Goal: Information Seeking & Learning: Learn about a topic

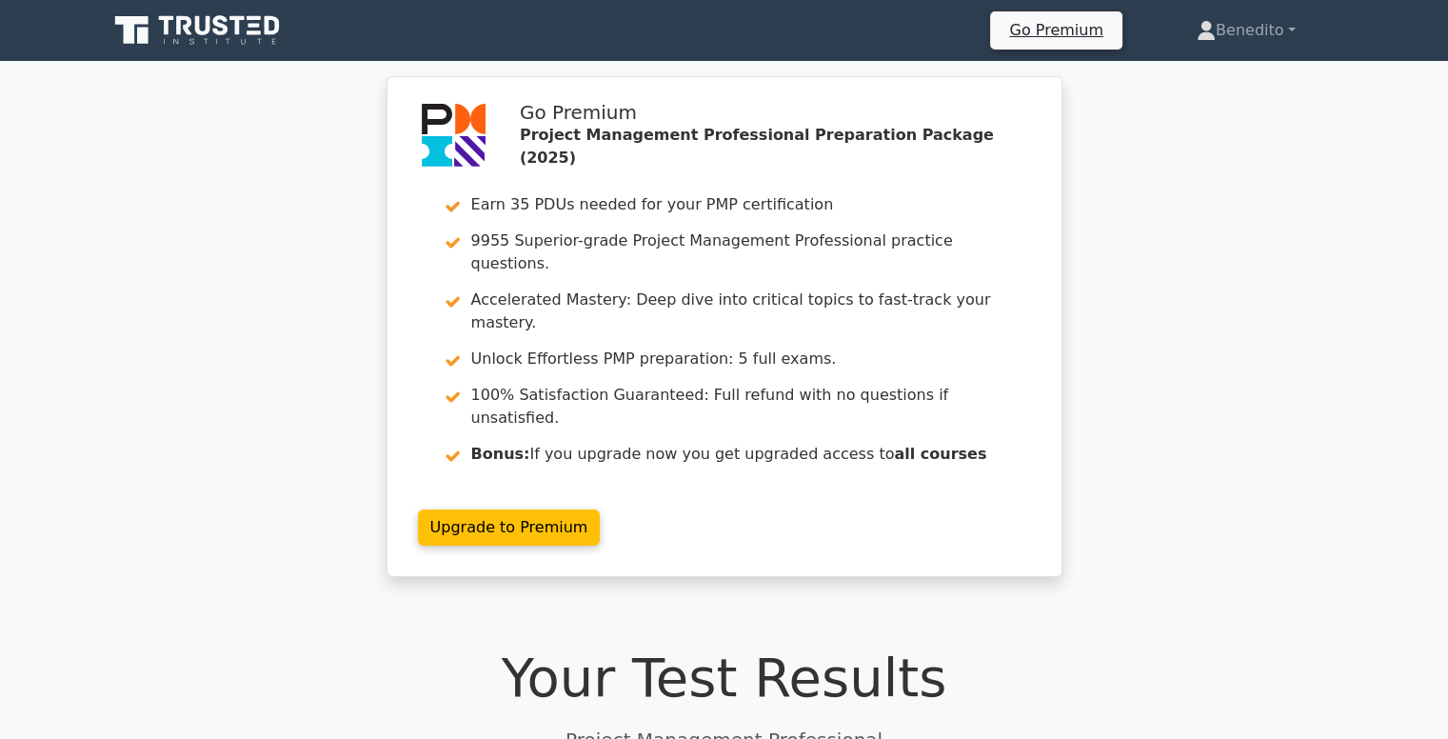
click at [207, 28] on icon at bounding box center [202, 25] width 15 height 19
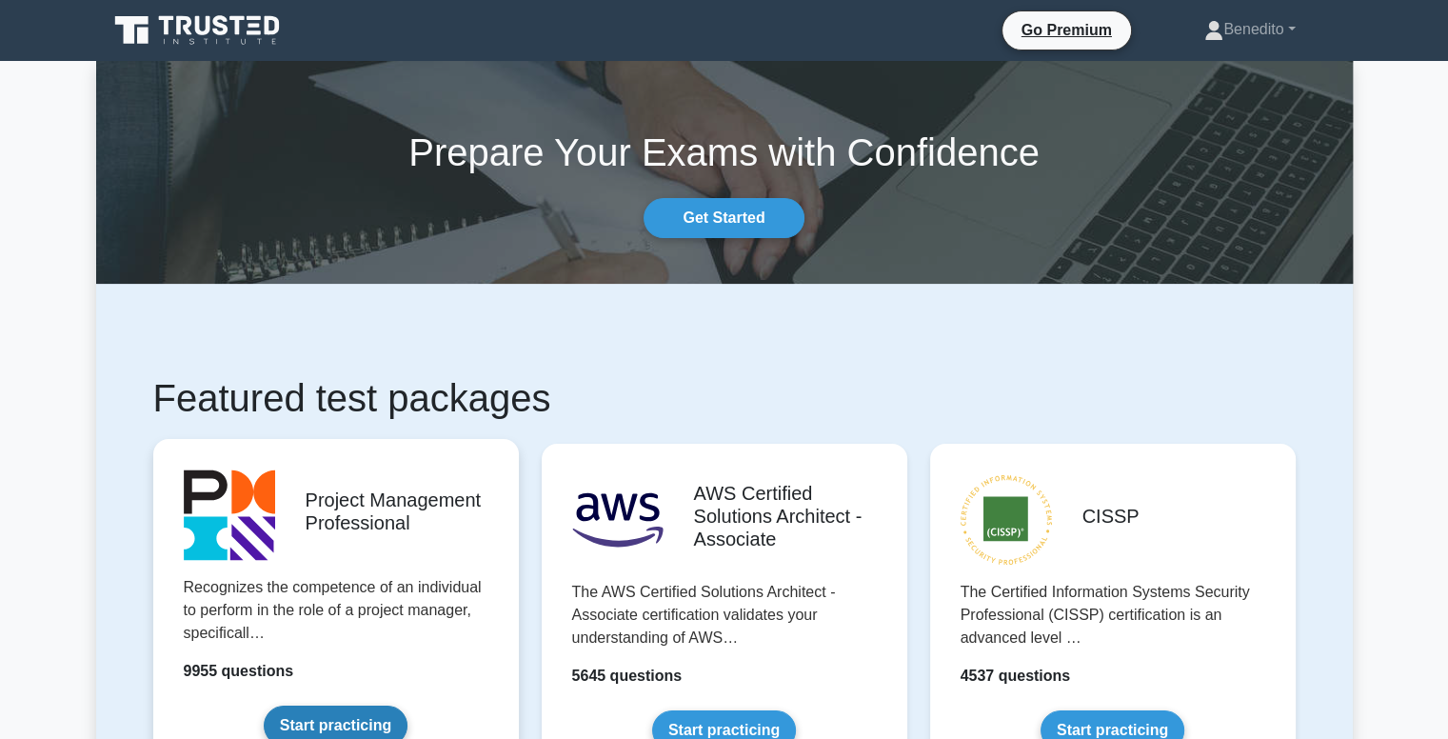
click at [328, 721] on link "Start practicing" at bounding box center [336, 725] width 144 height 40
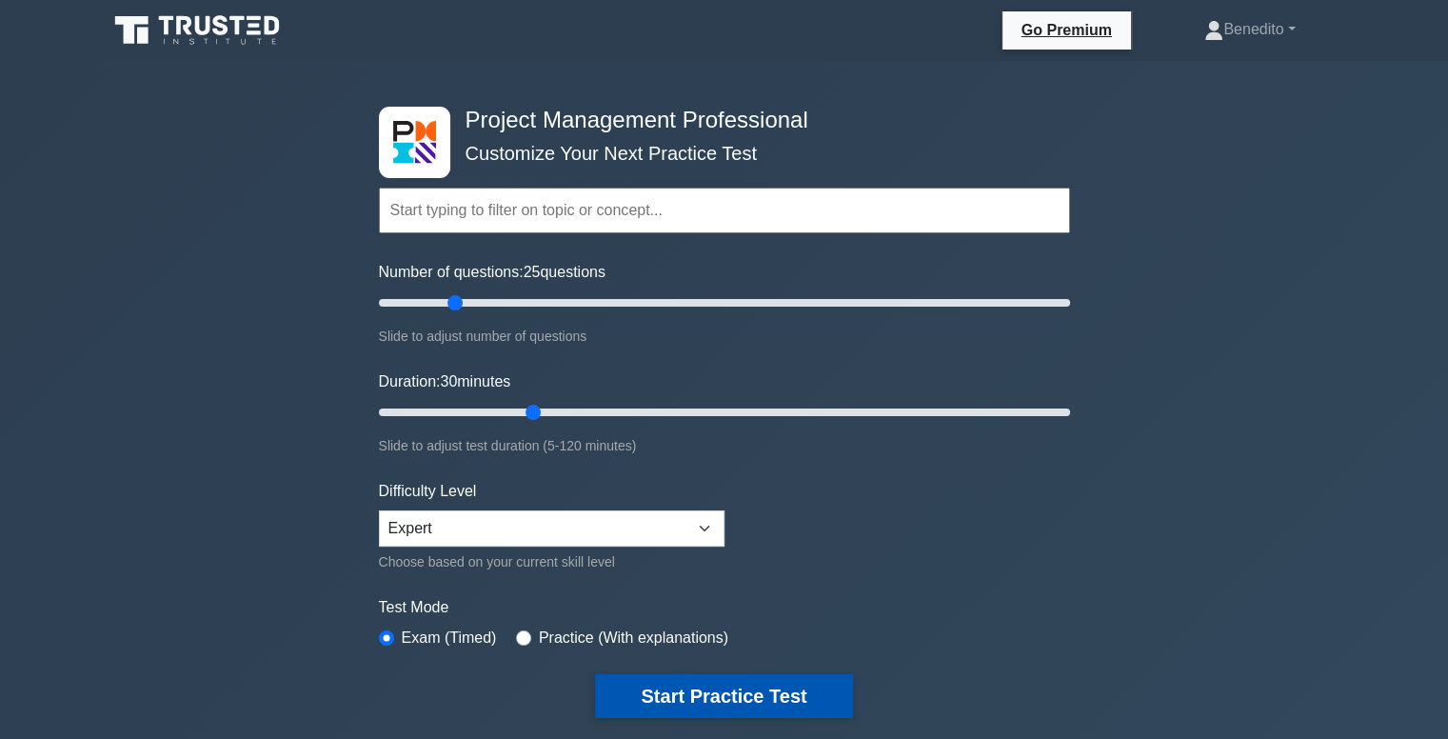
click at [708, 687] on button "Start Practice Test" at bounding box center [723, 696] width 257 height 44
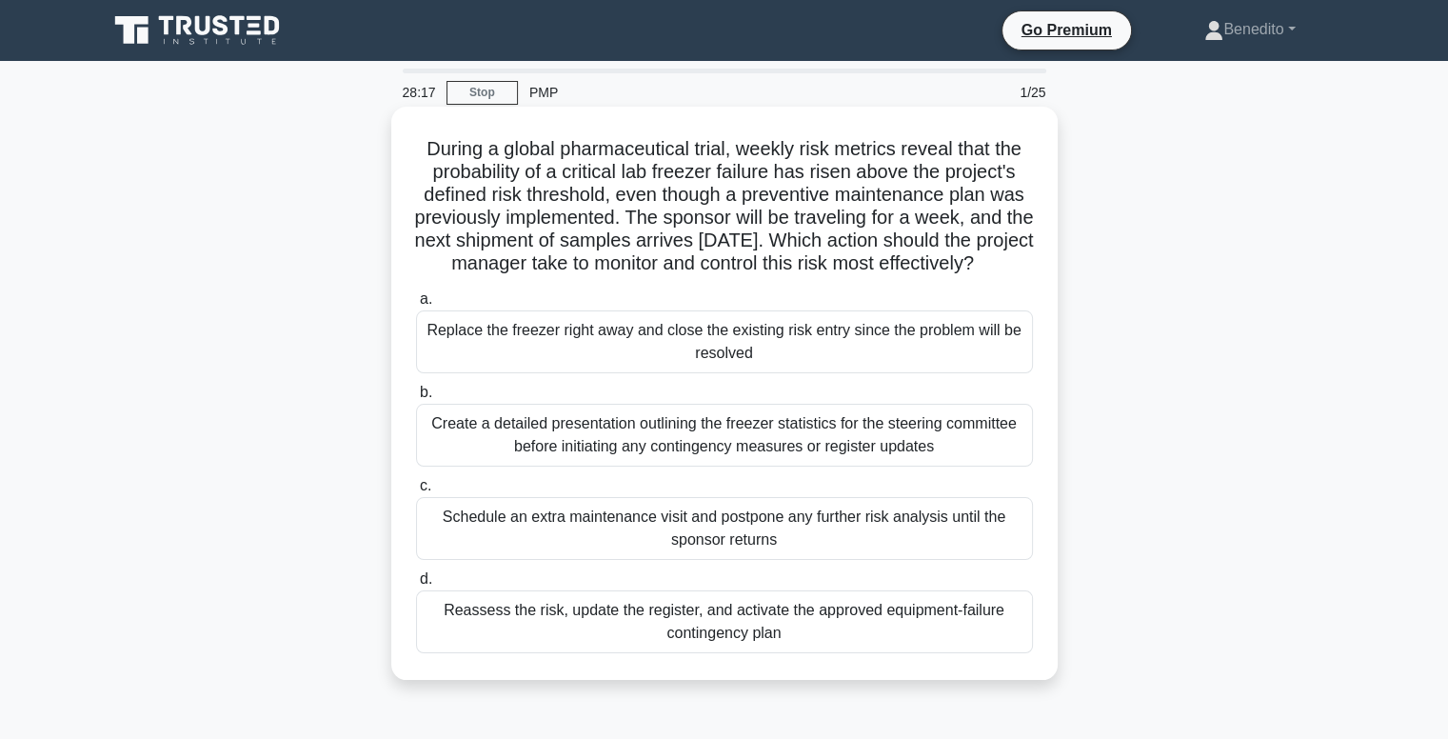
click at [704, 647] on div "Reassess the risk, update the register, and activate the approved equipment-fai…" at bounding box center [724, 621] width 617 height 63
click at [416, 585] on input "d. Reassess the risk, update the register, and activate the approved equipment-…" at bounding box center [416, 579] width 0 height 12
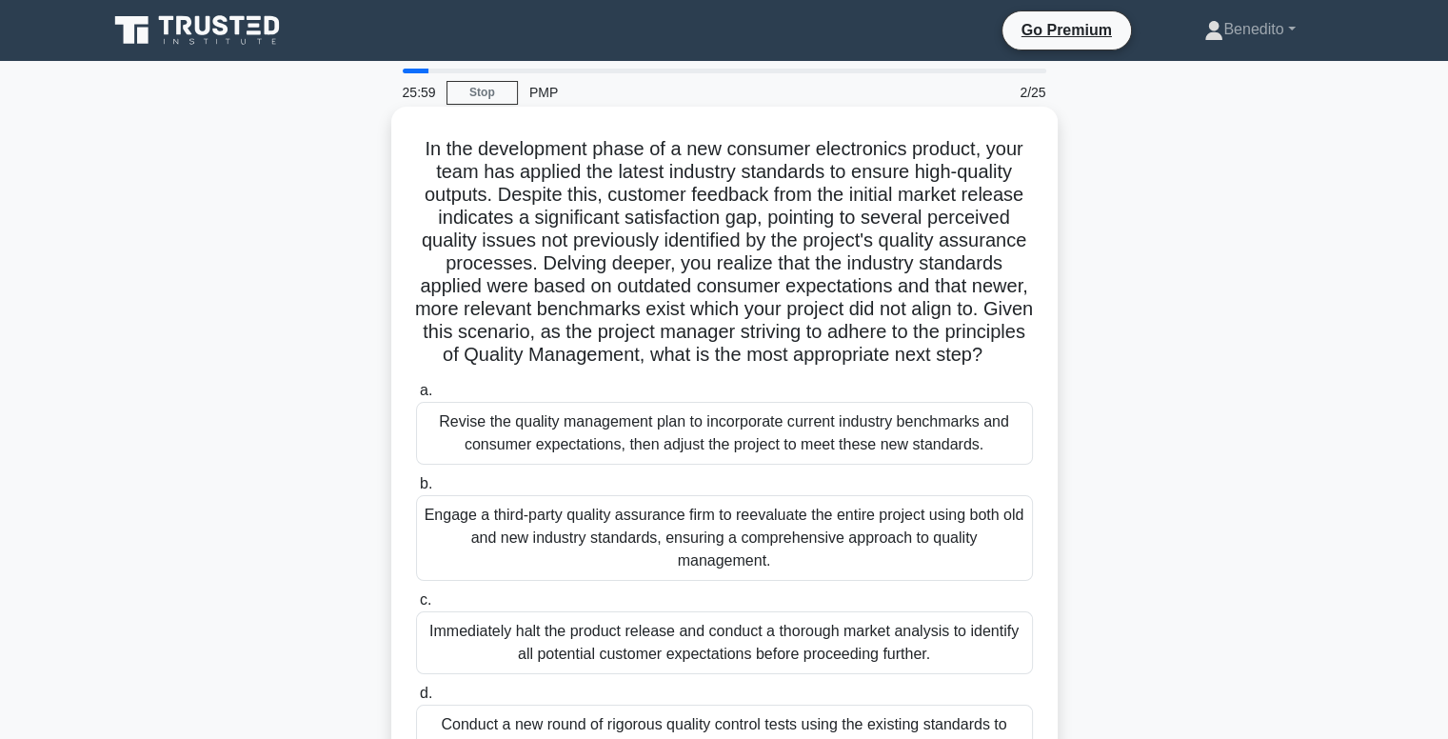
scroll to position [95, 0]
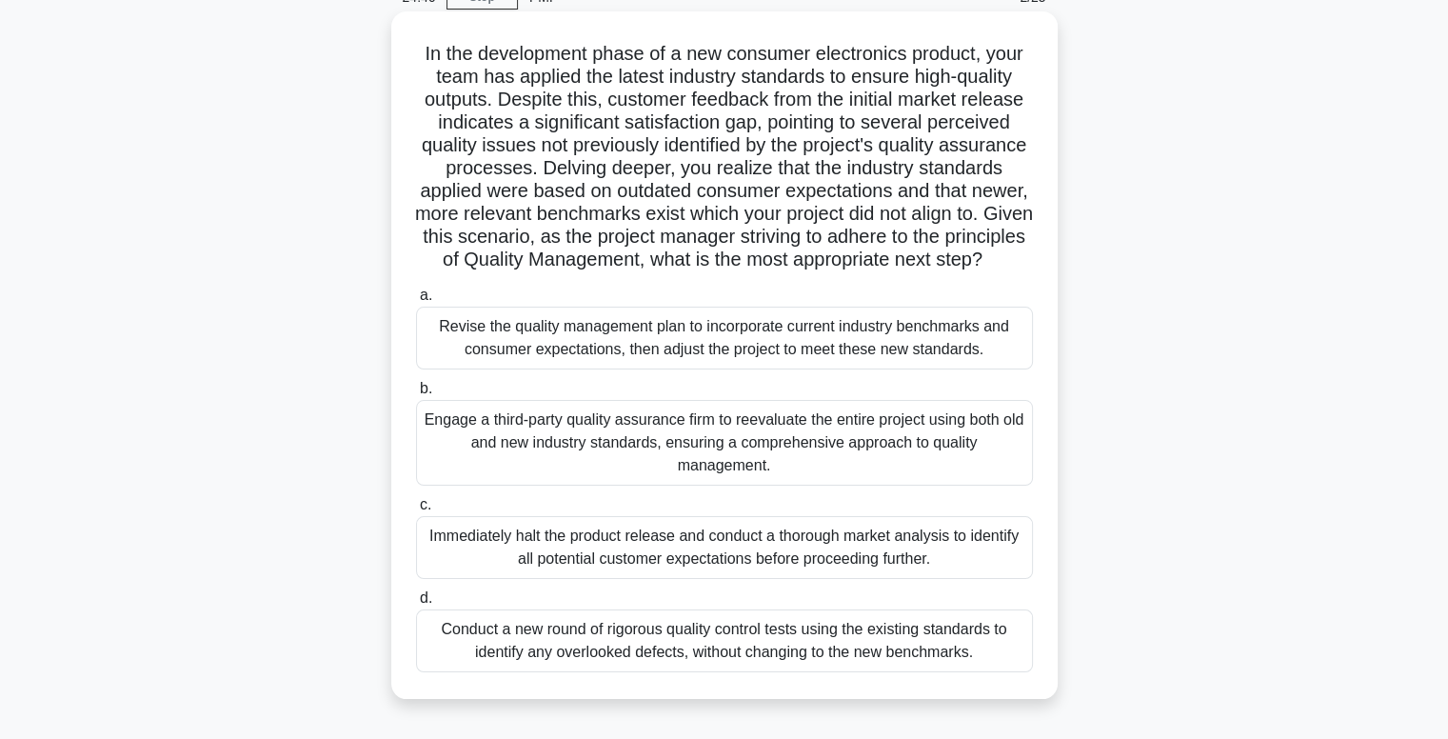
click at [845, 369] on div "Revise the quality management plan to incorporate current industry benchmarks a…" at bounding box center [724, 338] width 617 height 63
click at [416, 302] on input "a. Revise the quality management plan to incorporate current industry benchmark…" at bounding box center [416, 295] width 0 height 12
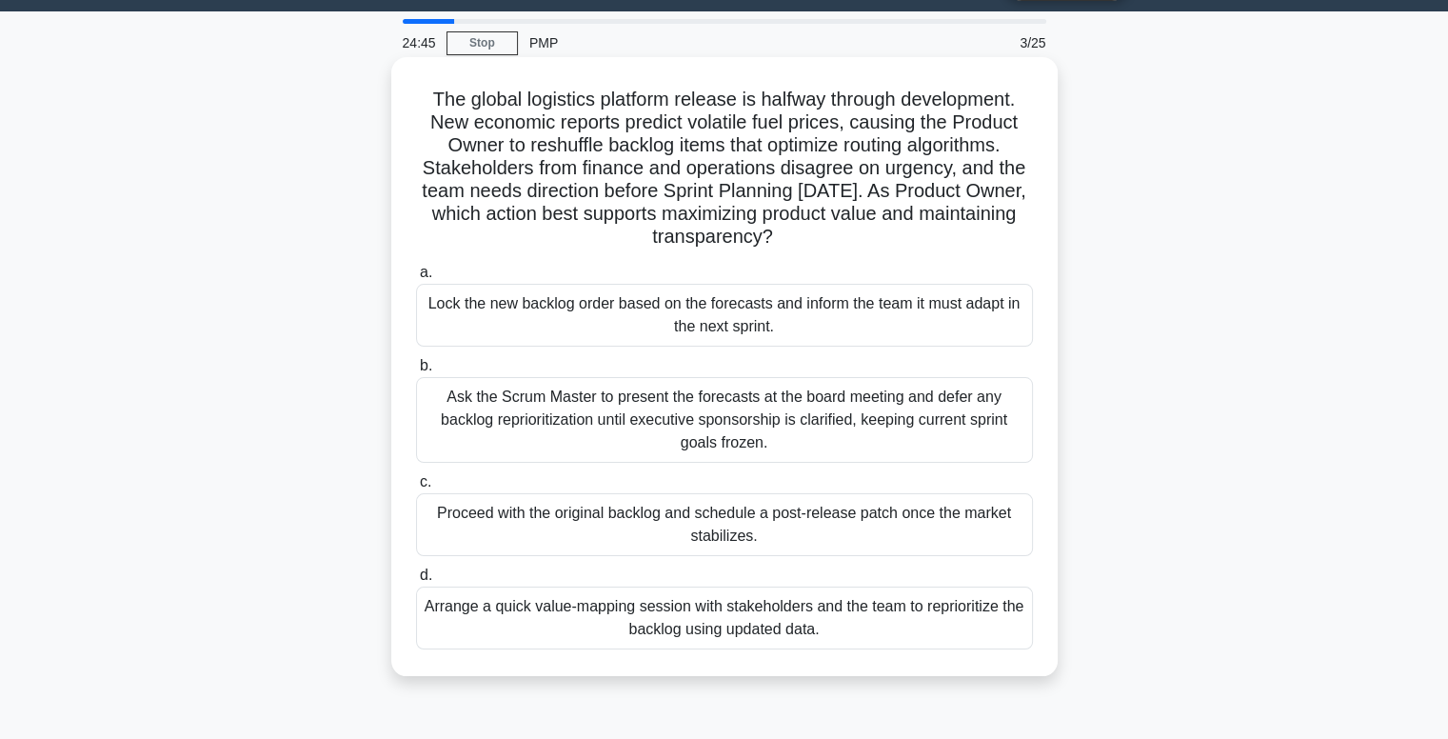
scroll to position [0, 0]
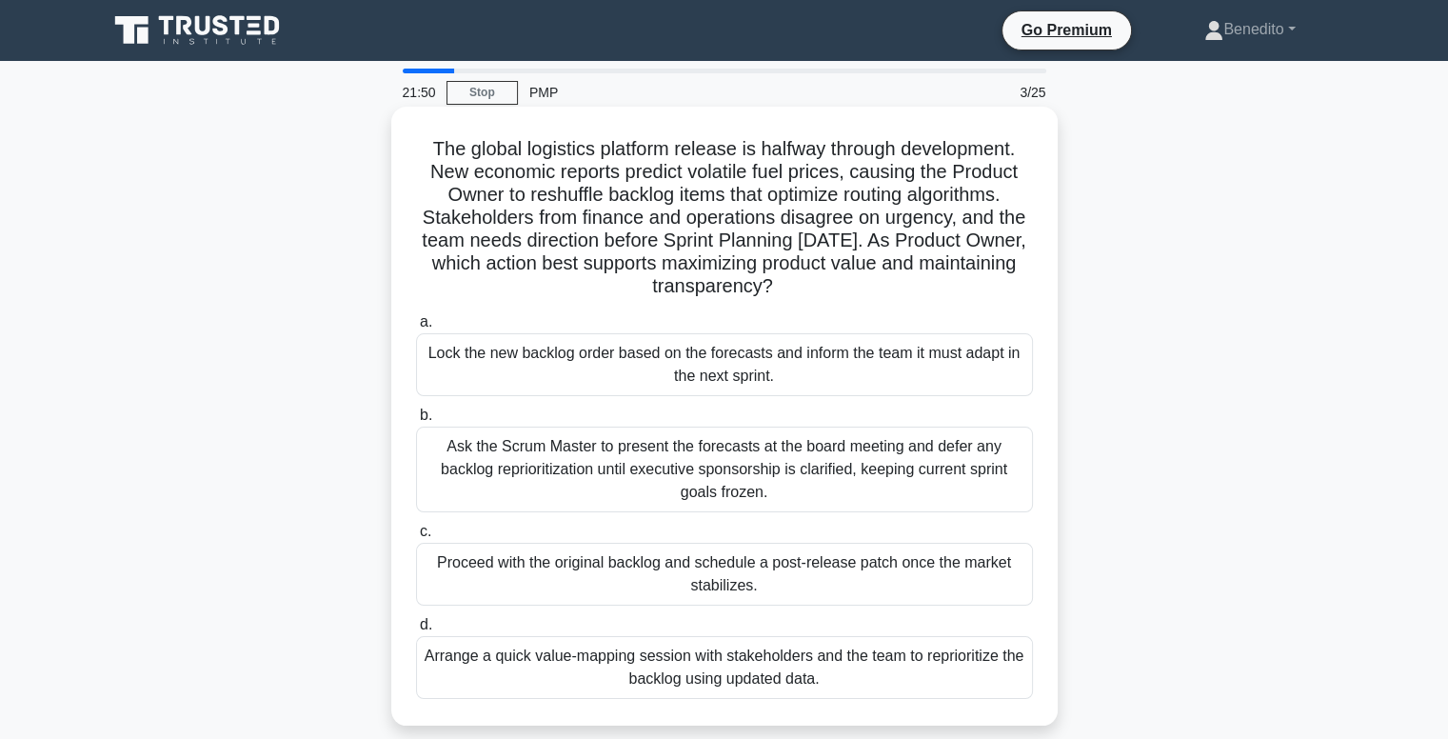
click at [638, 663] on div "Arrange a quick value-mapping session with stakeholders and the team to reprior…" at bounding box center [724, 667] width 617 height 63
click at [416, 631] on input "d. Arrange a quick value-mapping session with stakeholders and the team to repr…" at bounding box center [416, 625] width 0 height 12
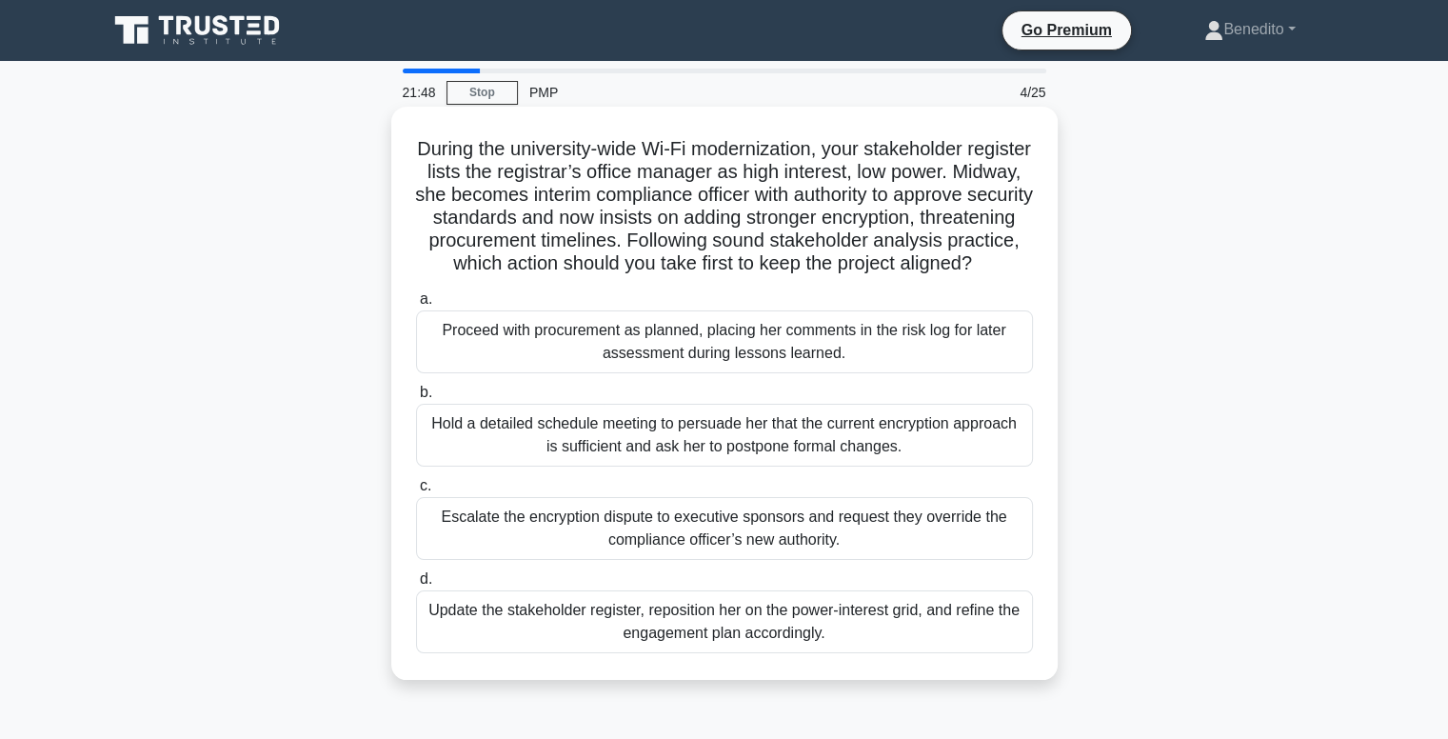
click at [643, 646] on div "Update the stakeholder register, reposition her on the power-interest grid, and…" at bounding box center [724, 621] width 617 height 63
click at [416, 585] on input "d. Update the stakeholder register, reposition her on the power-interest grid, …" at bounding box center [416, 579] width 0 height 12
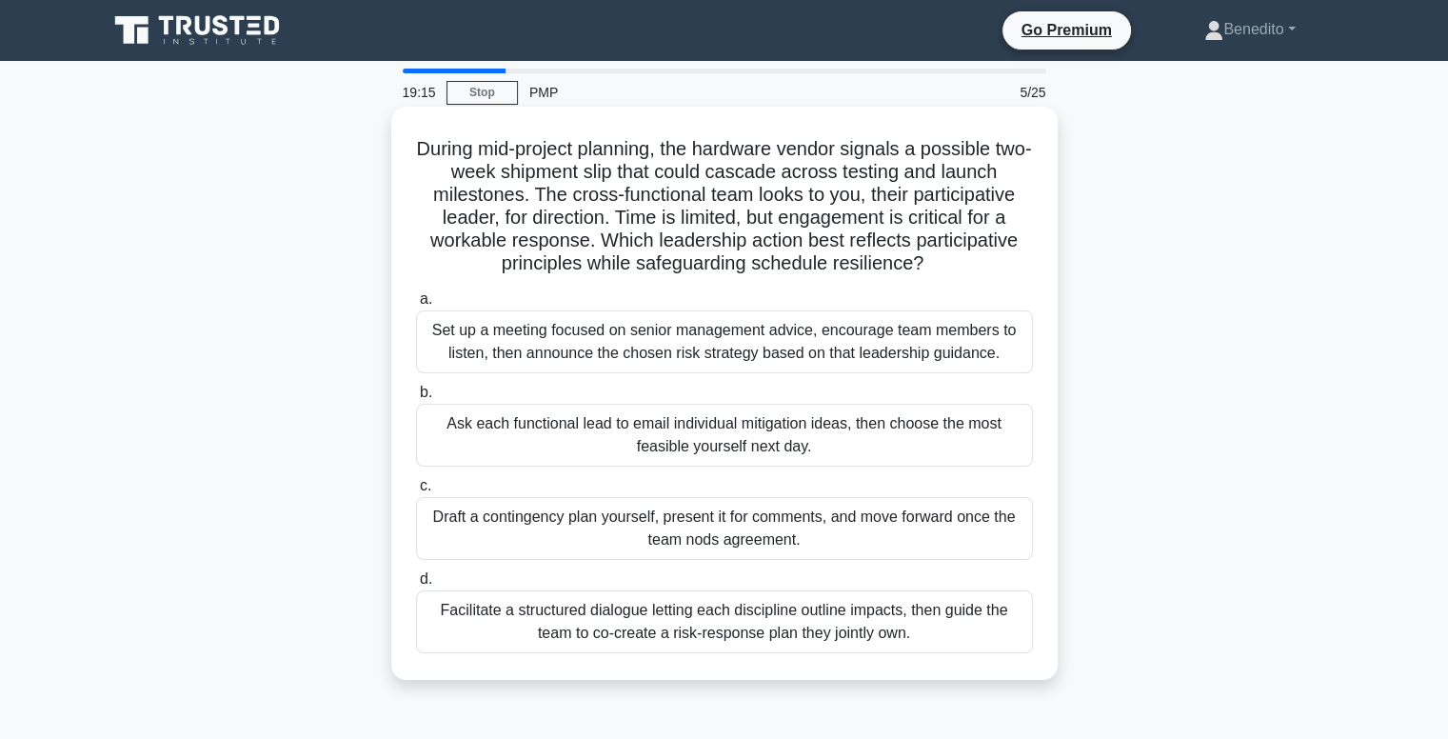
click at [801, 629] on div "Facilitate a structured dialogue letting each discipline outline impacts, then …" at bounding box center [724, 621] width 617 height 63
click at [416, 585] on input "d. Facilitate a structured dialogue letting each discipline outline impacts, th…" at bounding box center [416, 579] width 0 height 12
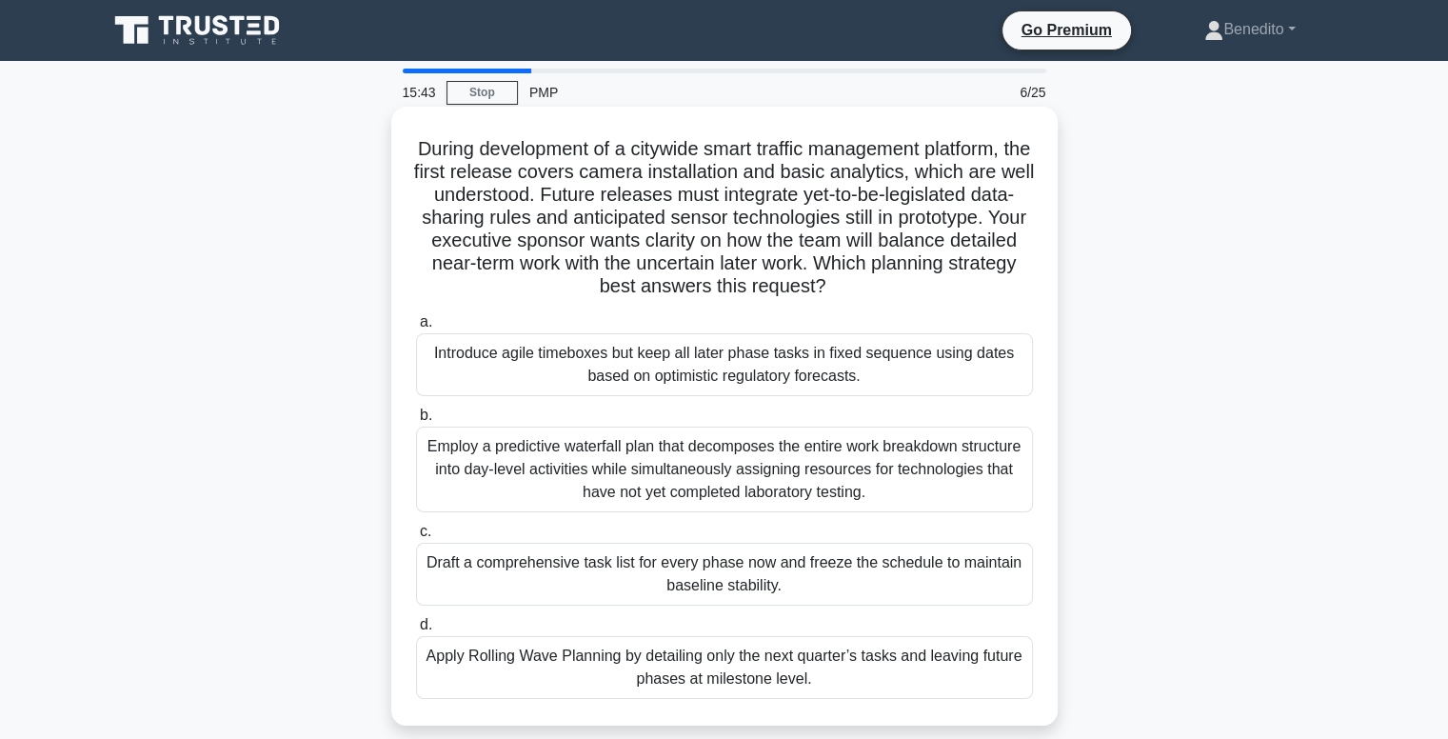
click at [760, 370] on div "Introduce agile timeboxes but keep all later phase tasks in fixed sequence usin…" at bounding box center [724, 364] width 617 height 63
click at [416, 328] on input "a. Introduce agile timeboxes but keep all later phase tasks in fixed sequence u…" at bounding box center [416, 322] width 0 height 12
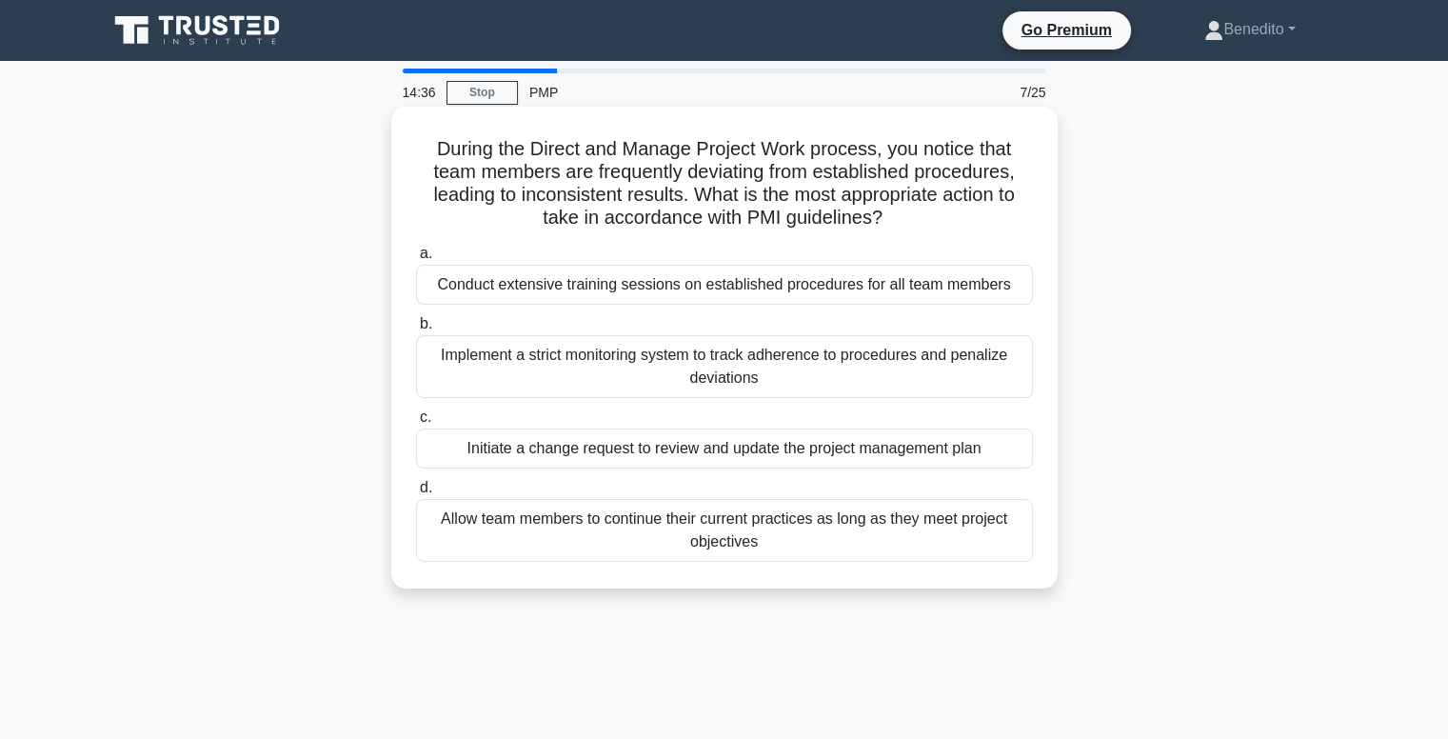
click at [814, 378] on div "Implement a strict monitoring system to track adherence to procedures and penal…" at bounding box center [724, 366] width 617 height 63
click at [416, 330] on input "b. Implement a strict monitoring system to track adherence to procedures and pe…" at bounding box center [416, 324] width 0 height 12
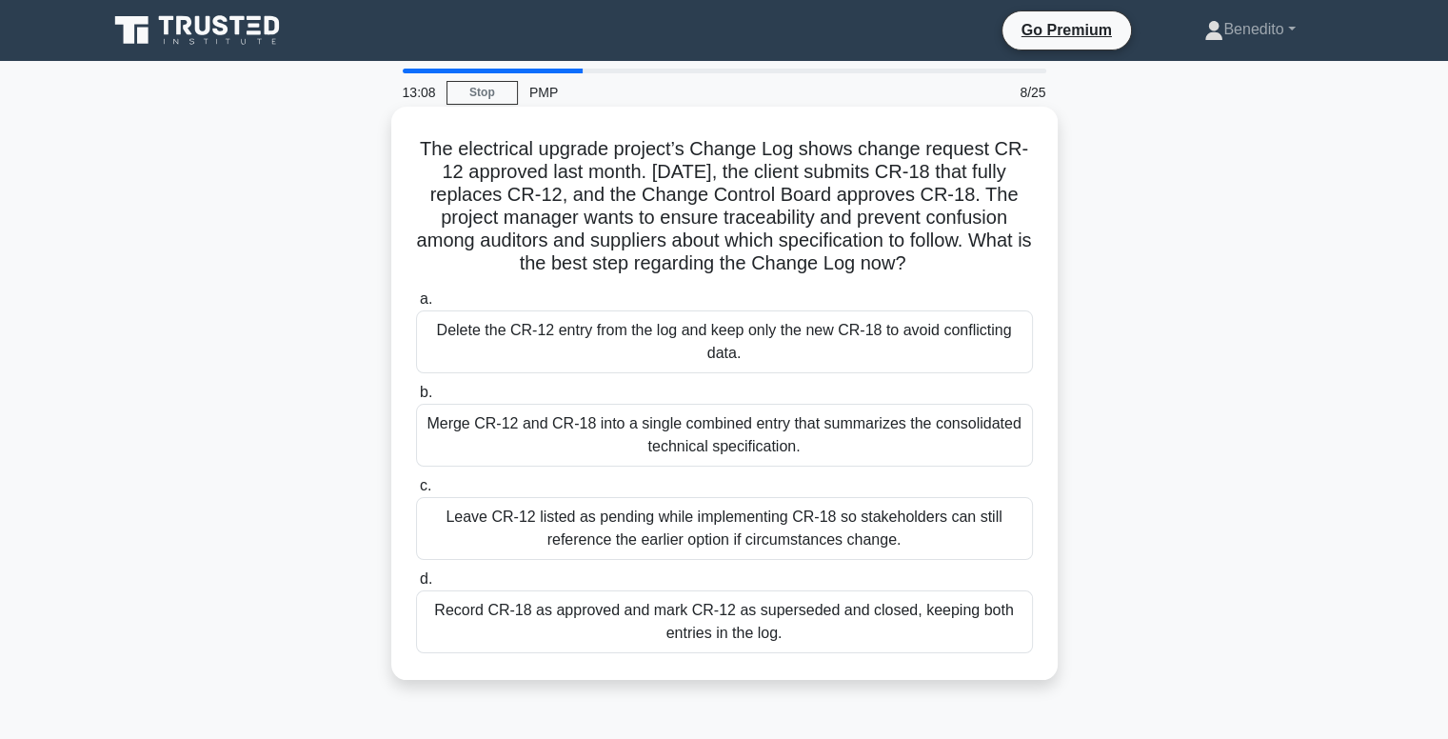
click at [946, 617] on div "Record CR-18 as approved and mark CR-12 as superseded and closed, keeping both …" at bounding box center [724, 621] width 617 height 63
click at [416, 585] on input "d. Record CR-18 as approved and mark CR-12 as superseded and closed, keeping bo…" at bounding box center [416, 579] width 0 height 12
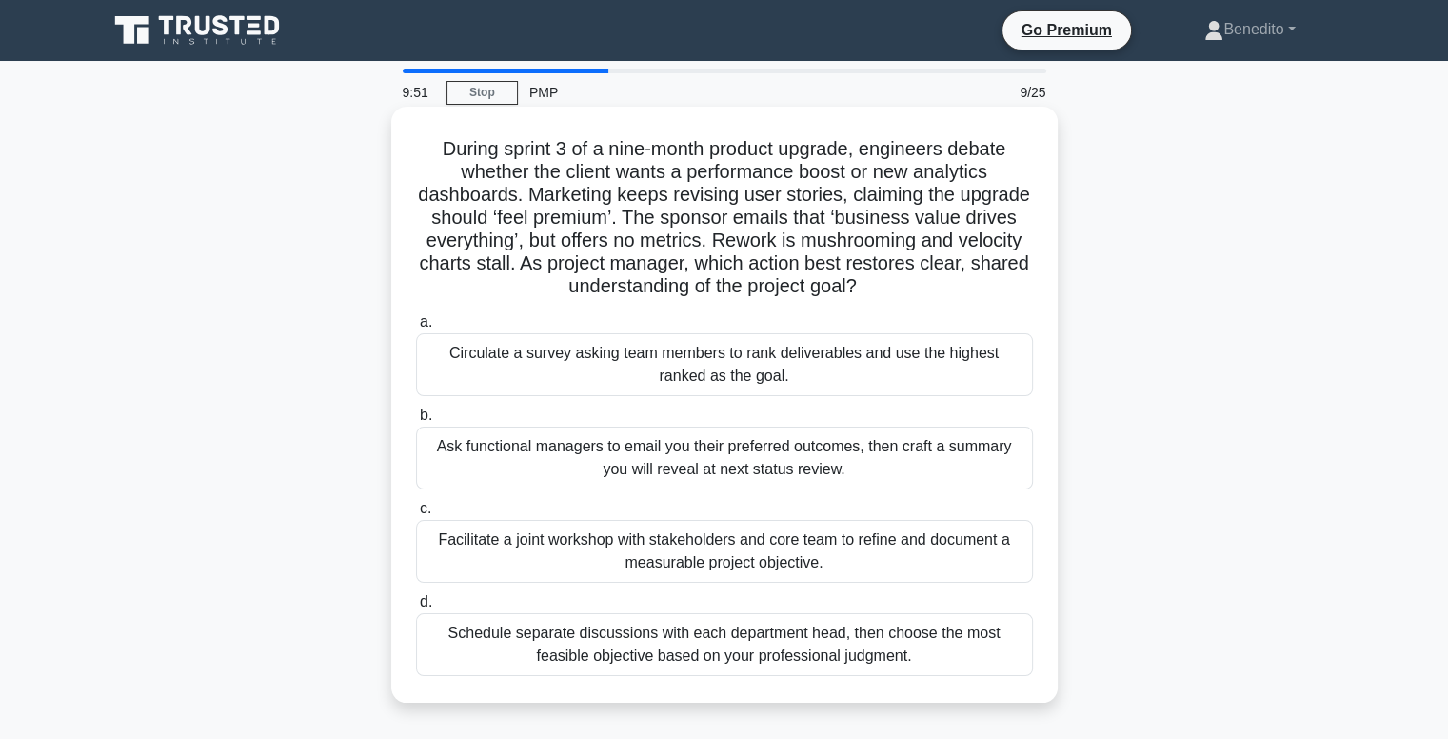
click at [872, 556] on div "Facilitate a joint workshop with stakeholders and core team to refine and docum…" at bounding box center [724, 551] width 617 height 63
click at [416, 515] on input "c. Facilitate a joint workshop with stakeholders and core team to refine and do…" at bounding box center [416, 509] width 0 height 12
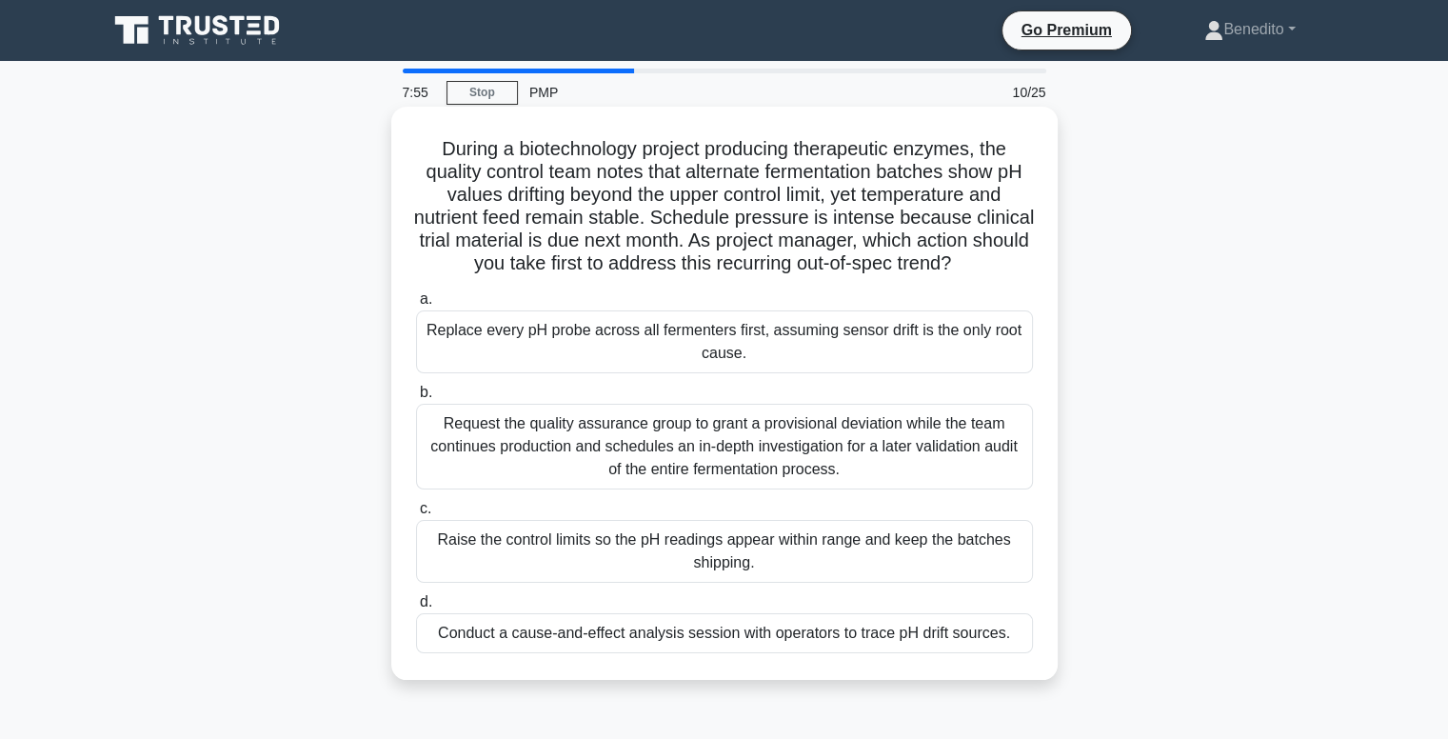
click at [861, 653] on div "Conduct a cause-and-effect analysis session with operators to trace pH drift so…" at bounding box center [724, 633] width 617 height 40
click at [416, 608] on input "d. Conduct a cause-and-effect analysis session with operators to trace pH drift…" at bounding box center [416, 602] width 0 height 12
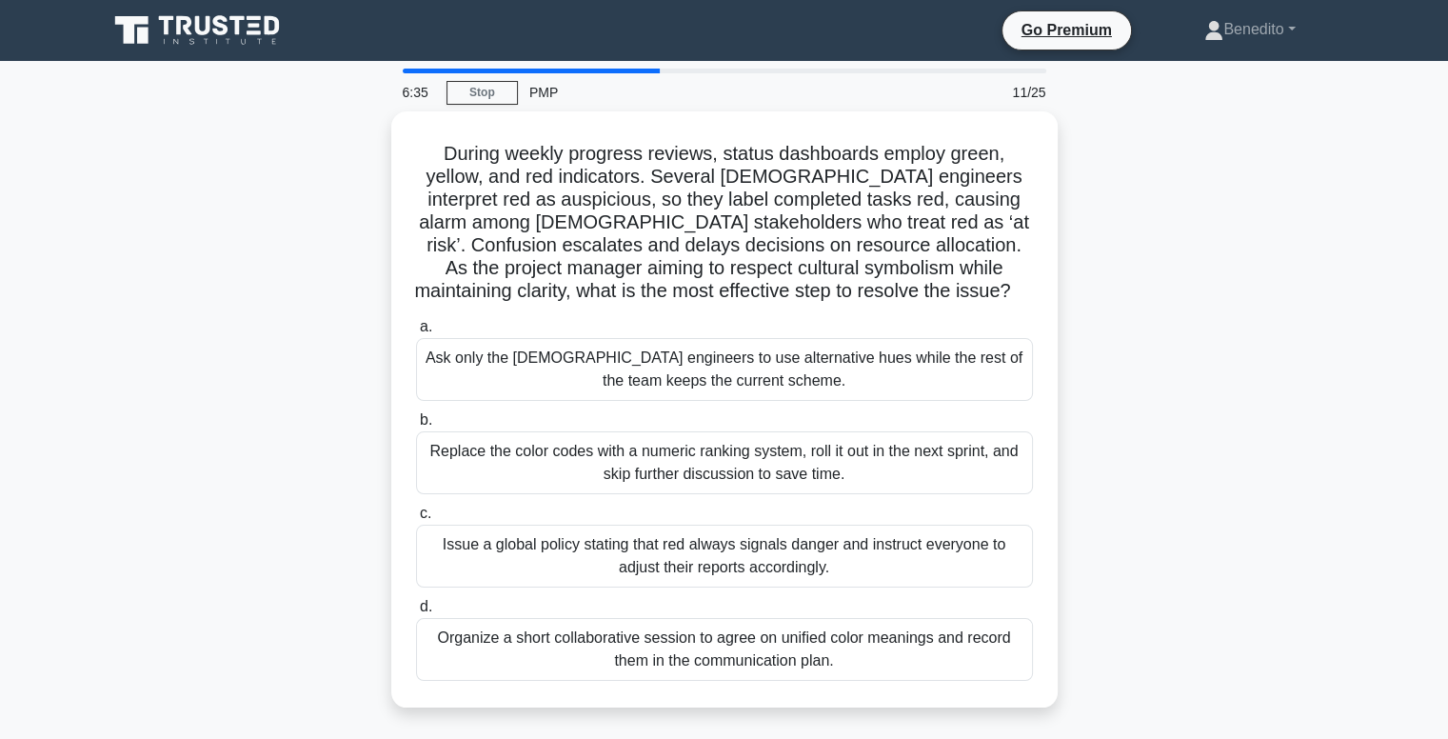
click at [861, 656] on div "Organize a short collaborative session to agree on unified color meanings and r…" at bounding box center [724, 649] width 617 height 63
click at [416, 613] on input "d. Organize a short collaborative session to agree on unified color meanings an…" at bounding box center [416, 607] width 0 height 12
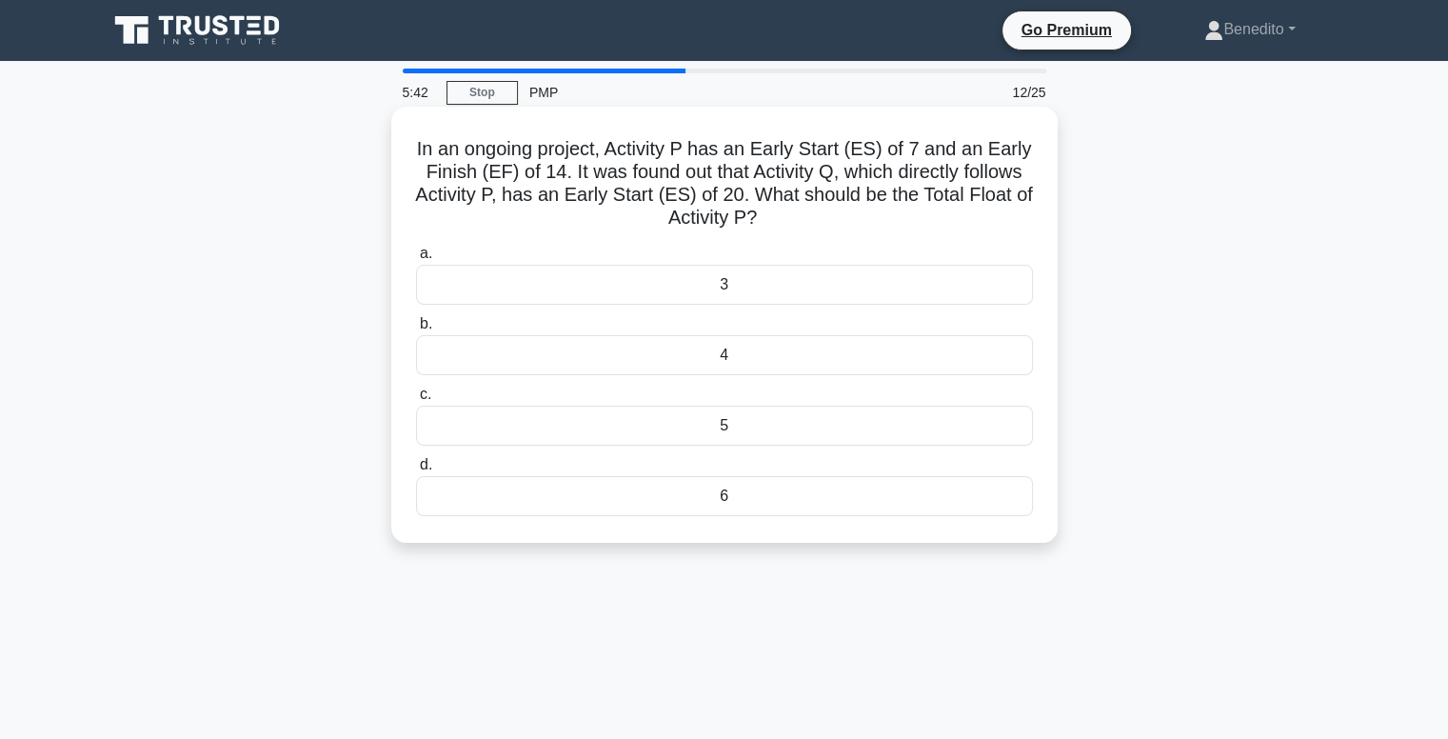
click at [766, 506] on div "6" at bounding box center [724, 496] width 617 height 40
click at [416, 471] on input "d. 6" at bounding box center [416, 465] width 0 height 12
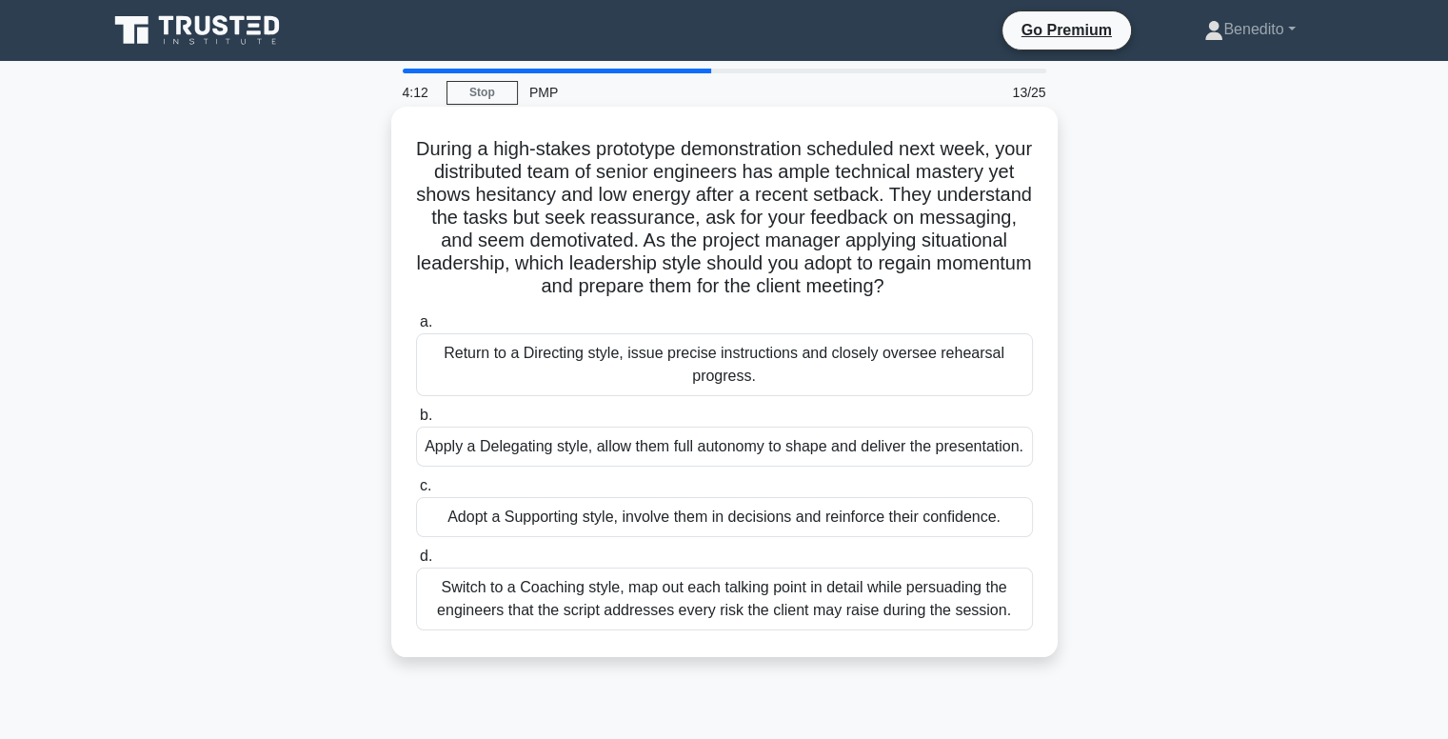
click at [756, 537] on div "Adopt a Supporting style, involve them in decisions and reinforce their confide…" at bounding box center [724, 517] width 617 height 40
click at [416, 492] on input "c. Adopt a Supporting style, involve them in decisions and reinforce their conf…" at bounding box center [416, 486] width 0 height 12
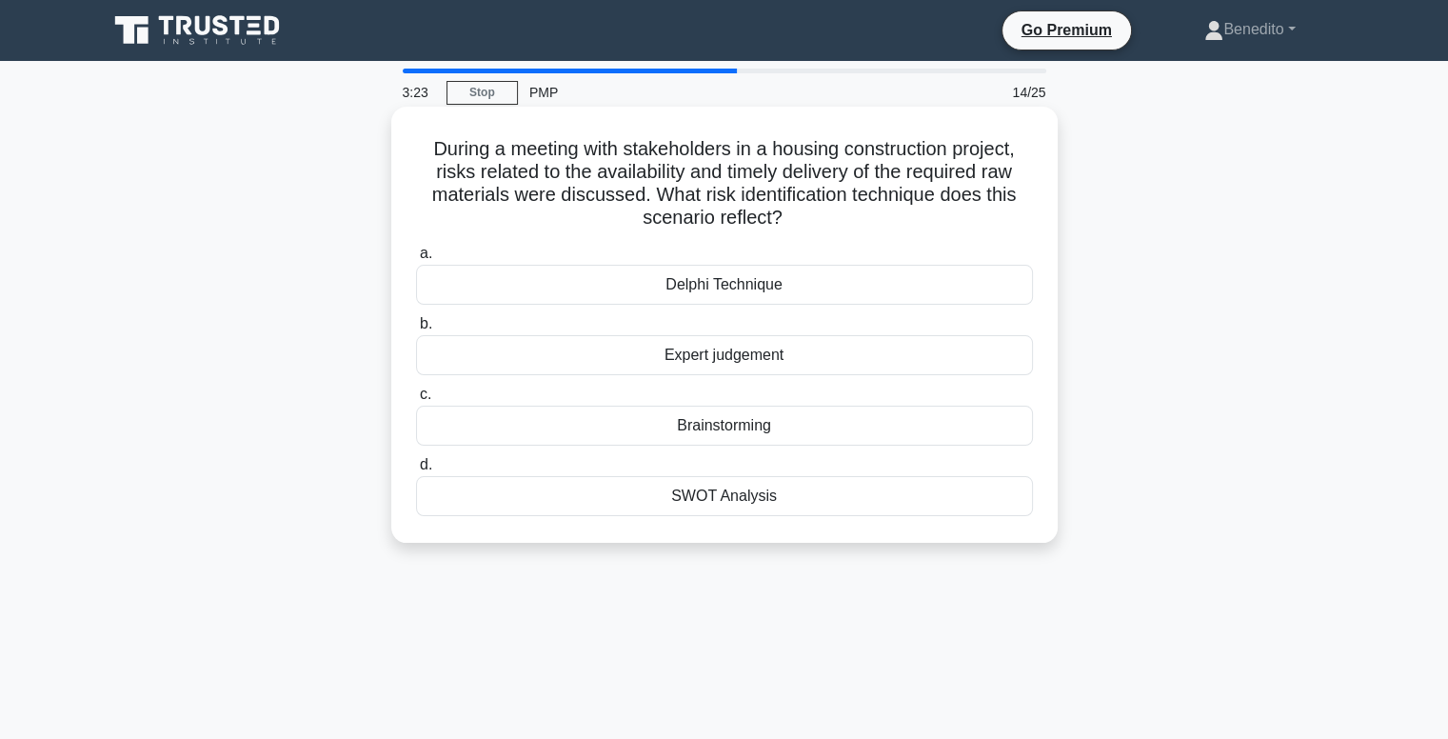
click at [754, 489] on div "SWOT Analysis" at bounding box center [724, 496] width 617 height 40
click at [416, 471] on input "d. SWOT Analysis" at bounding box center [416, 465] width 0 height 12
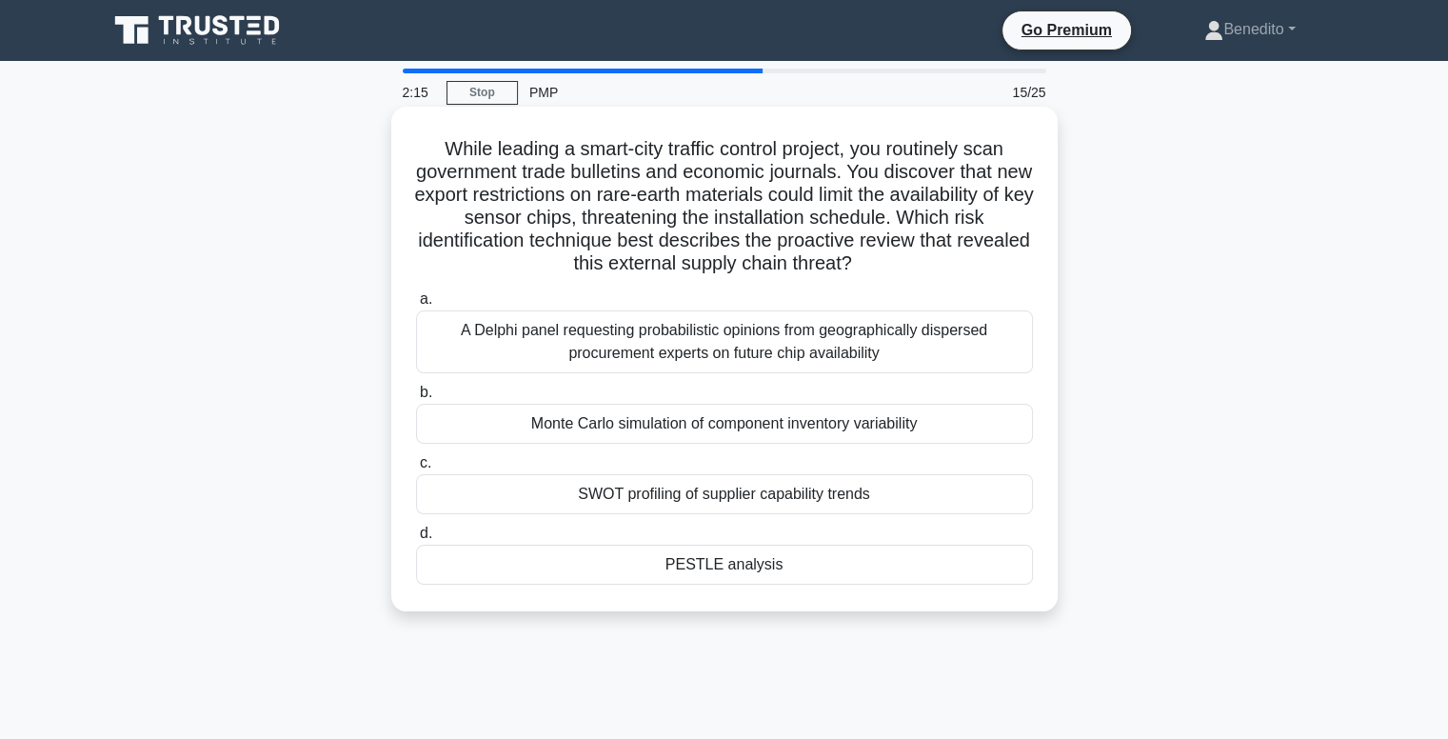
click at [762, 503] on div "SWOT profiling of supplier capability trends" at bounding box center [724, 494] width 617 height 40
click at [416, 469] on input "c. SWOT profiling of supplier capability trends" at bounding box center [416, 463] width 0 height 12
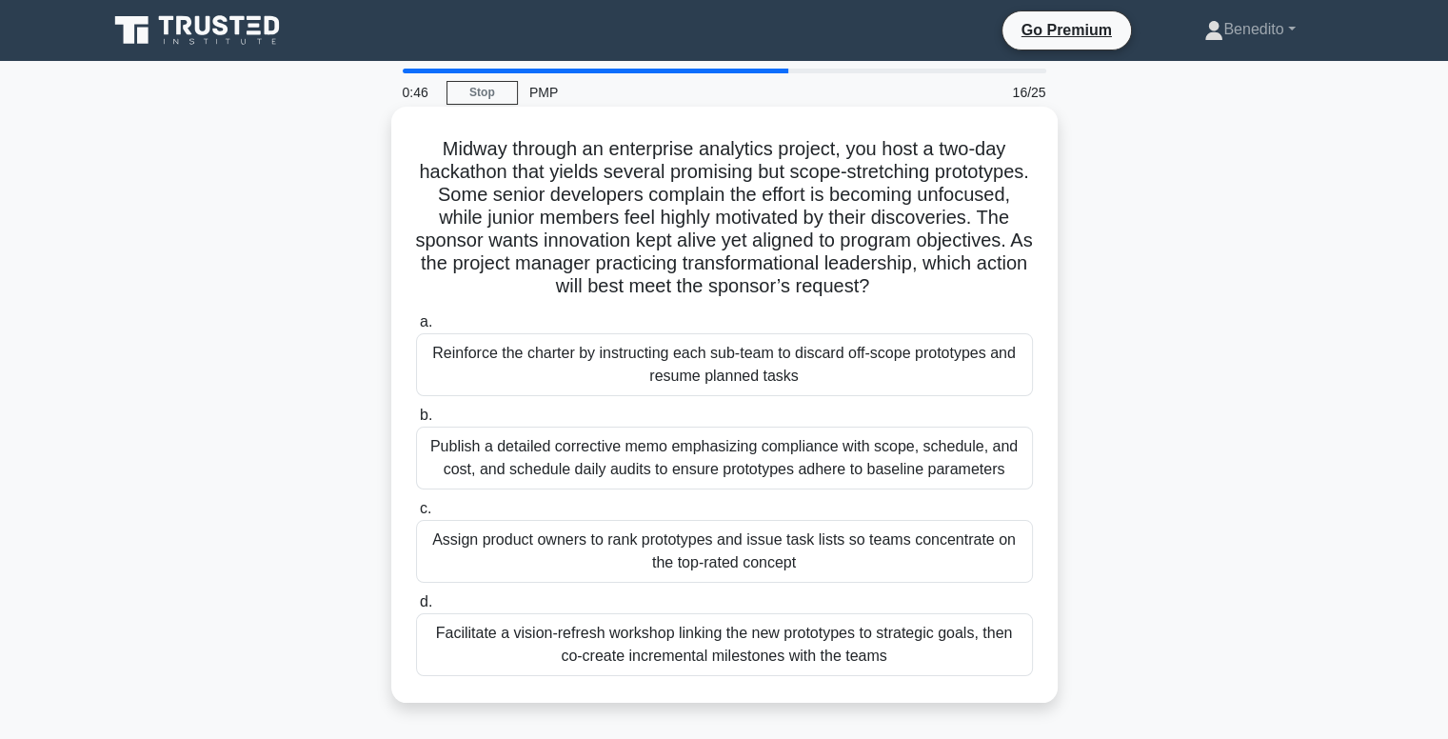
click at [739, 656] on div "Facilitate a vision-refresh workshop linking the new prototypes to strategic go…" at bounding box center [724, 644] width 617 height 63
click at [416, 608] on input "d. Facilitate a vision-refresh workshop linking the new prototypes to strategic…" at bounding box center [416, 602] width 0 height 12
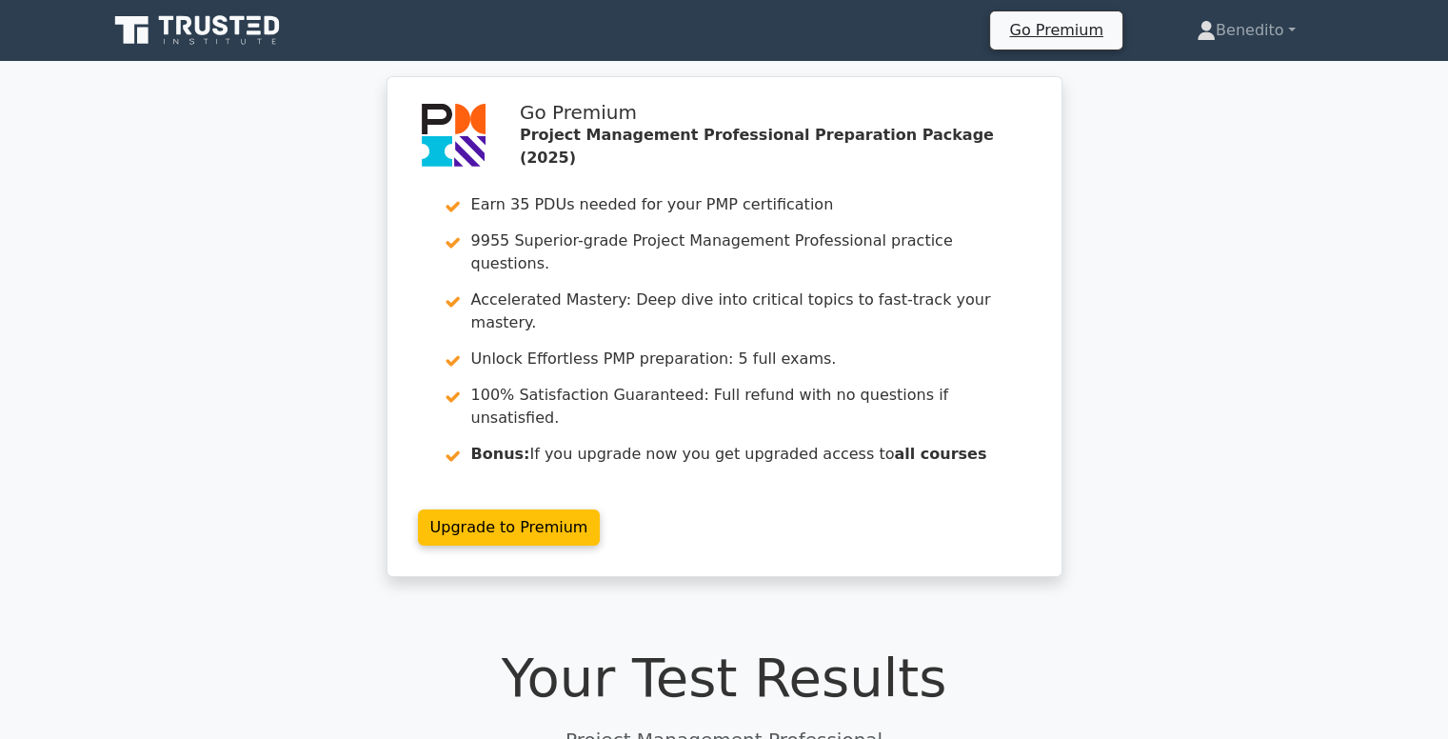
click at [405, 645] on h1 "Your Test Results" at bounding box center [725, 677] width 1234 height 64
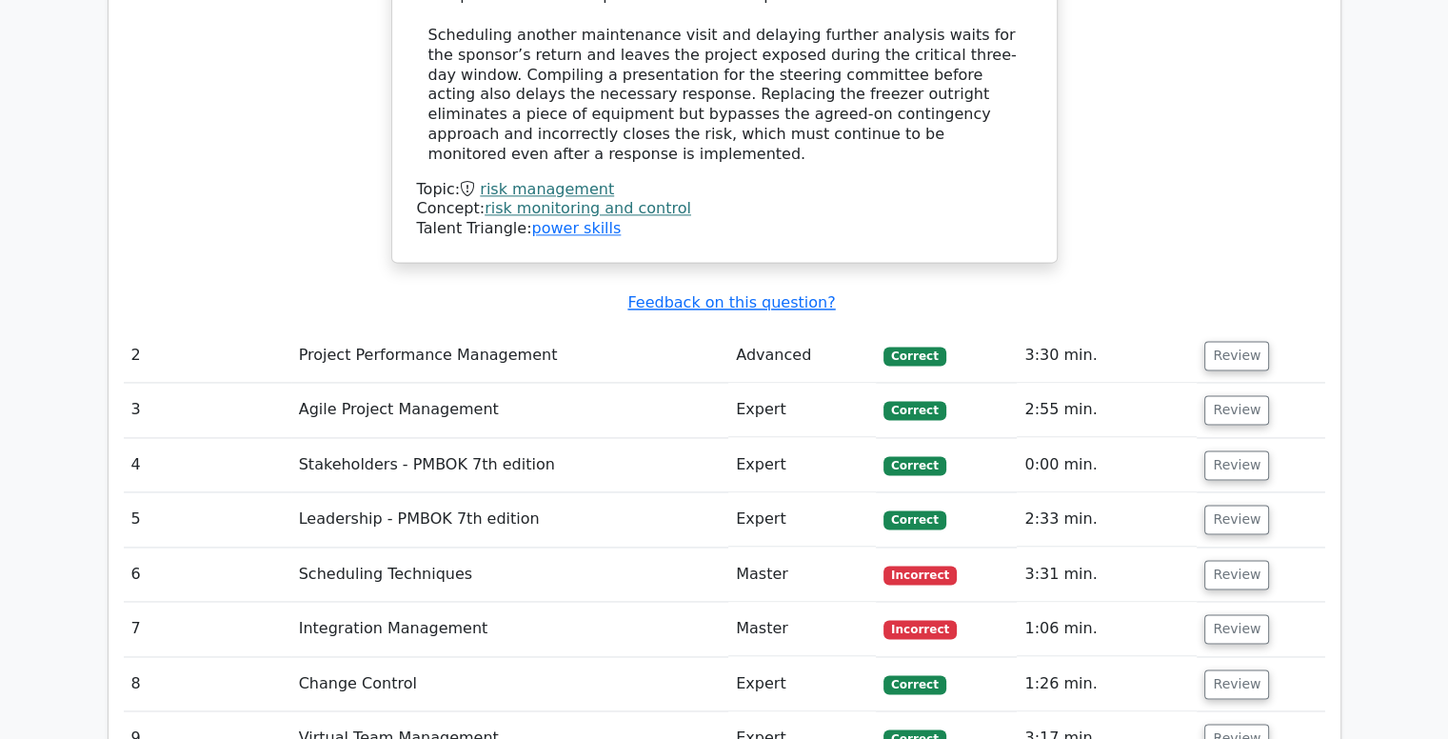
scroll to position [2665, 0]
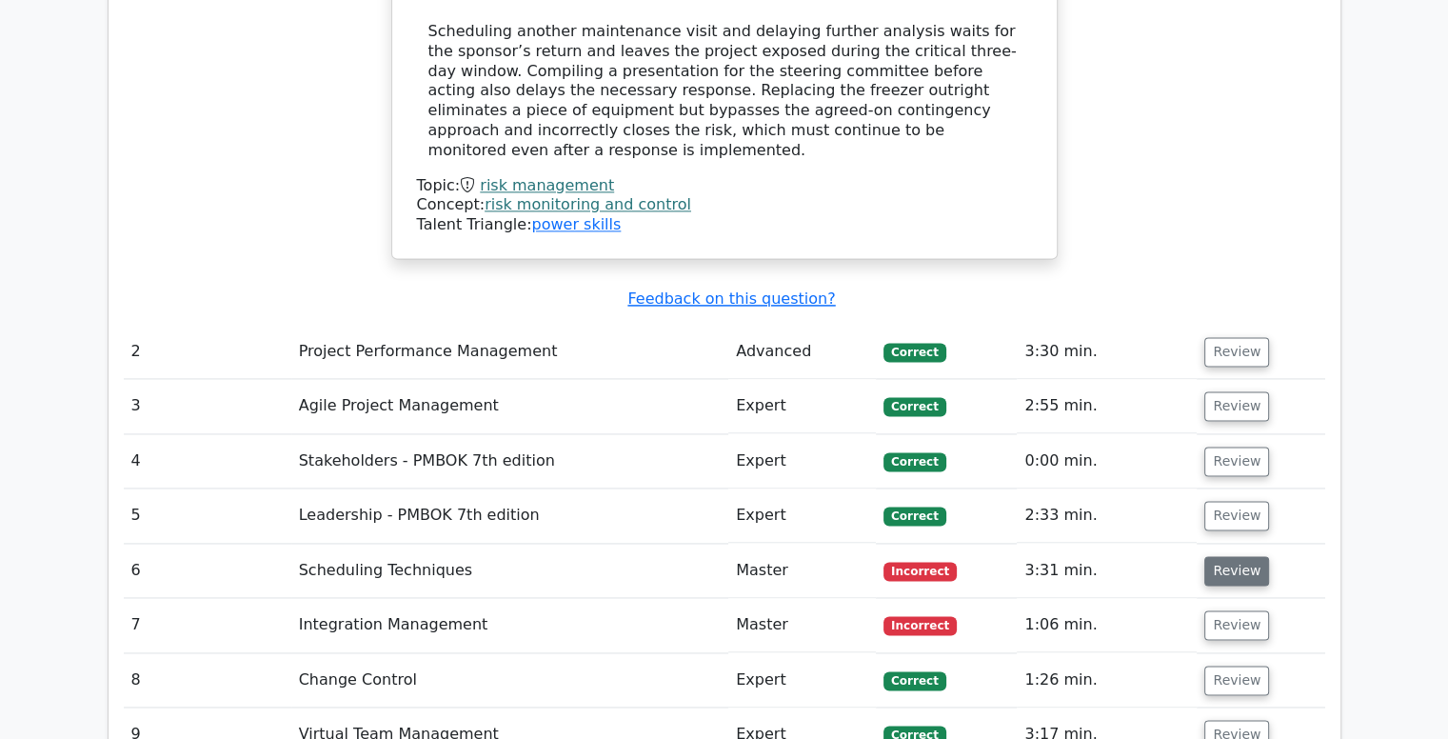
click at [1239, 556] on button "Review" at bounding box center [1236, 571] width 65 height 30
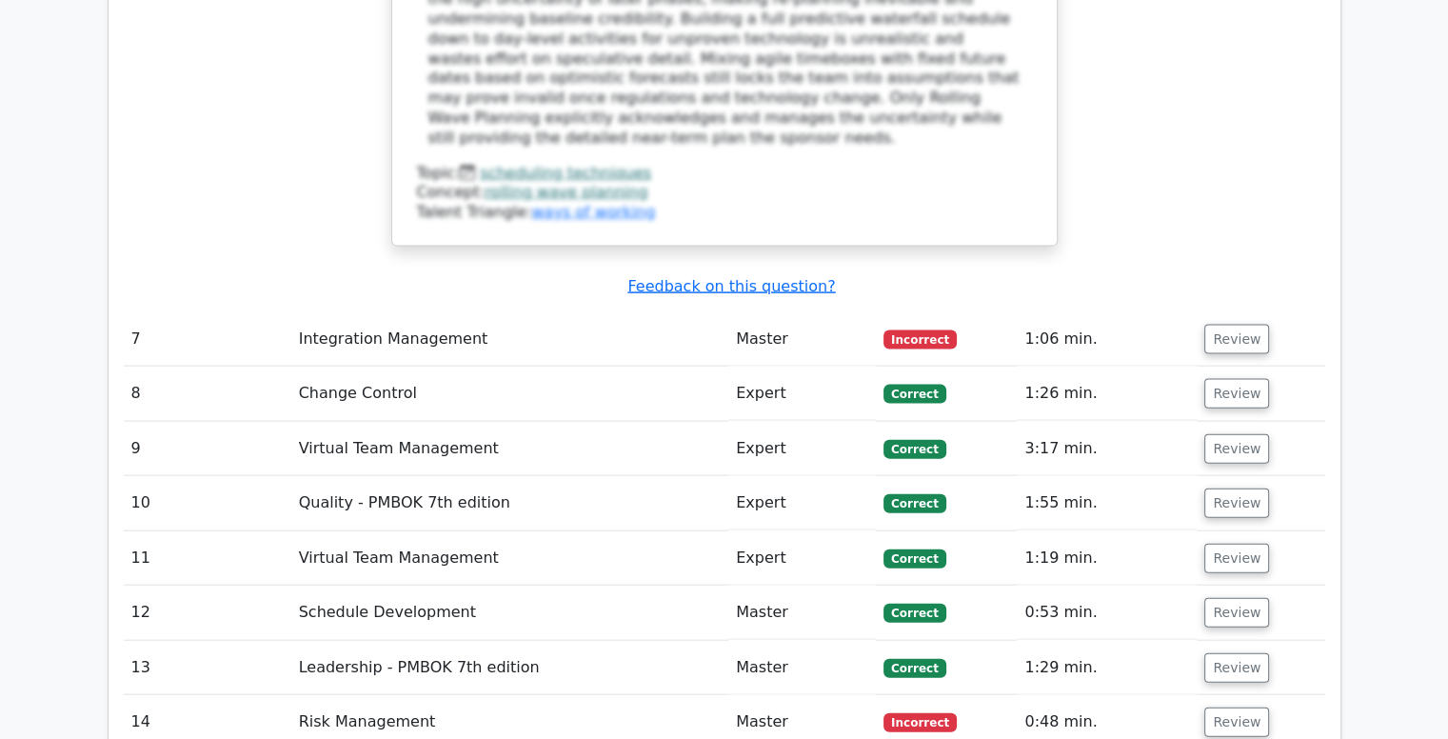
scroll to position [4188, 0]
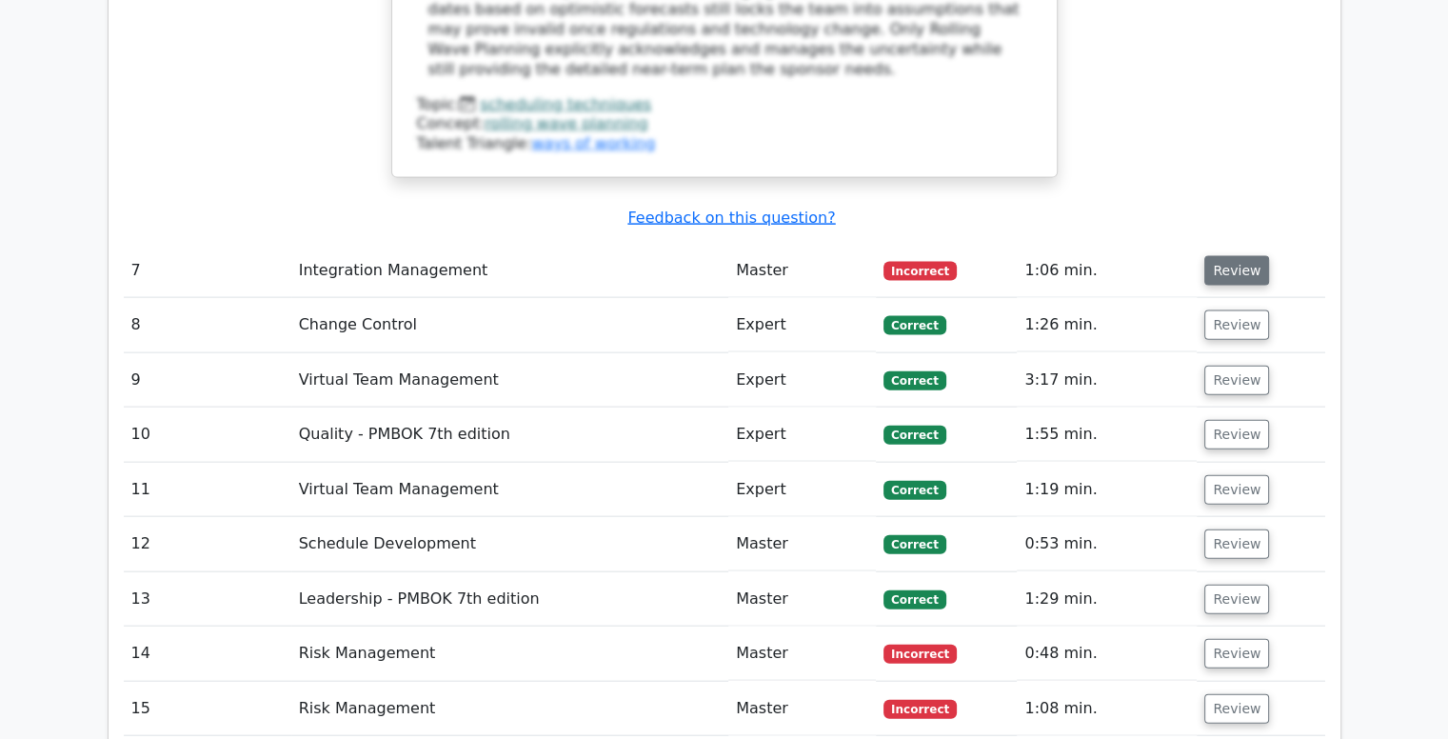
click at [1245, 256] on button "Review" at bounding box center [1236, 271] width 65 height 30
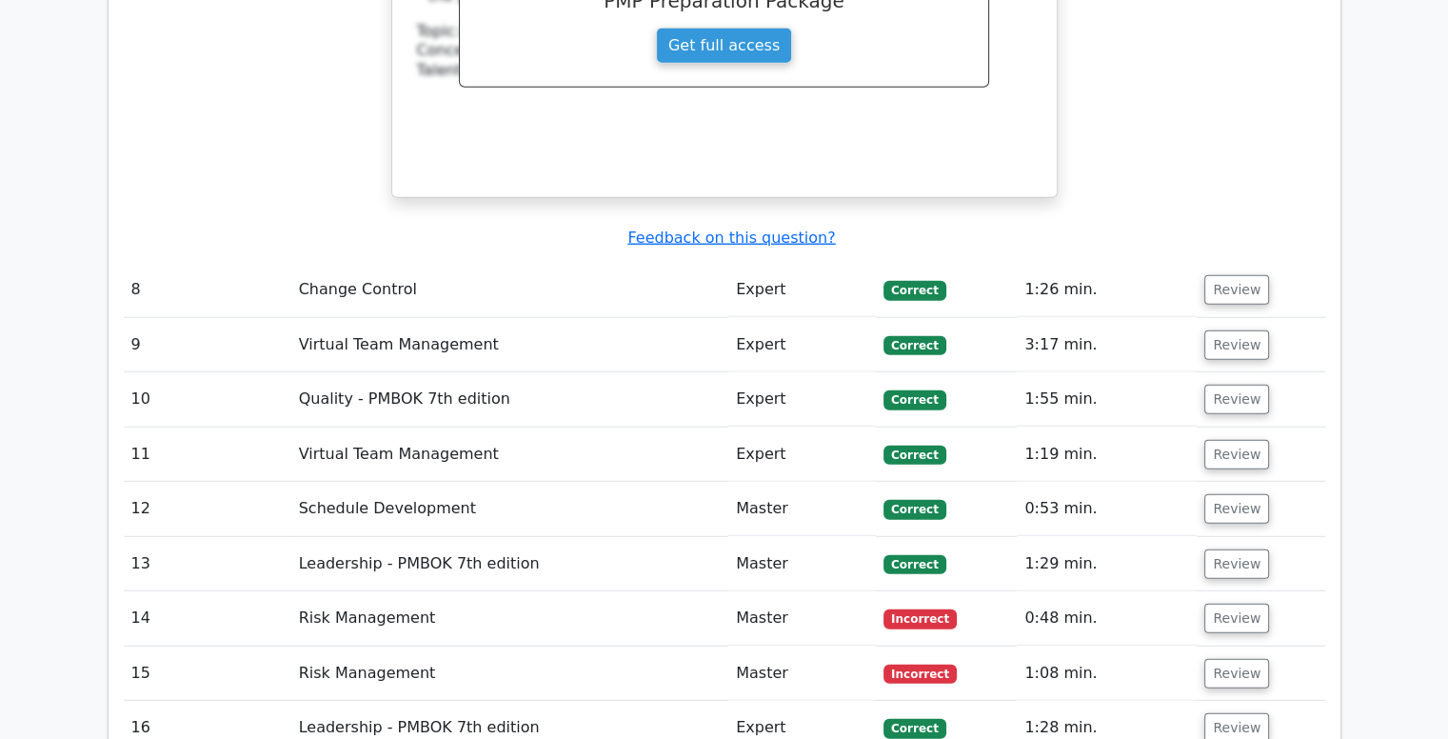
scroll to position [5140, 0]
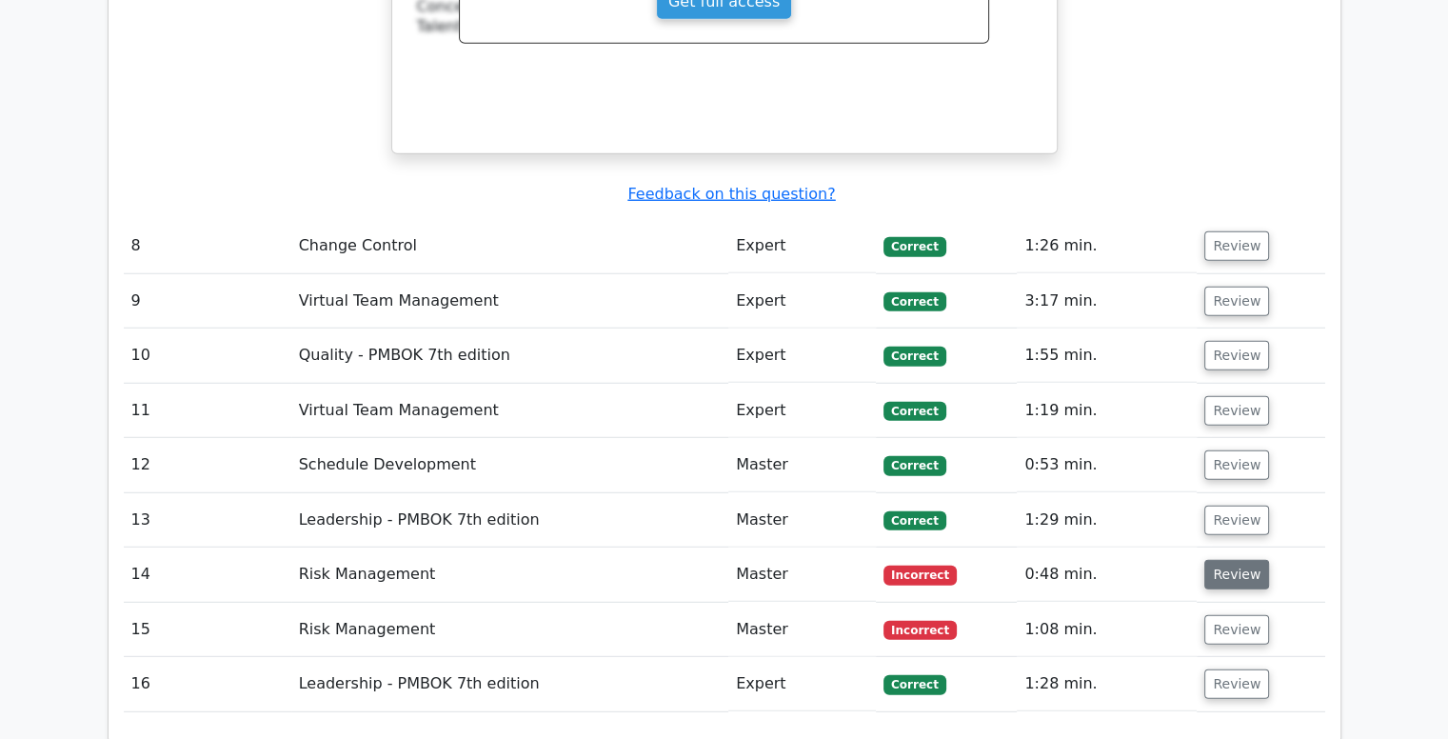
click at [1211, 560] on button "Review" at bounding box center [1236, 575] width 65 height 30
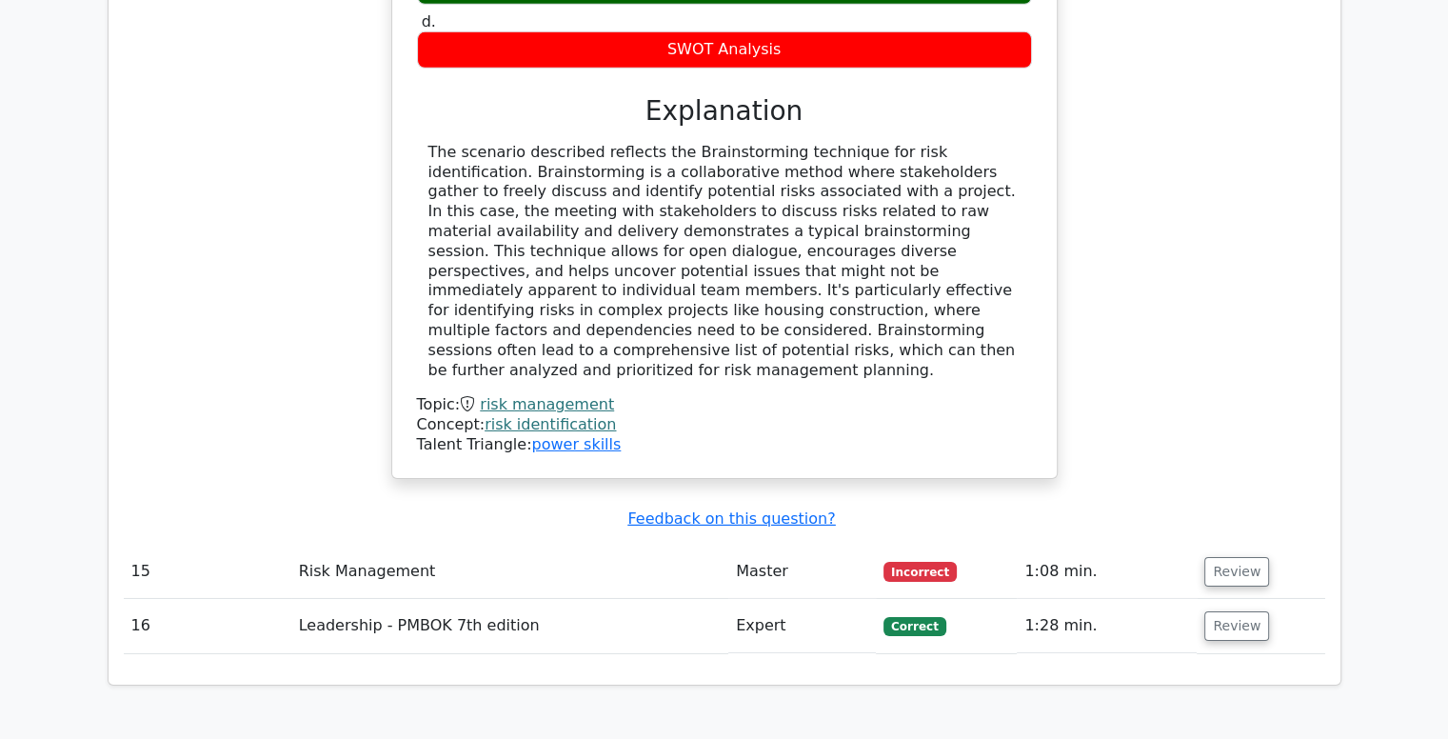
scroll to position [6092, 0]
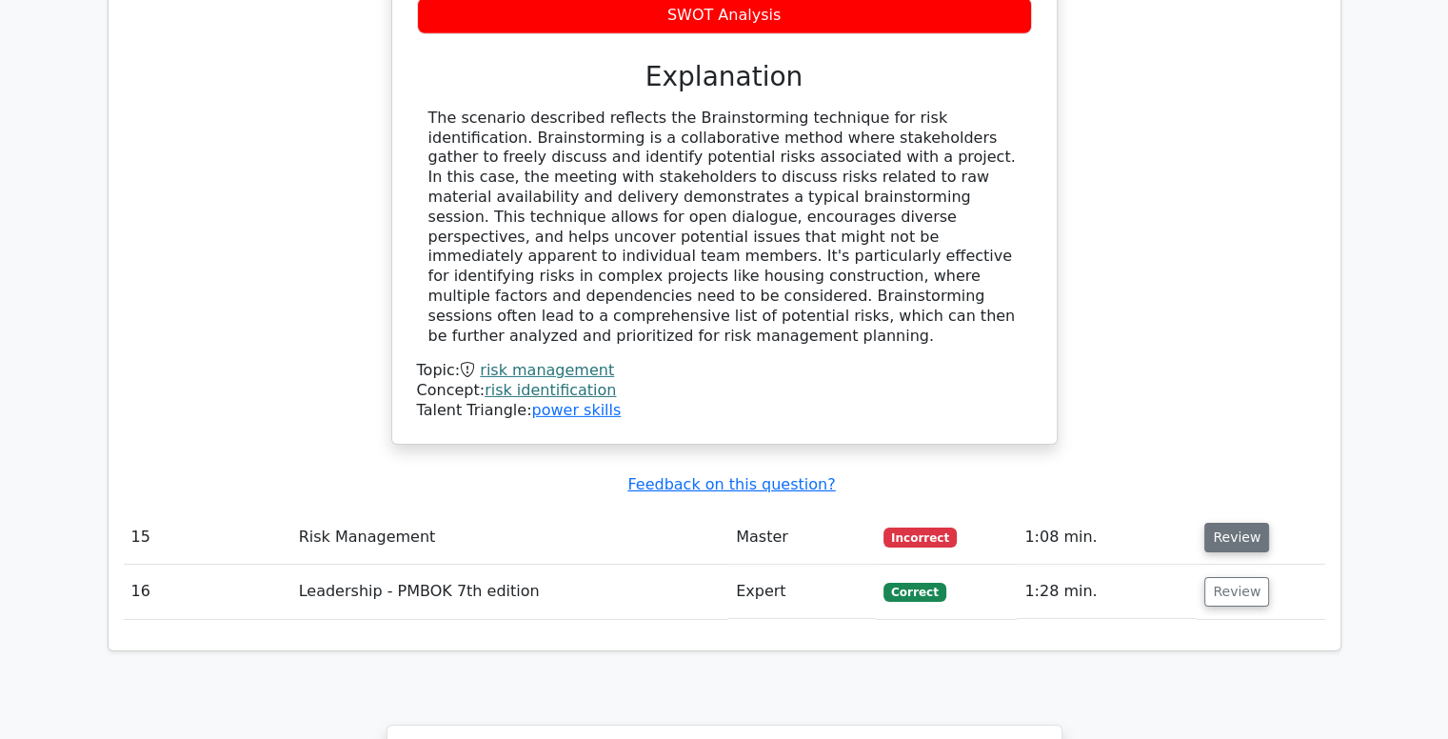
click at [1230, 523] on button "Review" at bounding box center [1236, 538] width 65 height 30
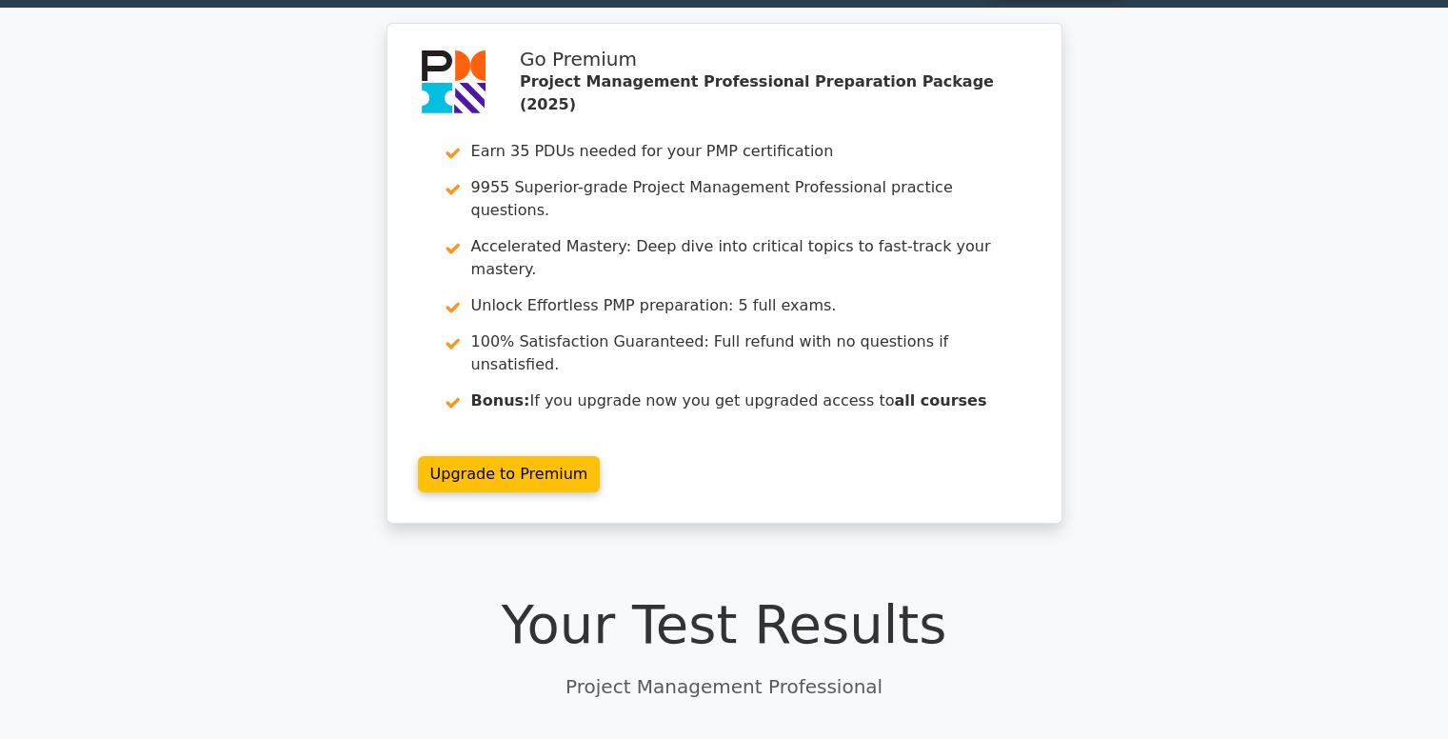
scroll to position [0, 0]
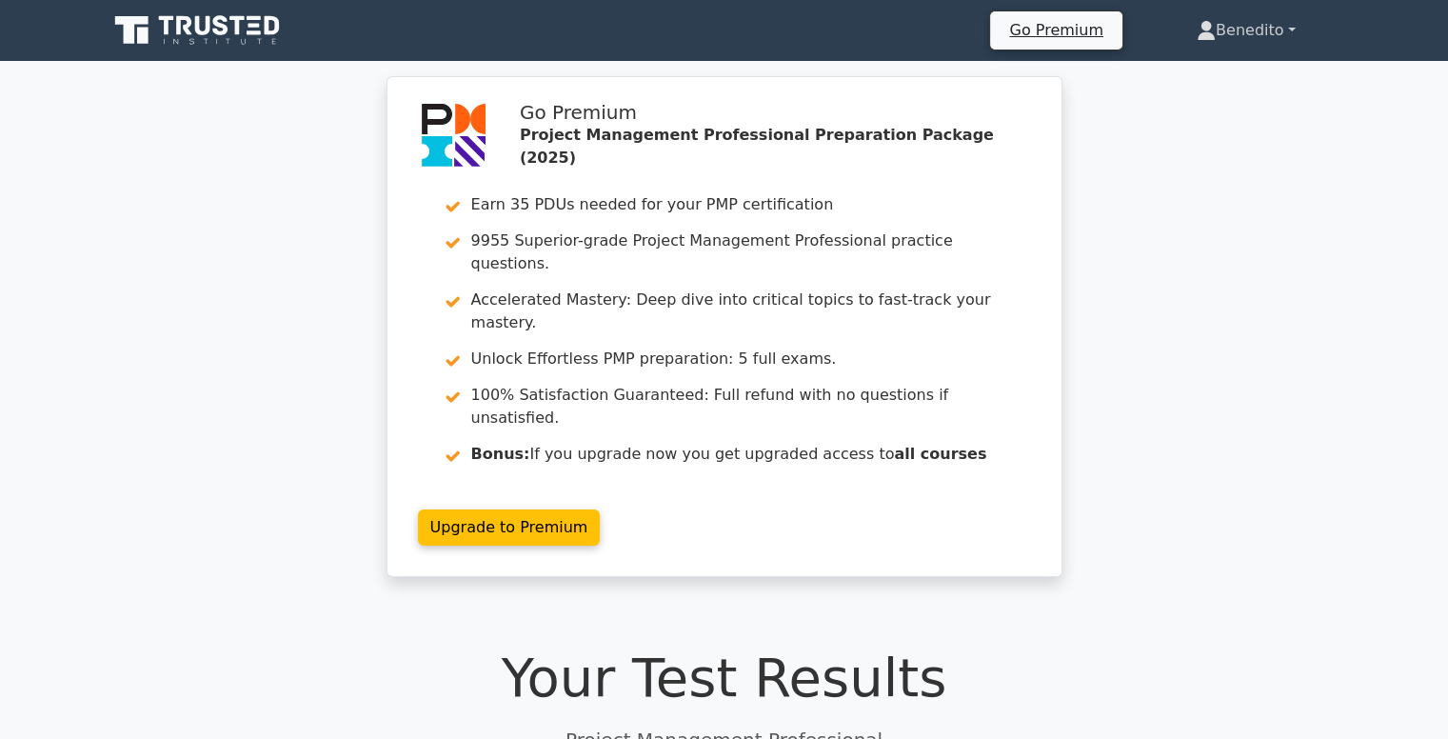
click at [1224, 30] on link "Benedito" at bounding box center [1246, 30] width 190 height 38
click at [1185, 69] on link "Profile" at bounding box center [1227, 75] width 150 height 30
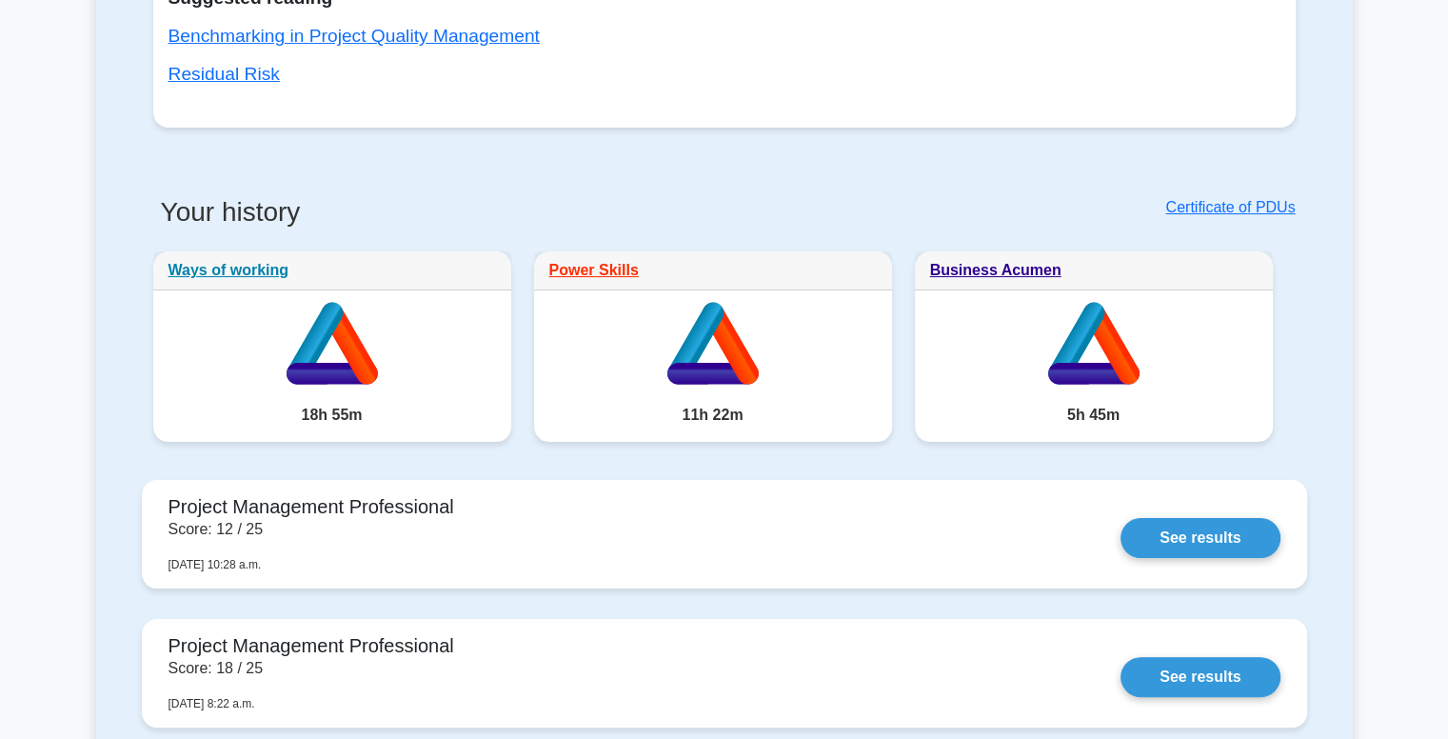
scroll to position [381, 0]
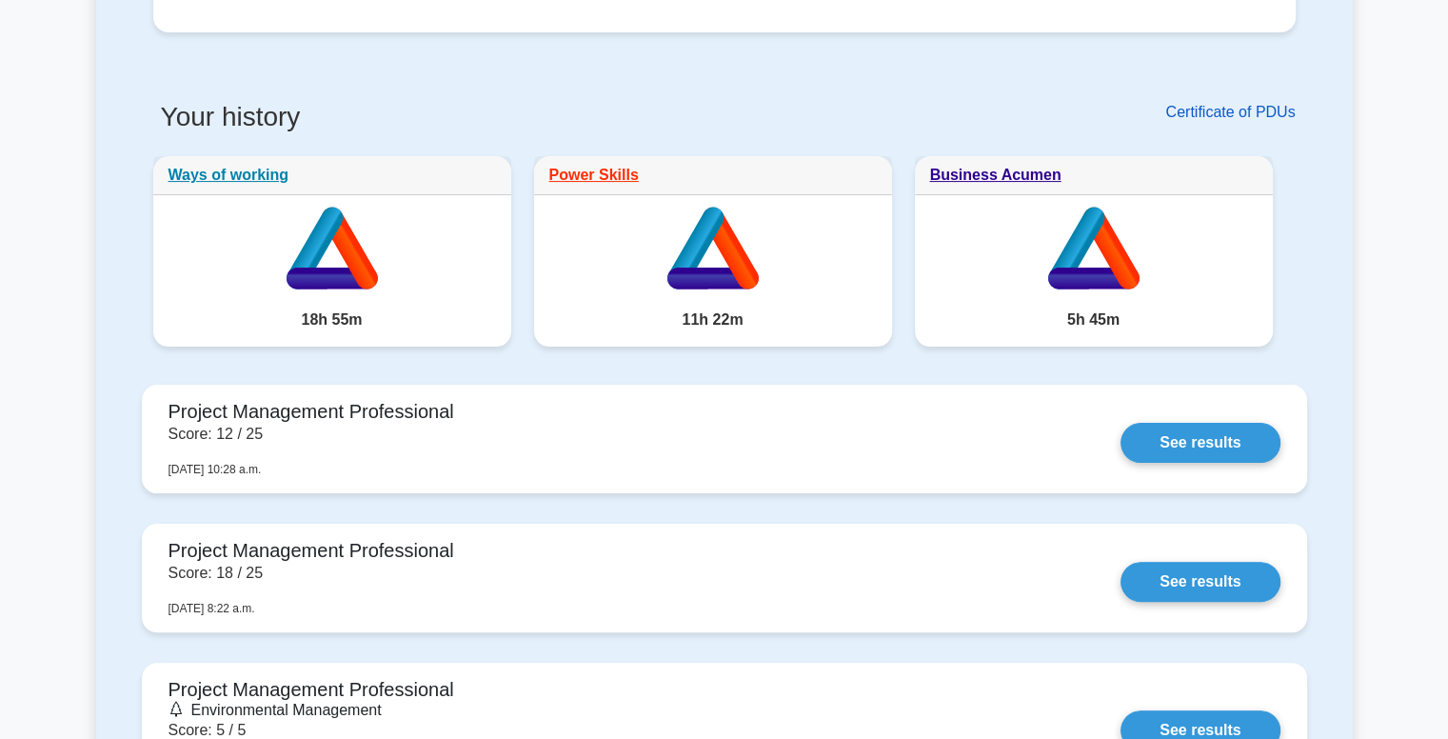
click at [1256, 112] on link "Certificate of PDUs" at bounding box center [1229, 112] width 129 height 16
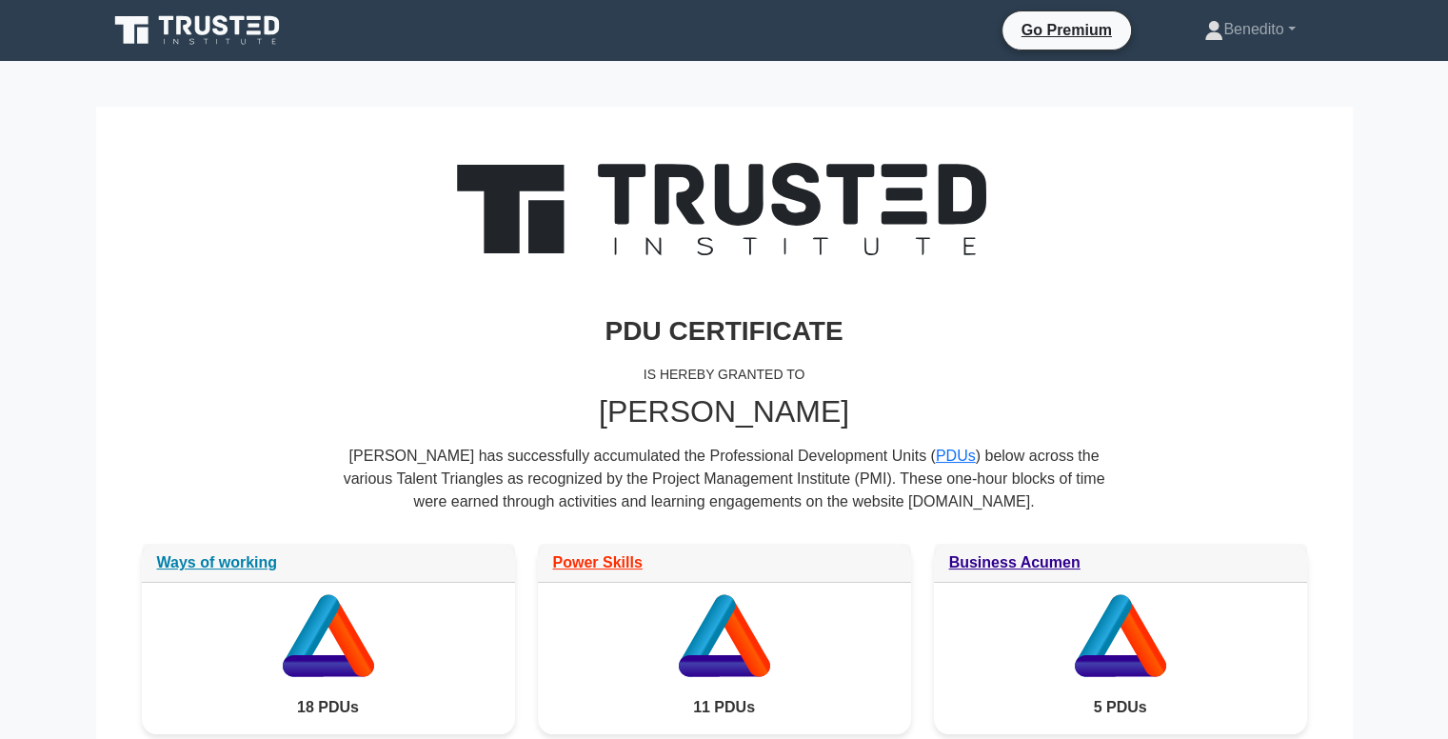
click at [1441, 270] on main "PDU CERTIFICATE IS HEREBY GRANTED TO [PERSON_NAME] has successfully accumulated…" at bounding box center [724, 479] width 1448 height 836
click at [1232, 33] on link "Benedito" at bounding box center [1249, 29] width 182 height 38
click at [1196, 80] on link "Profile" at bounding box center [1234, 74] width 150 height 30
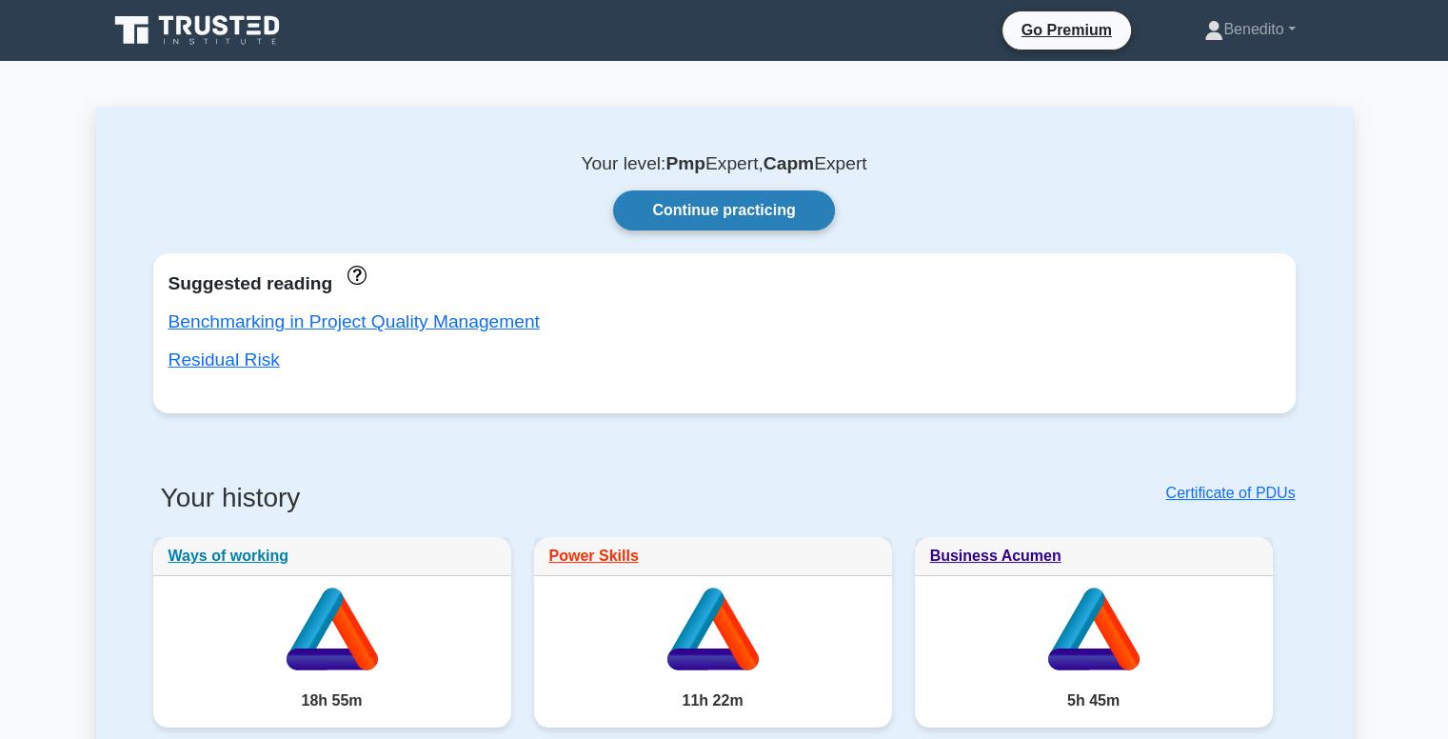
click at [742, 208] on link "Continue practicing" at bounding box center [723, 210] width 221 height 40
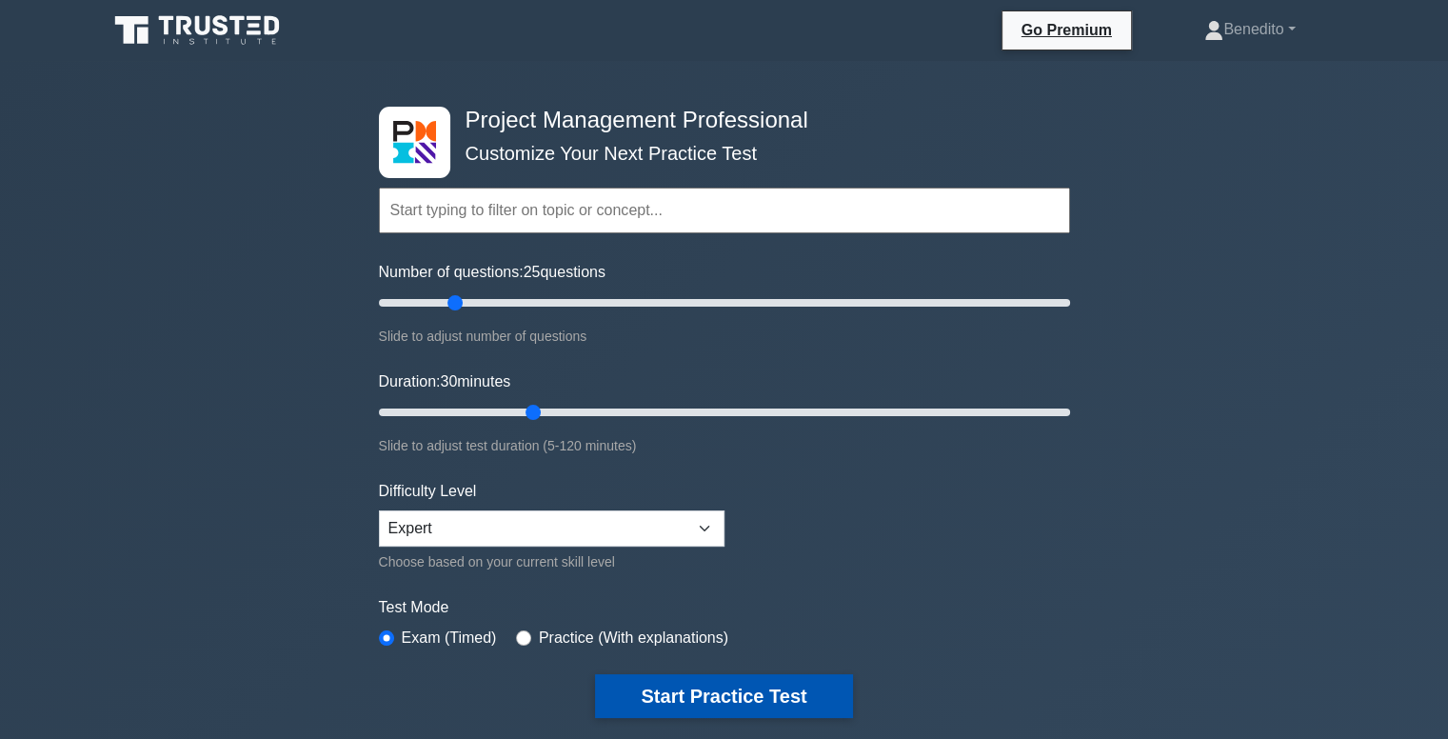
click at [753, 693] on button "Start Practice Test" at bounding box center [723, 696] width 257 height 44
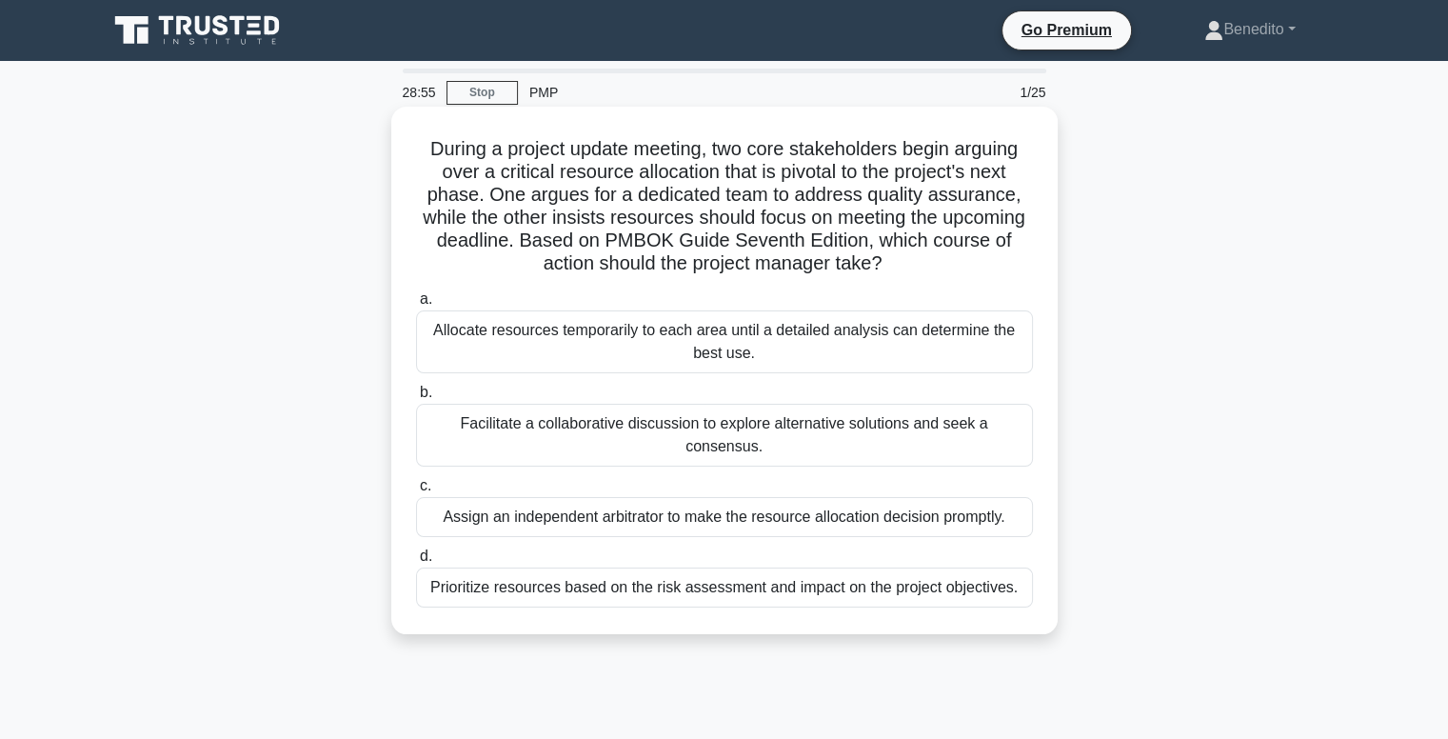
click at [695, 438] on div "Facilitate a collaborative discussion to explore alternative solutions and seek…" at bounding box center [724, 435] width 617 height 63
click at [416, 399] on input "b. Facilitate a collaborative discussion to explore alternative solutions and s…" at bounding box center [416, 392] width 0 height 12
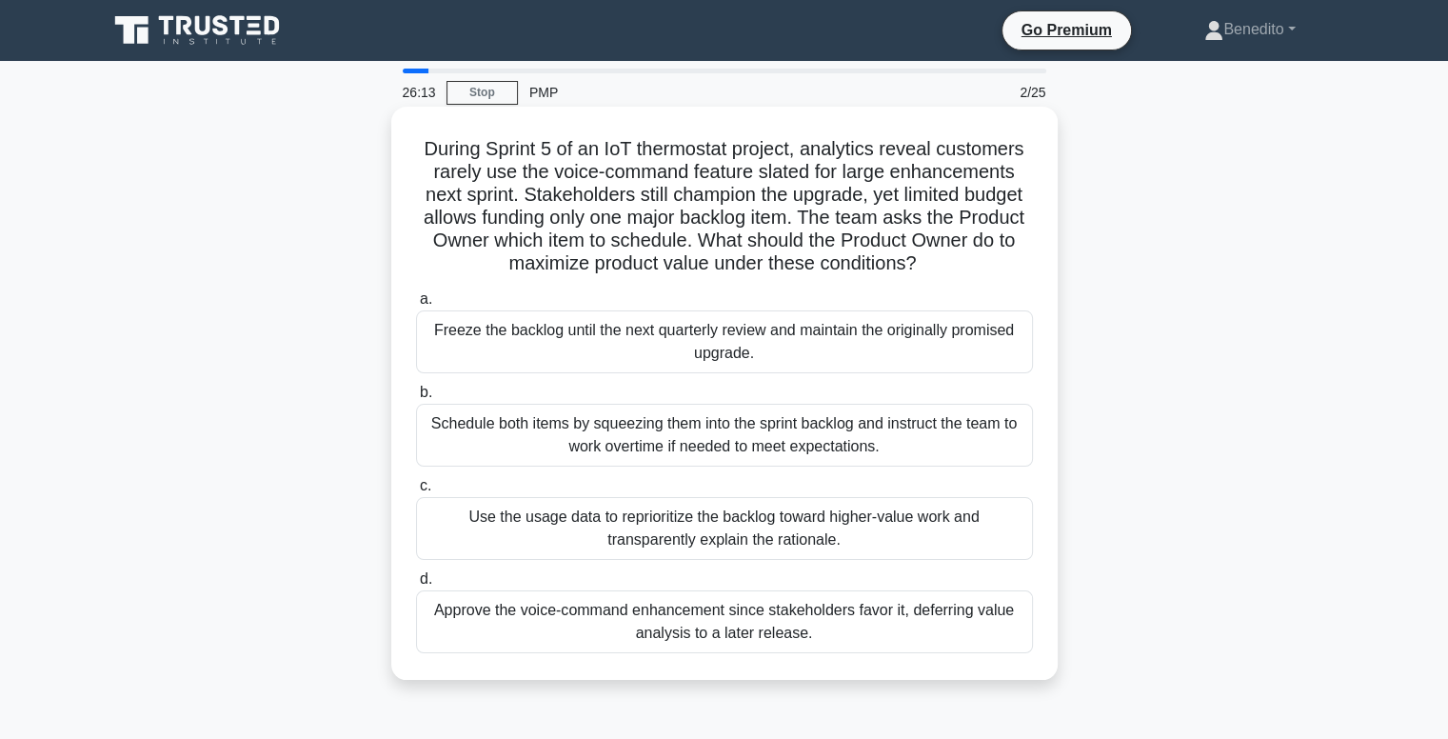
click at [864, 544] on div "Use the usage data to reprioritize the backlog toward higher-value work and tra…" at bounding box center [724, 528] width 617 height 63
click at [416, 492] on input "c. Use the usage data to reprioritize the backlog toward higher-value work and …" at bounding box center [416, 486] width 0 height 12
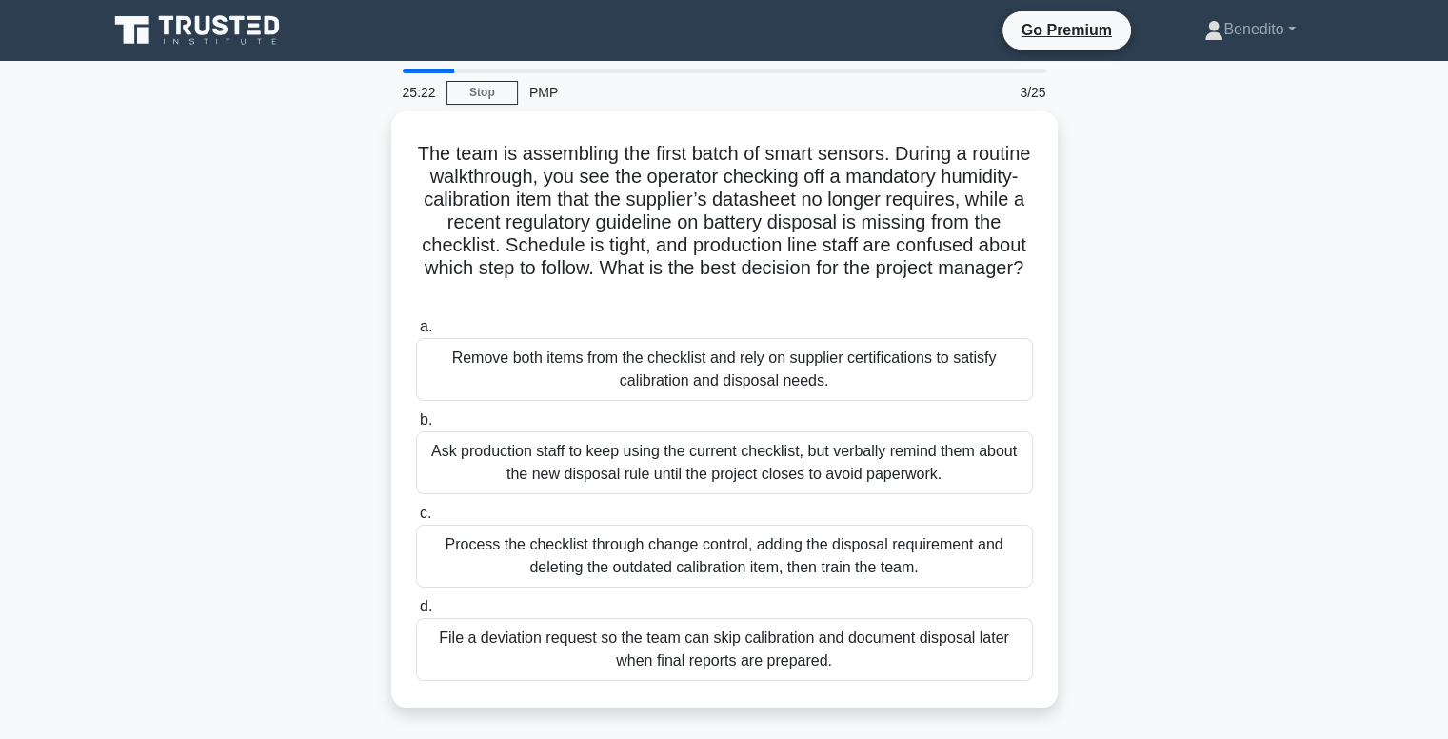
click at [864, 544] on div "Process the checklist through change control, adding the disposal requirement a…" at bounding box center [724, 555] width 617 height 63
click at [416, 520] on input "c. Process the checklist through change control, adding the disposal requiremen…" at bounding box center [416, 513] width 0 height 12
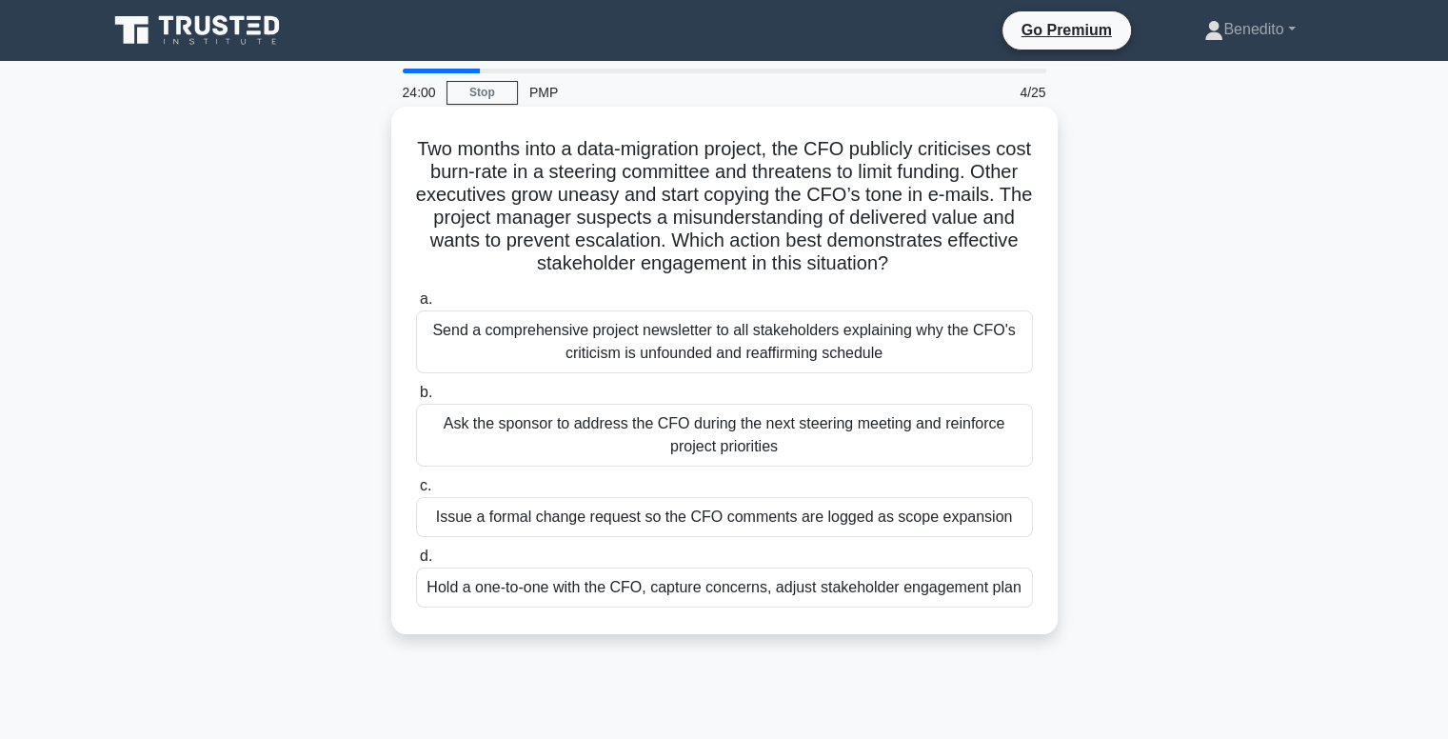
click at [830, 591] on div "Hold a one-to-one with the CFO, capture concerns, adjust stakeholder engagement…" at bounding box center [724, 587] width 617 height 40
click at [416, 563] on input "d. Hold a one-to-one with the CFO, capture concerns, adjust stakeholder engagem…" at bounding box center [416, 556] width 0 height 12
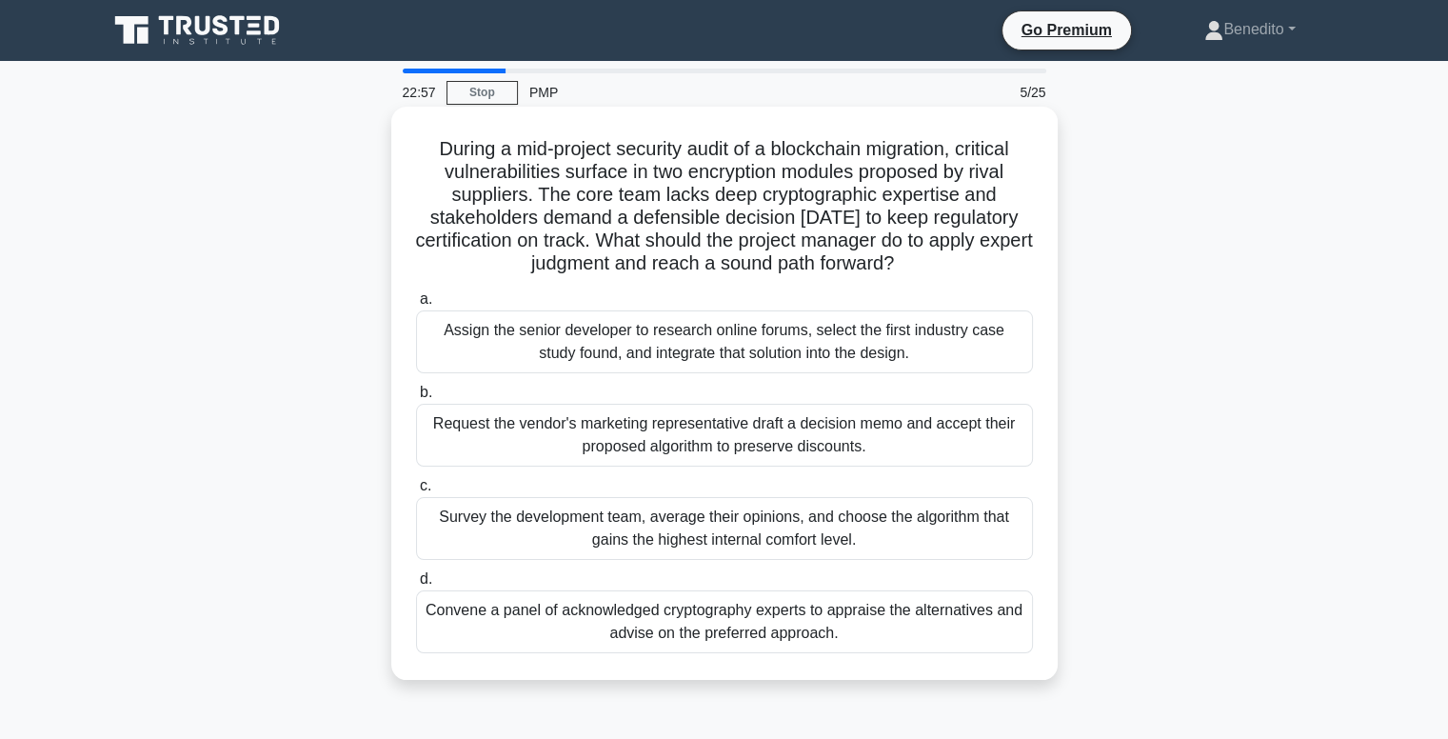
click at [790, 625] on div "Convene a panel of acknowledged cryptography experts to appraise the alternativ…" at bounding box center [724, 621] width 617 height 63
click at [416, 585] on input "d. Convene a panel of acknowledged cryptography experts to appraise the alterna…" at bounding box center [416, 579] width 0 height 12
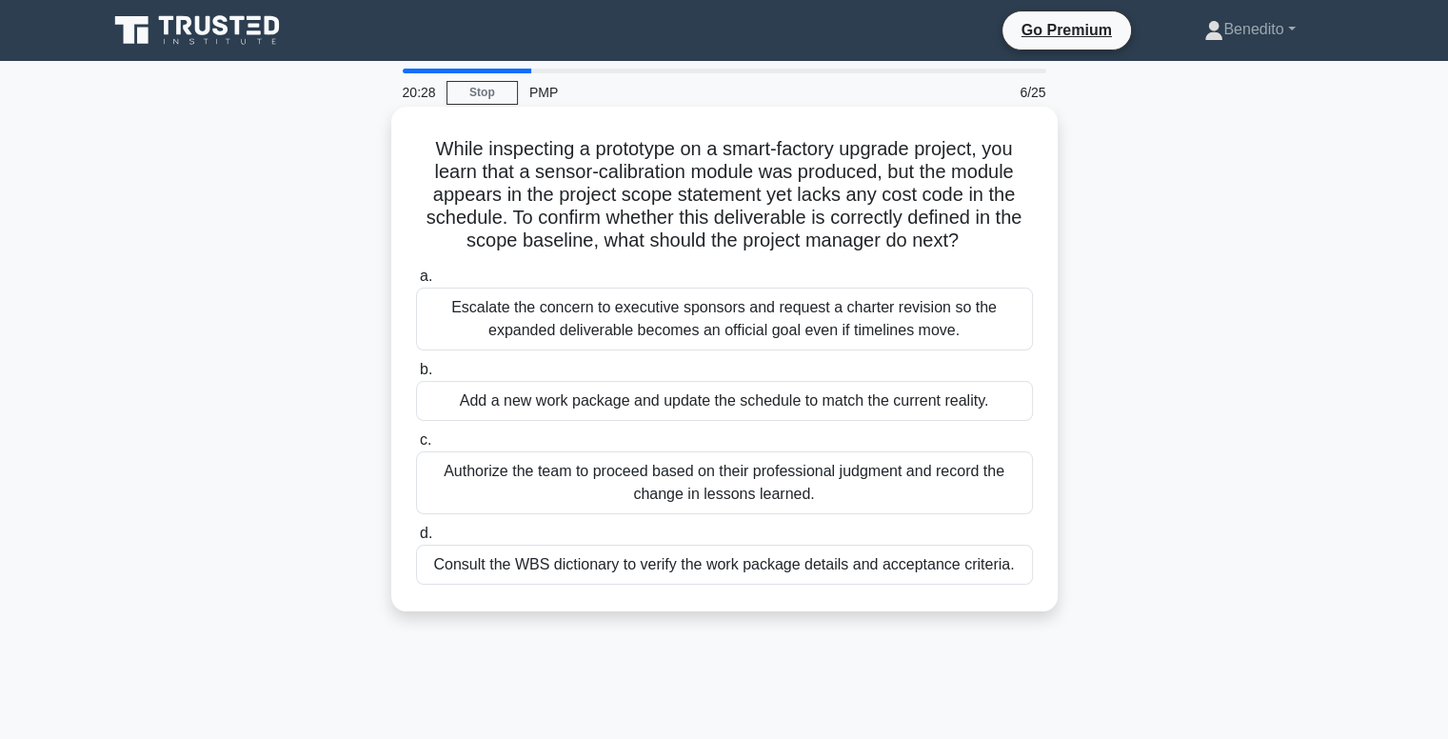
click at [798, 572] on div "Consult the WBS dictionary to verify the work package details and acceptance cr…" at bounding box center [724, 564] width 617 height 40
click at [416, 540] on input "d. Consult the WBS dictionary to verify the work package details and acceptance…" at bounding box center [416, 533] width 0 height 12
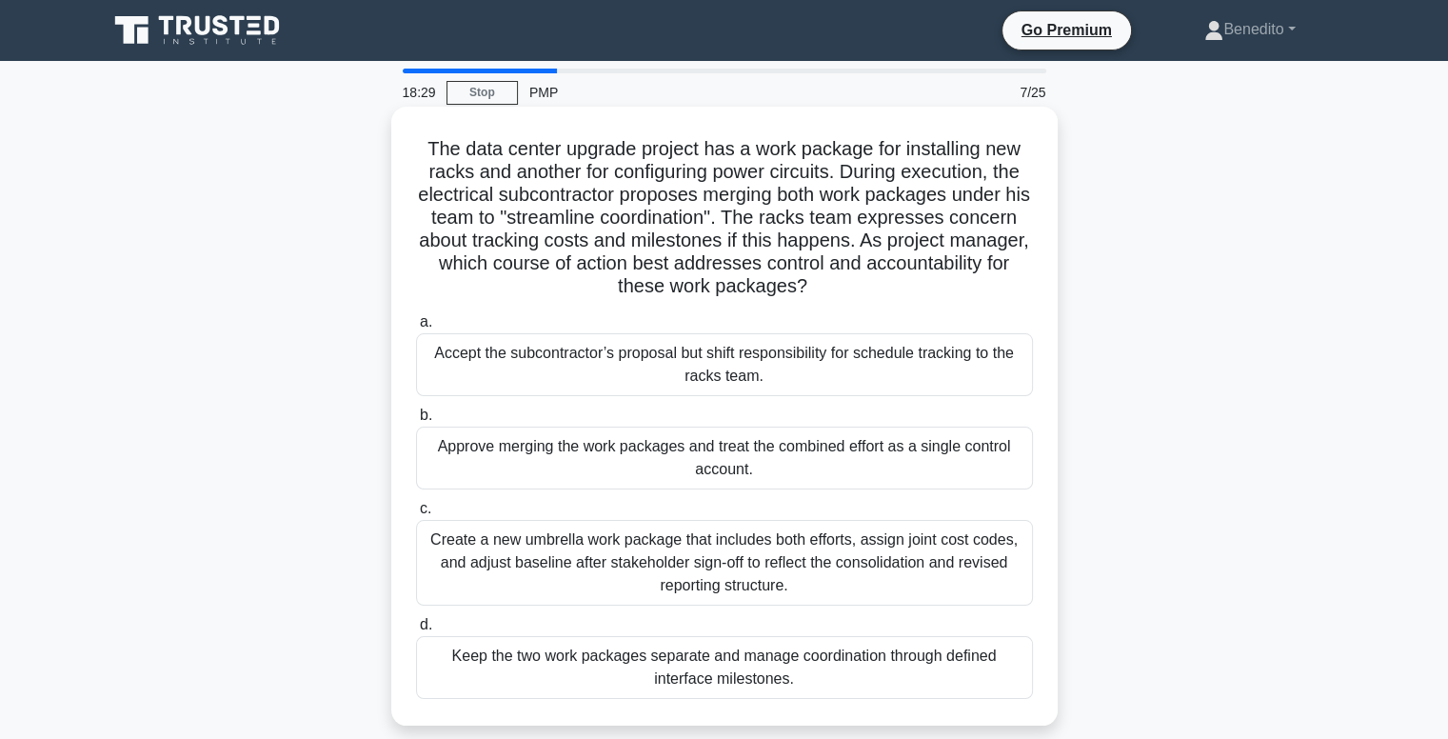
click at [819, 561] on div "Create a new umbrella work package that includes both efforts, assign joint cos…" at bounding box center [724, 563] width 617 height 86
click at [416, 515] on input "c. Create a new umbrella work package that includes both efforts, assign joint …" at bounding box center [416, 509] width 0 height 12
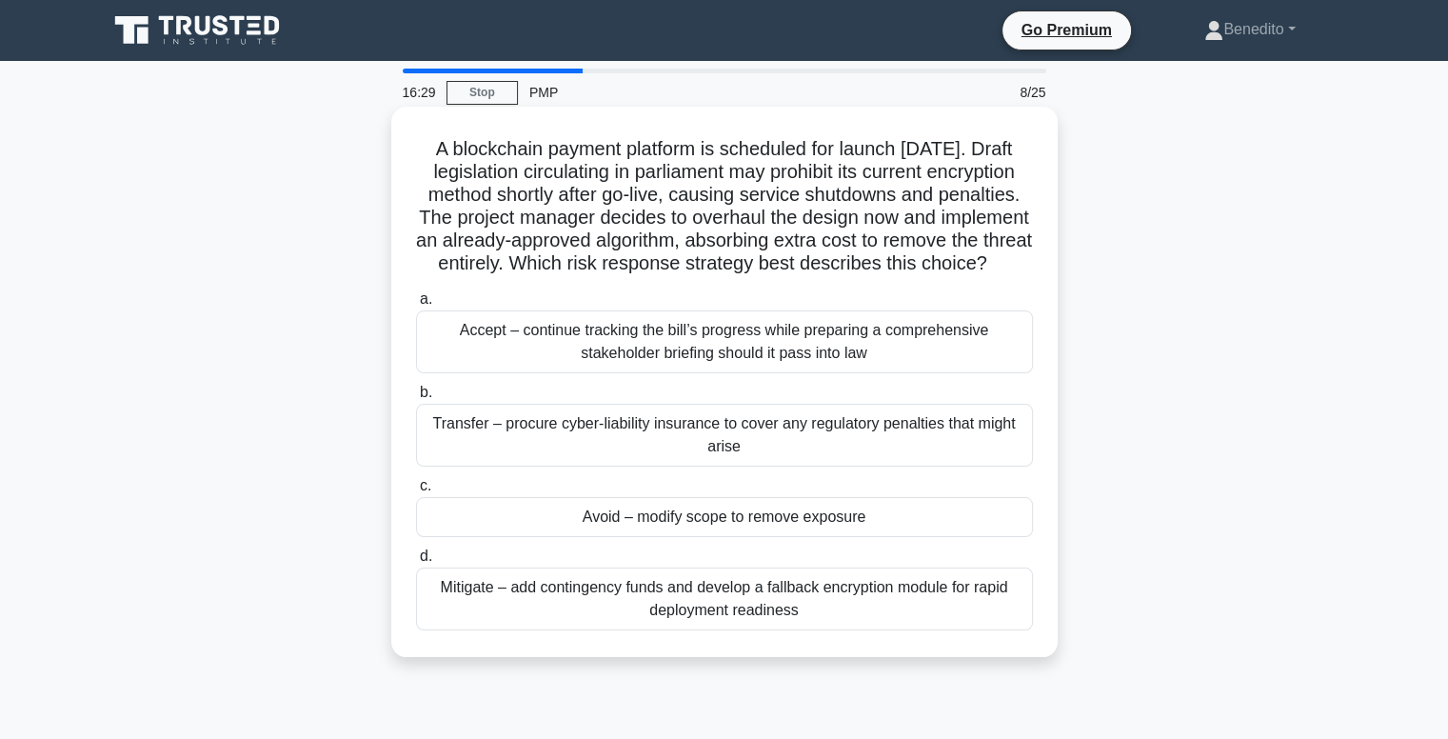
drag, startPoint x: 819, startPoint y: 561, endPoint x: 794, endPoint y: 630, distance: 73.8
click at [794, 630] on div "Mitigate – add contingency funds and develop a fallback encryption module for r…" at bounding box center [724, 598] width 617 height 63
click at [416, 563] on input "d. Mitigate – add contingency funds and develop a fallback encryption module fo…" at bounding box center [416, 556] width 0 height 12
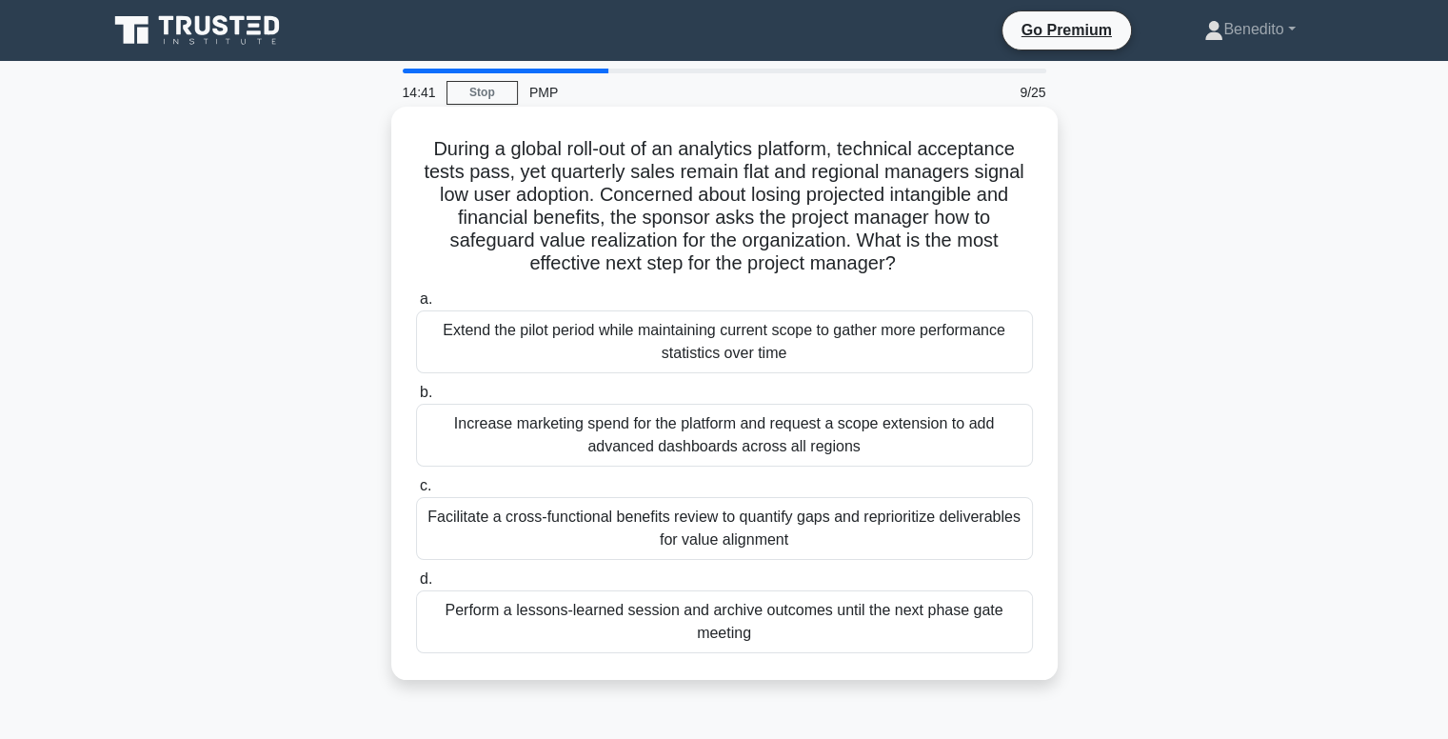
click at [834, 527] on div "Facilitate a cross-functional benefits review to quantify gaps and reprioritize…" at bounding box center [724, 528] width 617 height 63
click at [416, 492] on input "c. Facilitate a cross-functional benefits review to quantify gaps and repriorit…" at bounding box center [416, 486] width 0 height 12
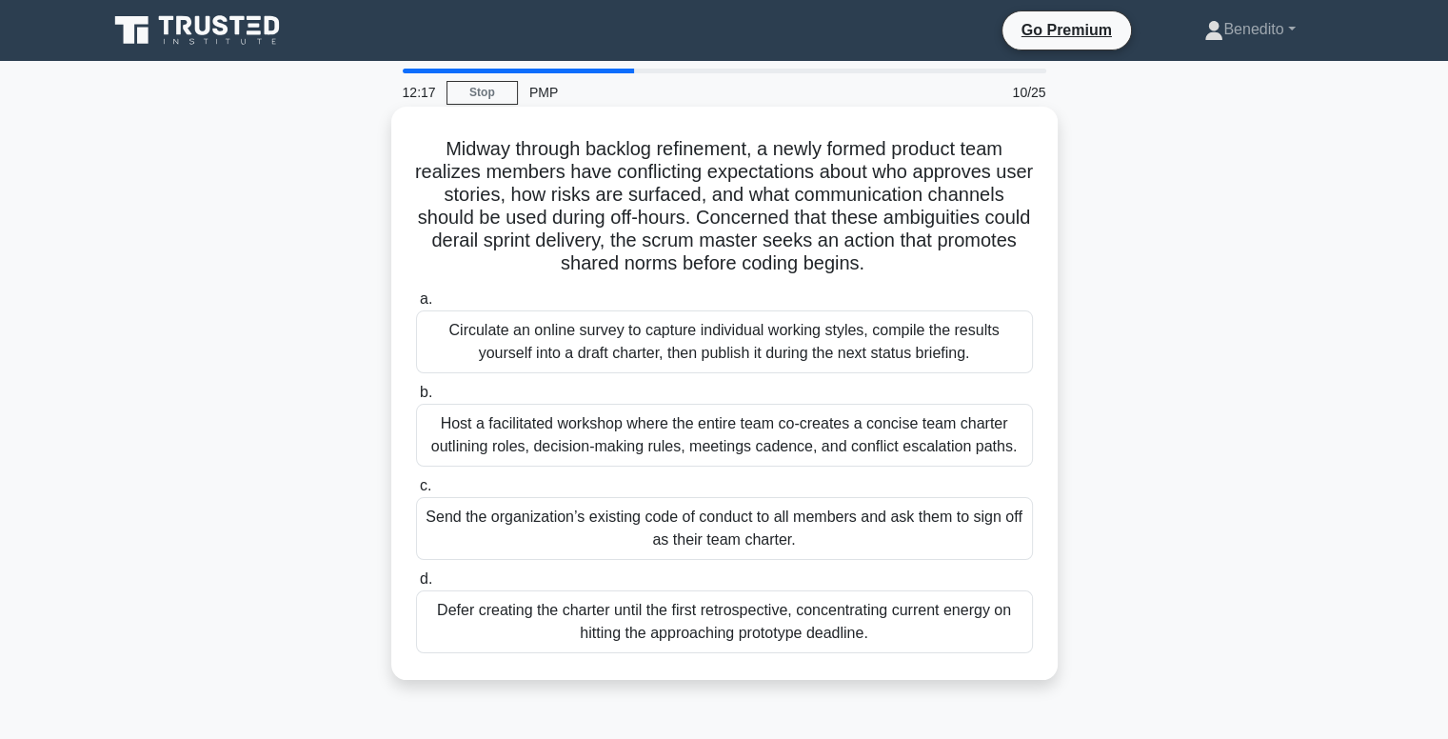
click at [706, 439] on div "Host a facilitated workshop where the entire team co-creates a concise team cha…" at bounding box center [724, 435] width 617 height 63
click at [416, 399] on input "b. Host a facilitated workshop where the entire team co-creates a concise team …" at bounding box center [416, 392] width 0 height 12
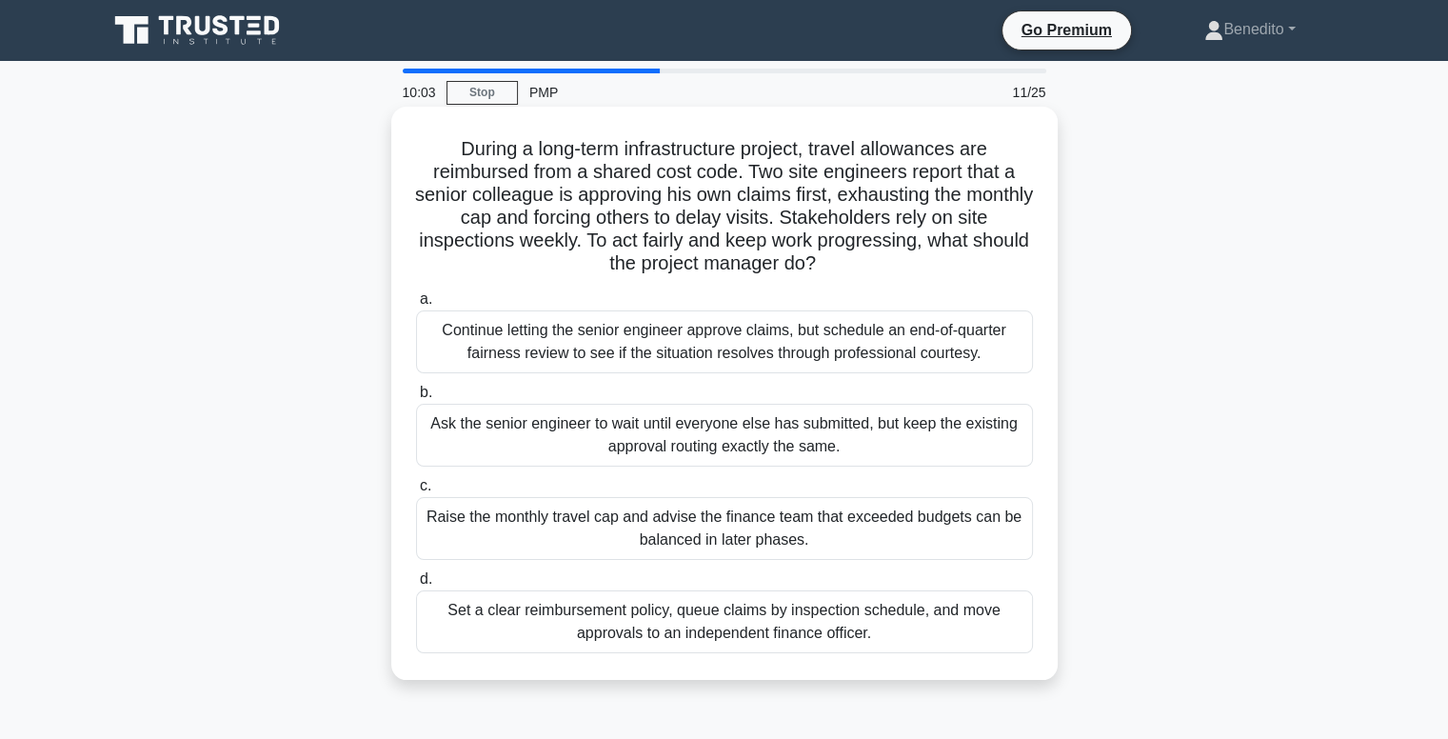
click at [735, 624] on div "Set a clear reimbursement policy, queue claims by inspection schedule, and move…" at bounding box center [724, 621] width 617 height 63
click at [416, 585] on input "d. Set a clear reimbursement policy, queue claims by inspection schedule, and m…" at bounding box center [416, 579] width 0 height 12
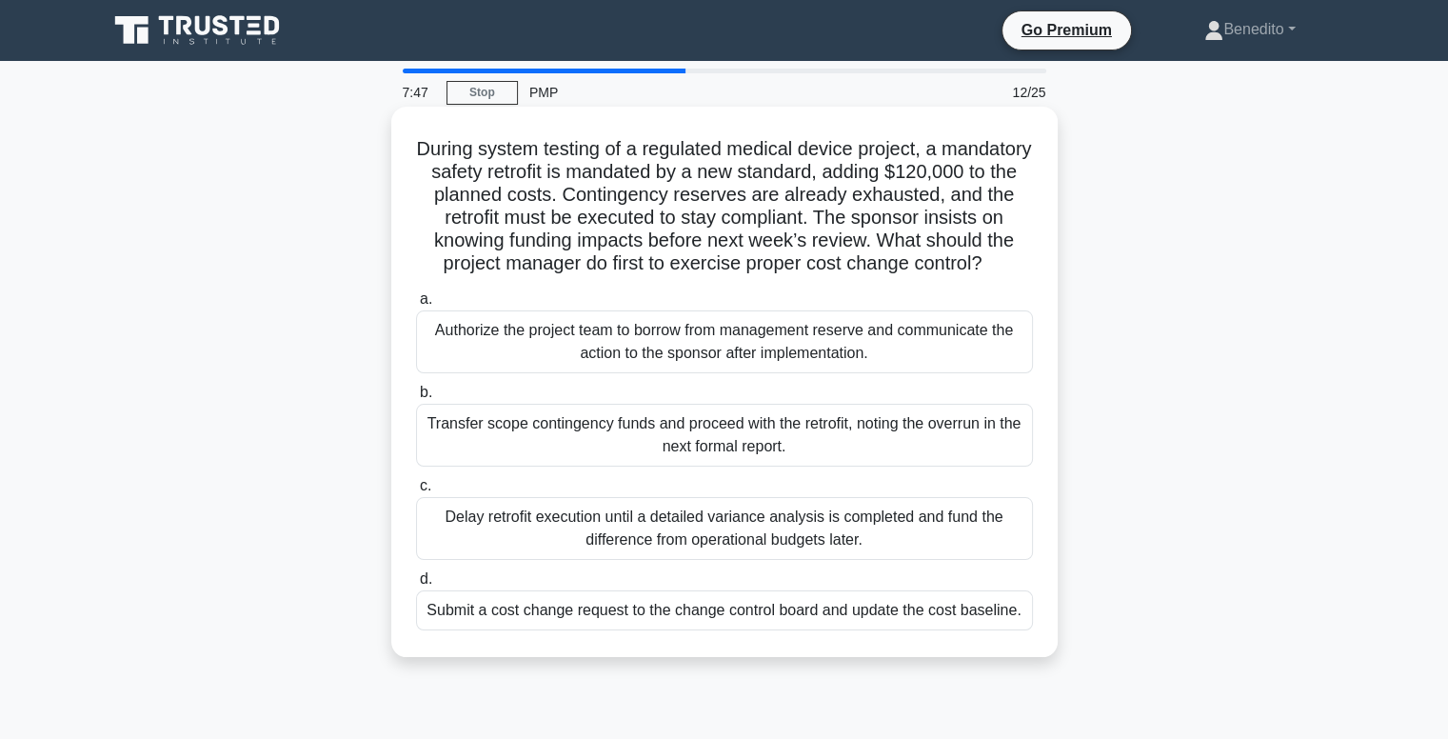
click at [773, 630] on div "Submit a cost change request to the change control board and update the cost ba…" at bounding box center [724, 610] width 617 height 40
click at [416, 585] on input "d. Submit a cost change request to the change control board and update the cost…" at bounding box center [416, 579] width 0 height 12
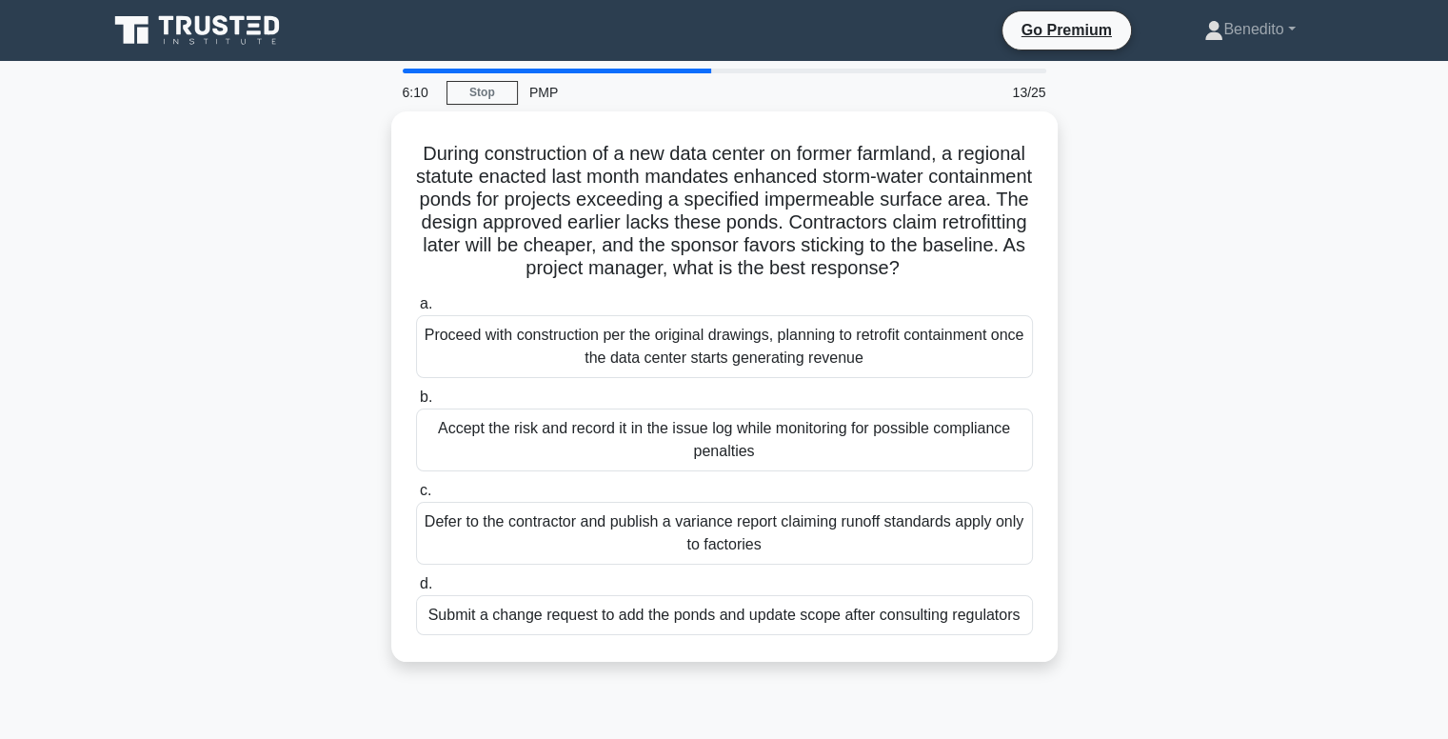
click at [773, 635] on div "Submit a change request to add the ponds and update scope after consulting regu…" at bounding box center [724, 615] width 617 height 40
click at [416, 590] on input "d. Submit a change request to add the ponds and update scope after consulting r…" at bounding box center [416, 584] width 0 height 12
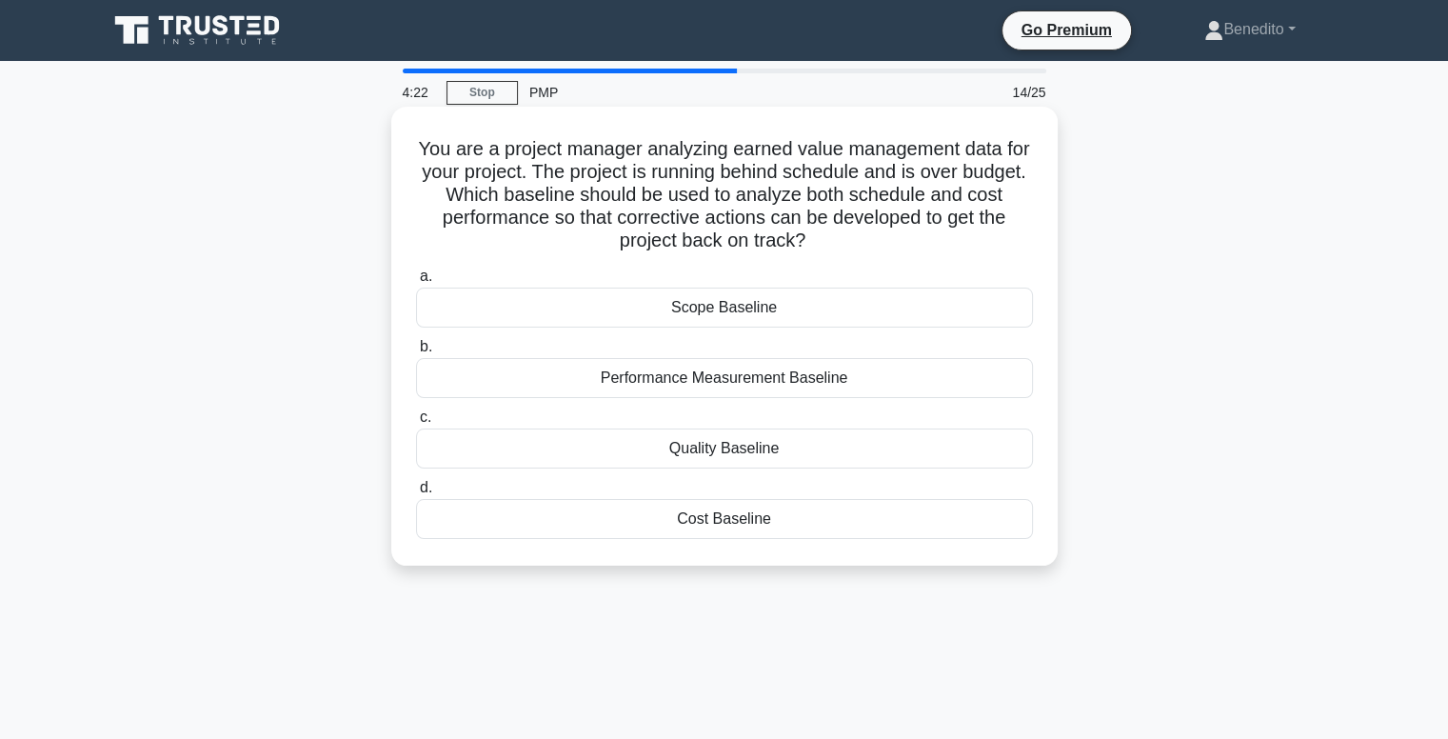
click at [766, 315] on div "Scope Baseline" at bounding box center [724, 307] width 617 height 40
click at [416, 283] on input "a. Scope Baseline" at bounding box center [416, 276] width 0 height 12
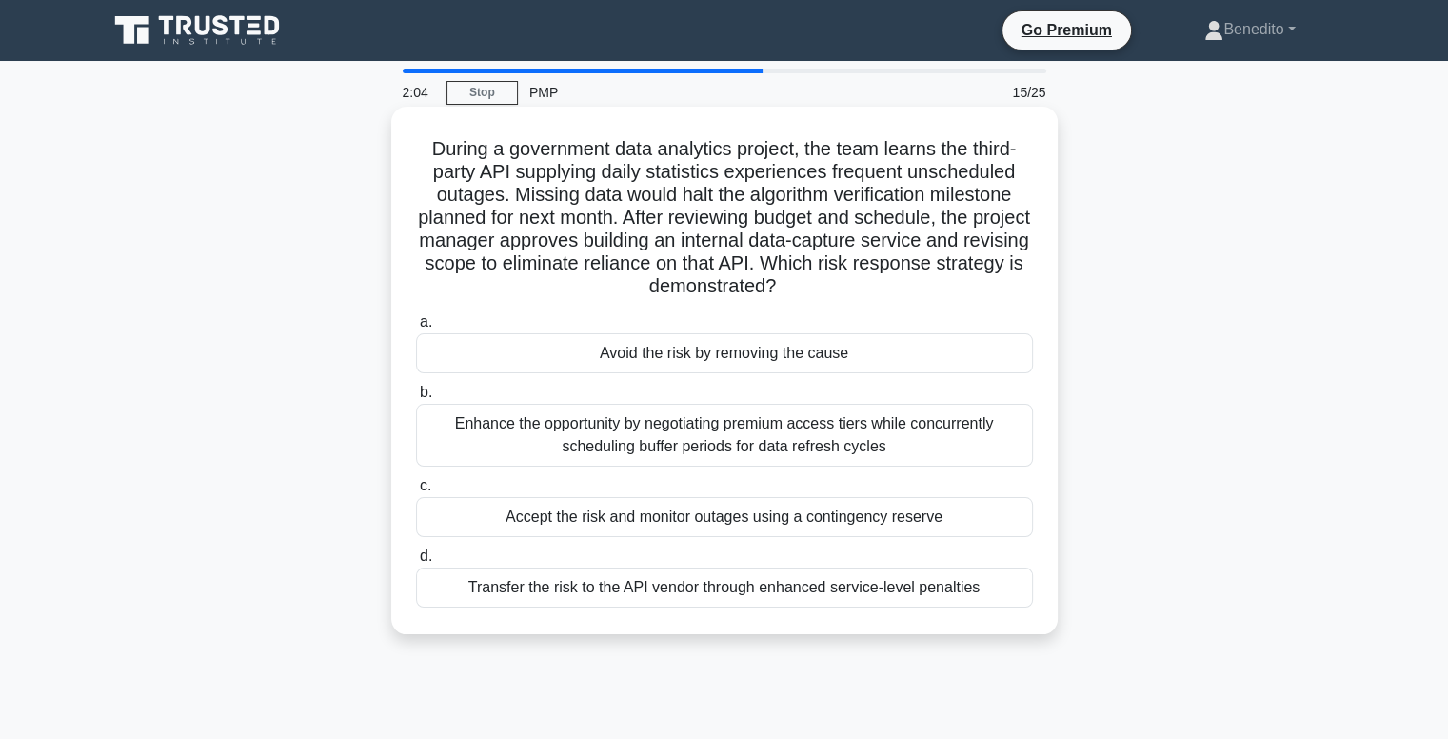
click at [756, 364] on div "Avoid the risk by removing the cause" at bounding box center [724, 353] width 617 height 40
click at [416, 328] on input "a. Avoid the risk by removing the cause" at bounding box center [416, 322] width 0 height 12
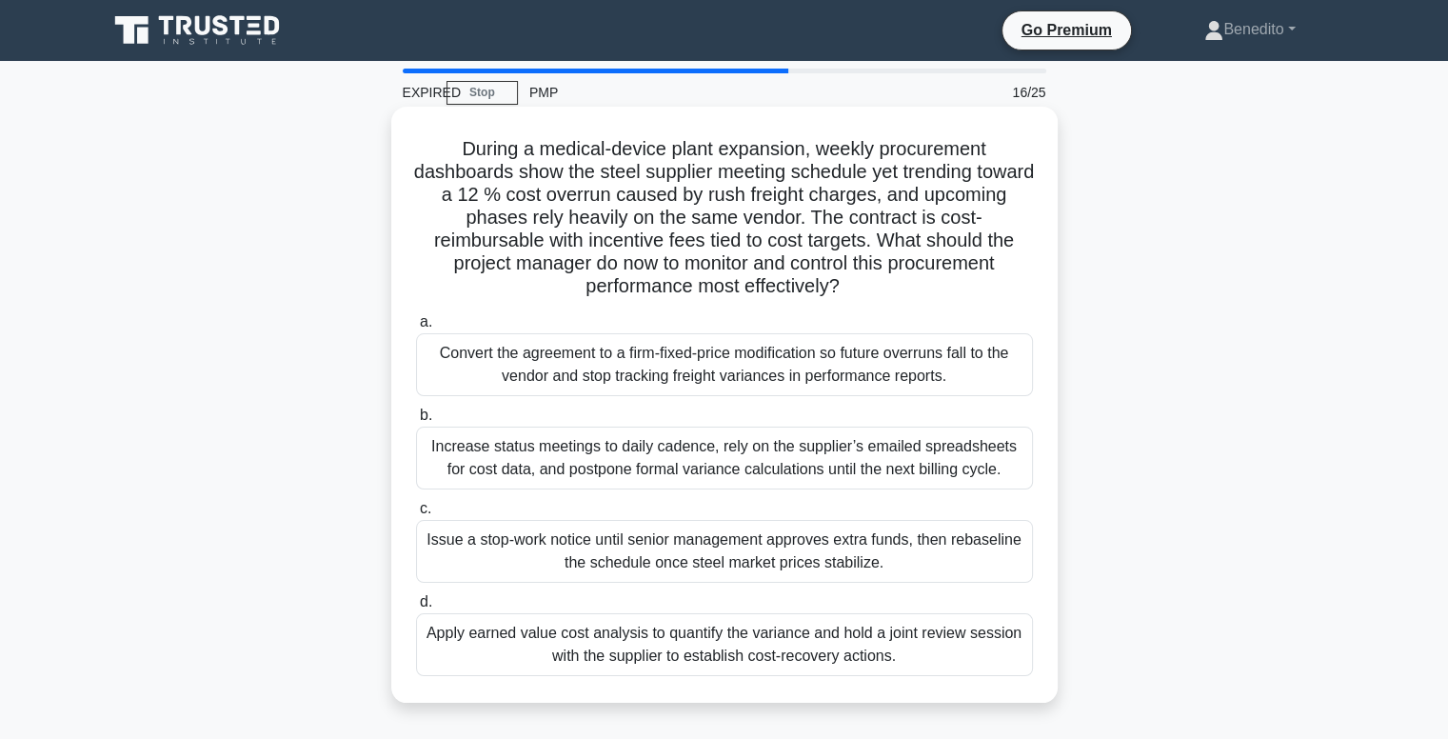
click at [868, 644] on div "Apply earned value cost analysis to quantify the variance and hold a joint revi…" at bounding box center [724, 644] width 617 height 63
click at [416, 608] on input "d. Apply earned value cost analysis to quantify the variance and hold a joint r…" at bounding box center [416, 602] width 0 height 12
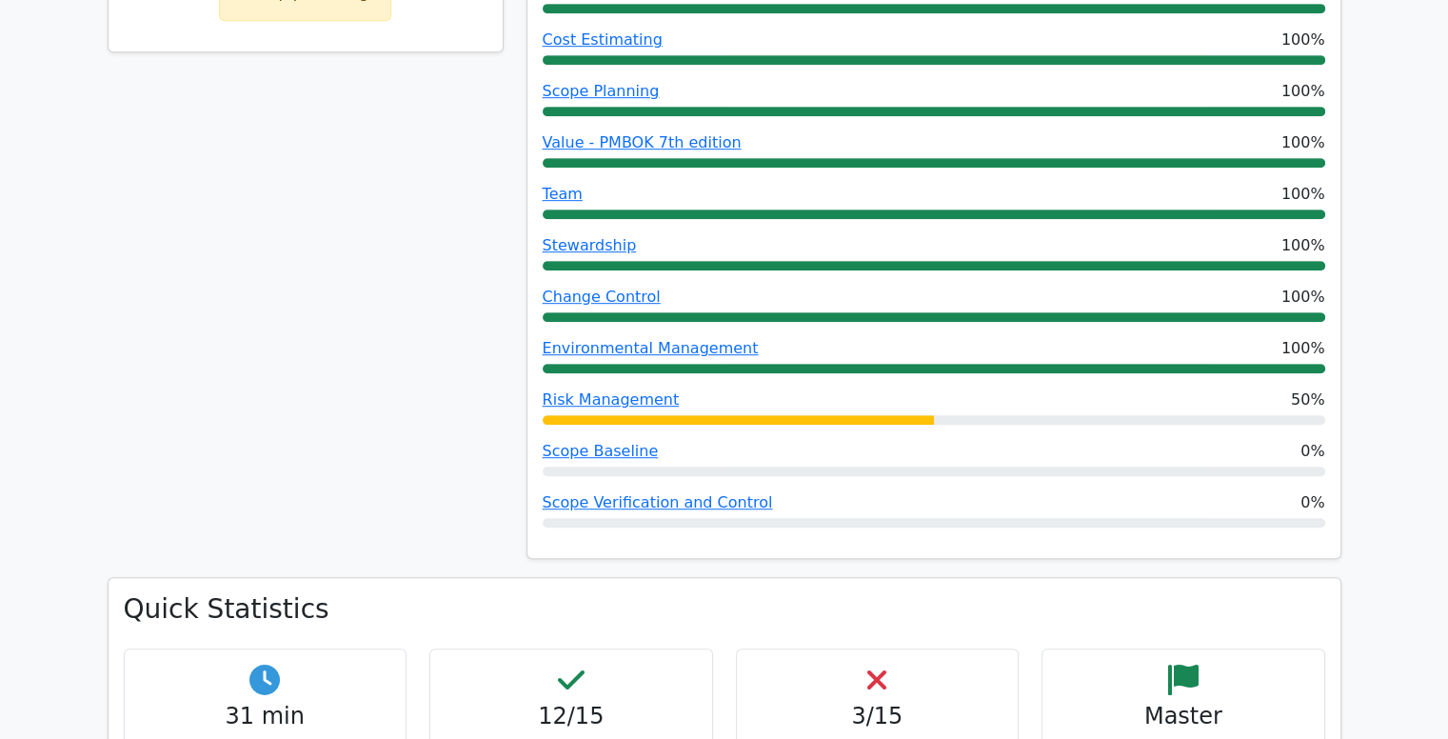
scroll to position [476, 0]
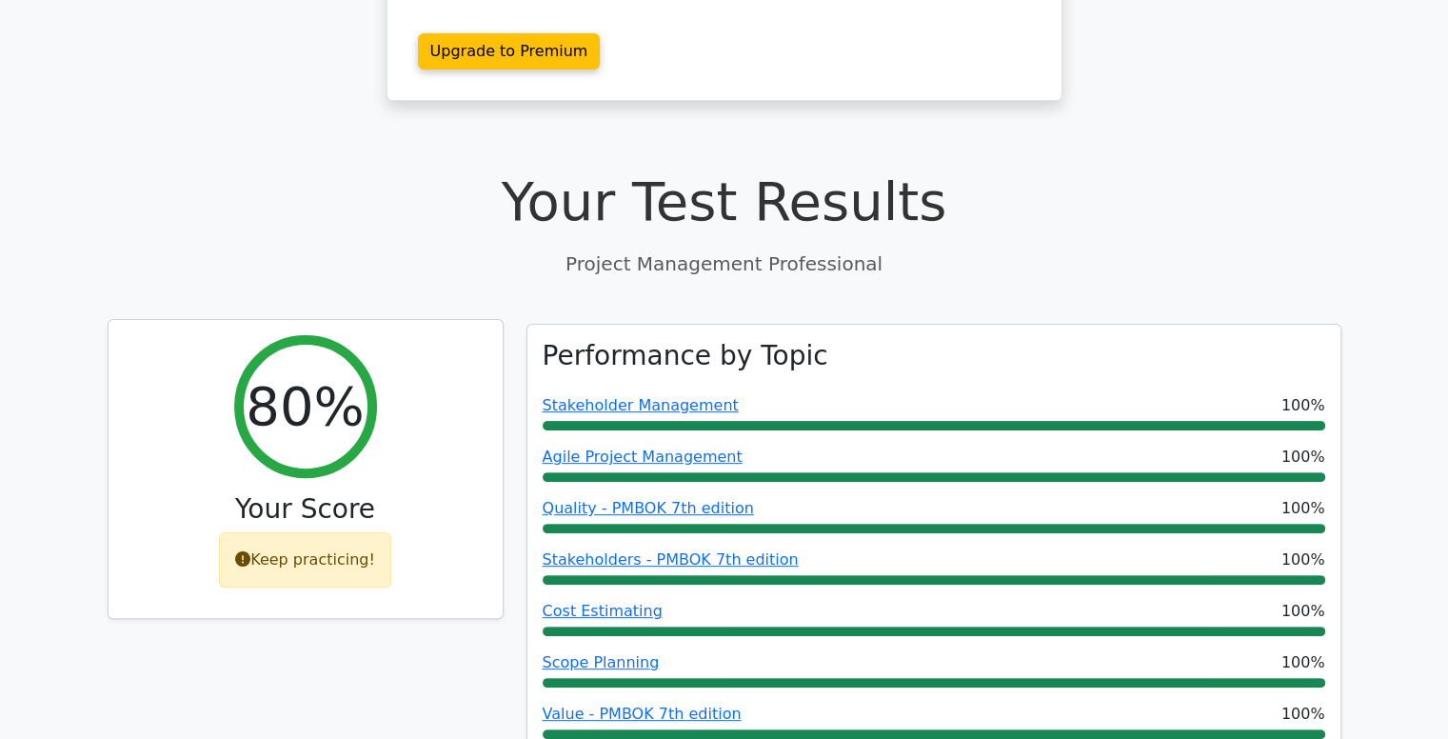
click at [250, 551] on icon at bounding box center [242, 558] width 15 height 15
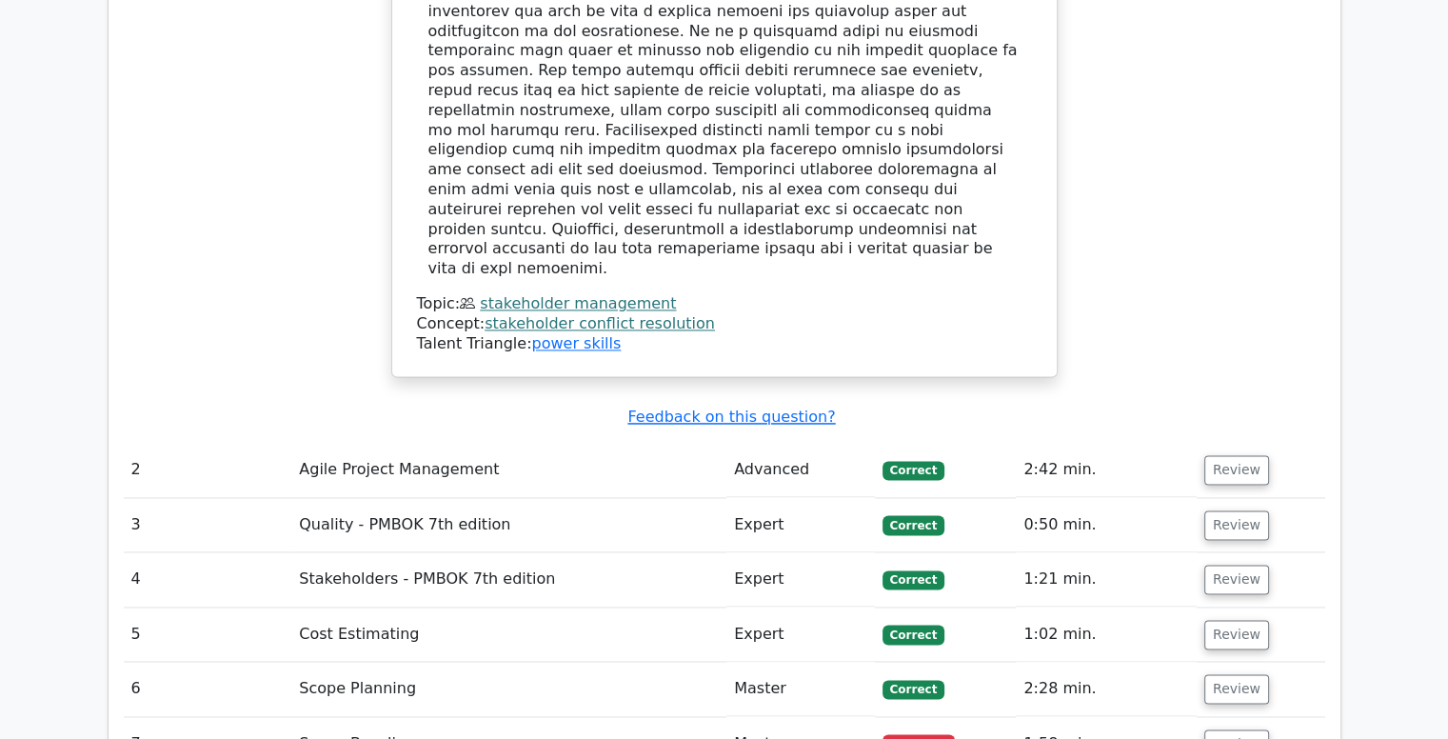
scroll to position [2856, 0]
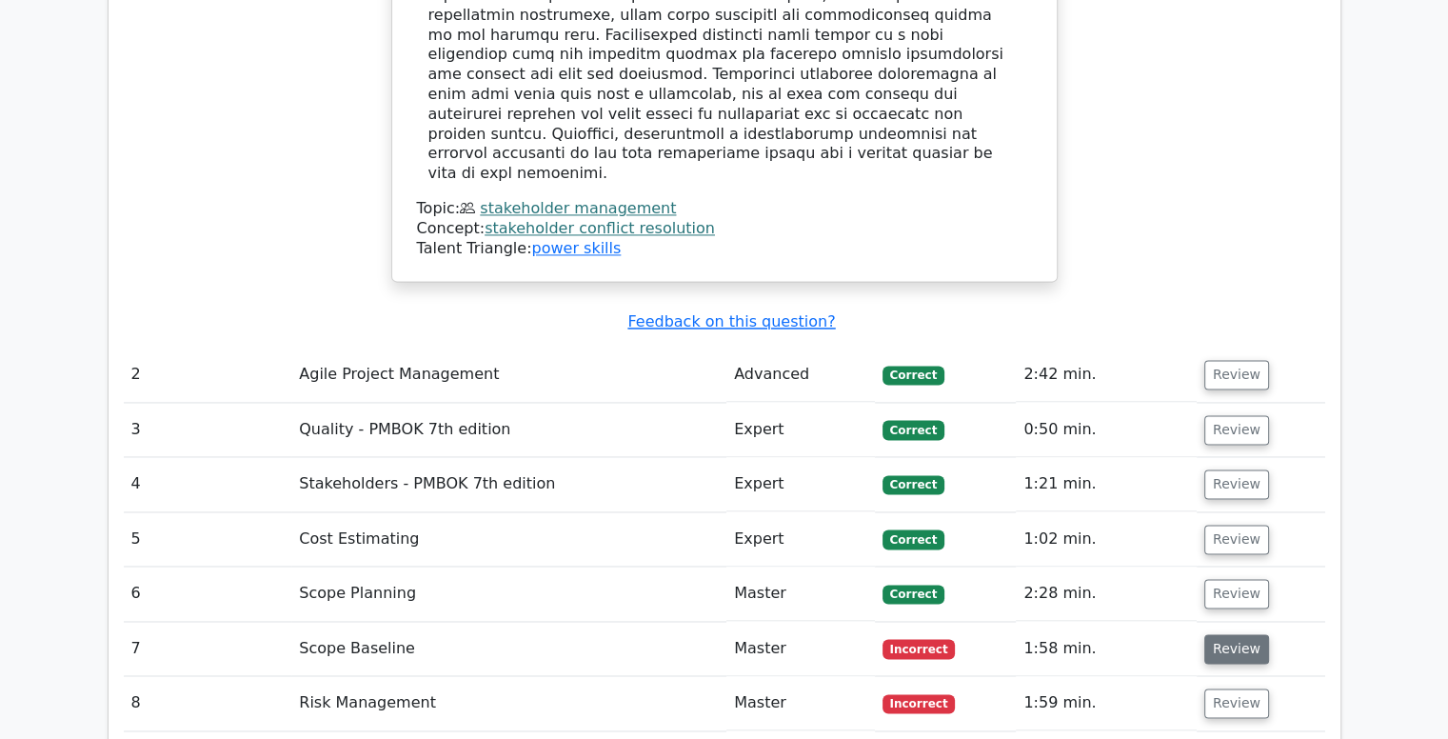
click at [1218, 634] on button "Review" at bounding box center [1236, 649] width 65 height 30
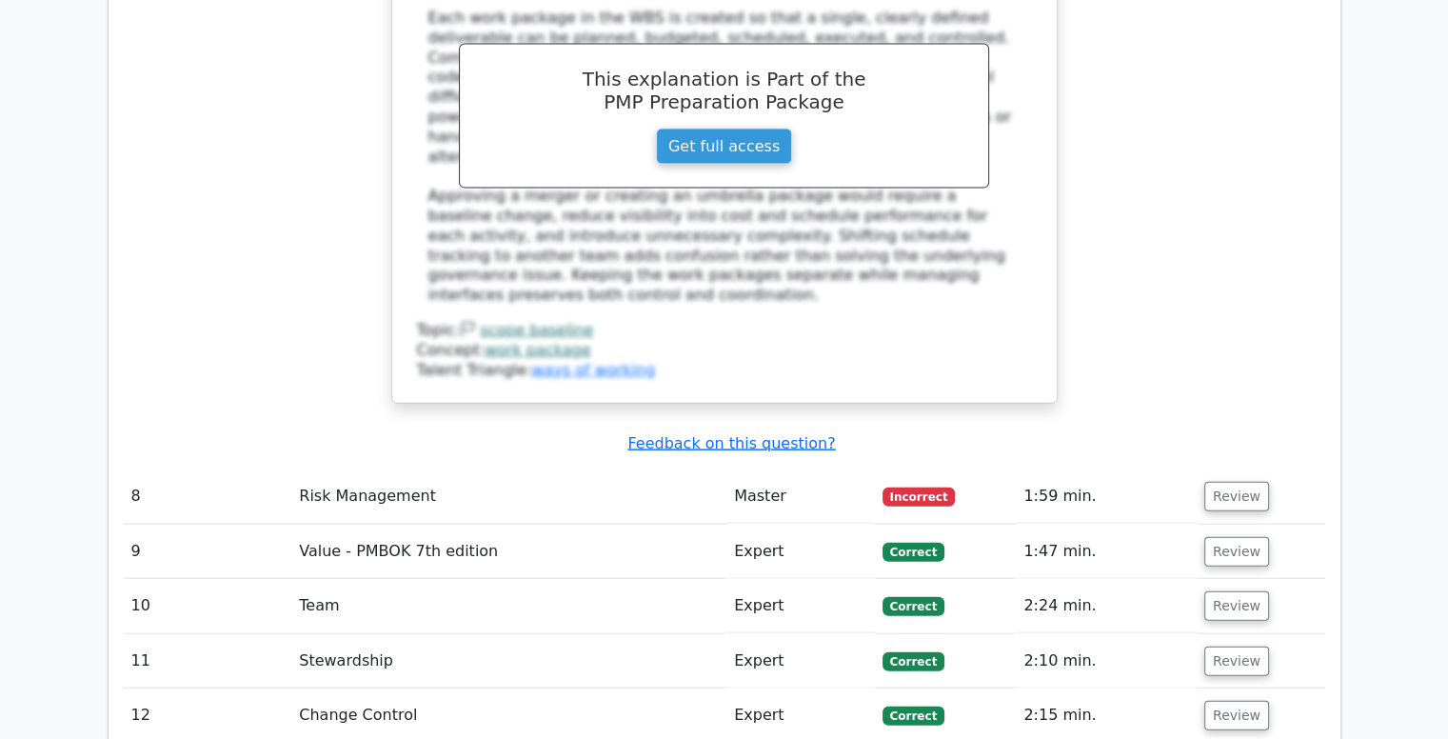
scroll to position [4283, 0]
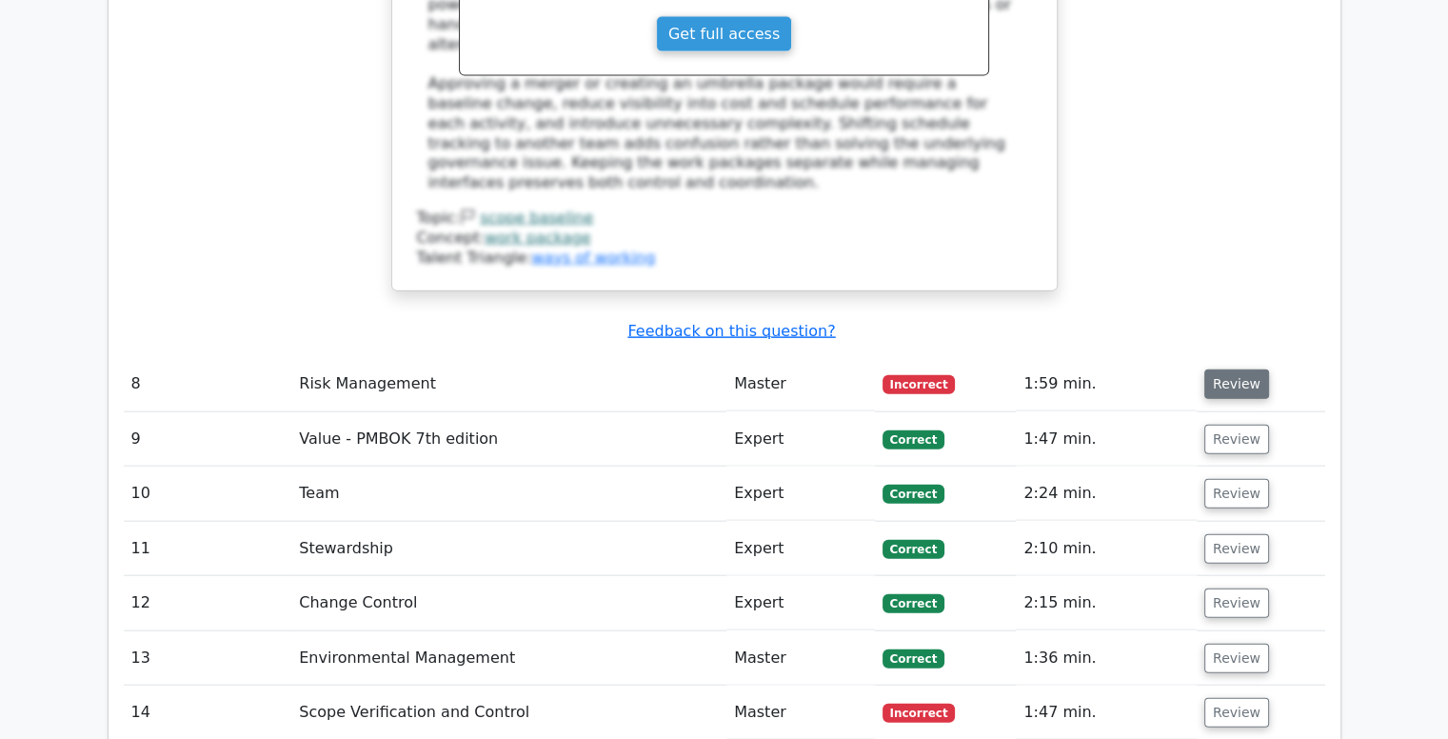
click at [1226, 369] on button "Review" at bounding box center [1236, 384] width 65 height 30
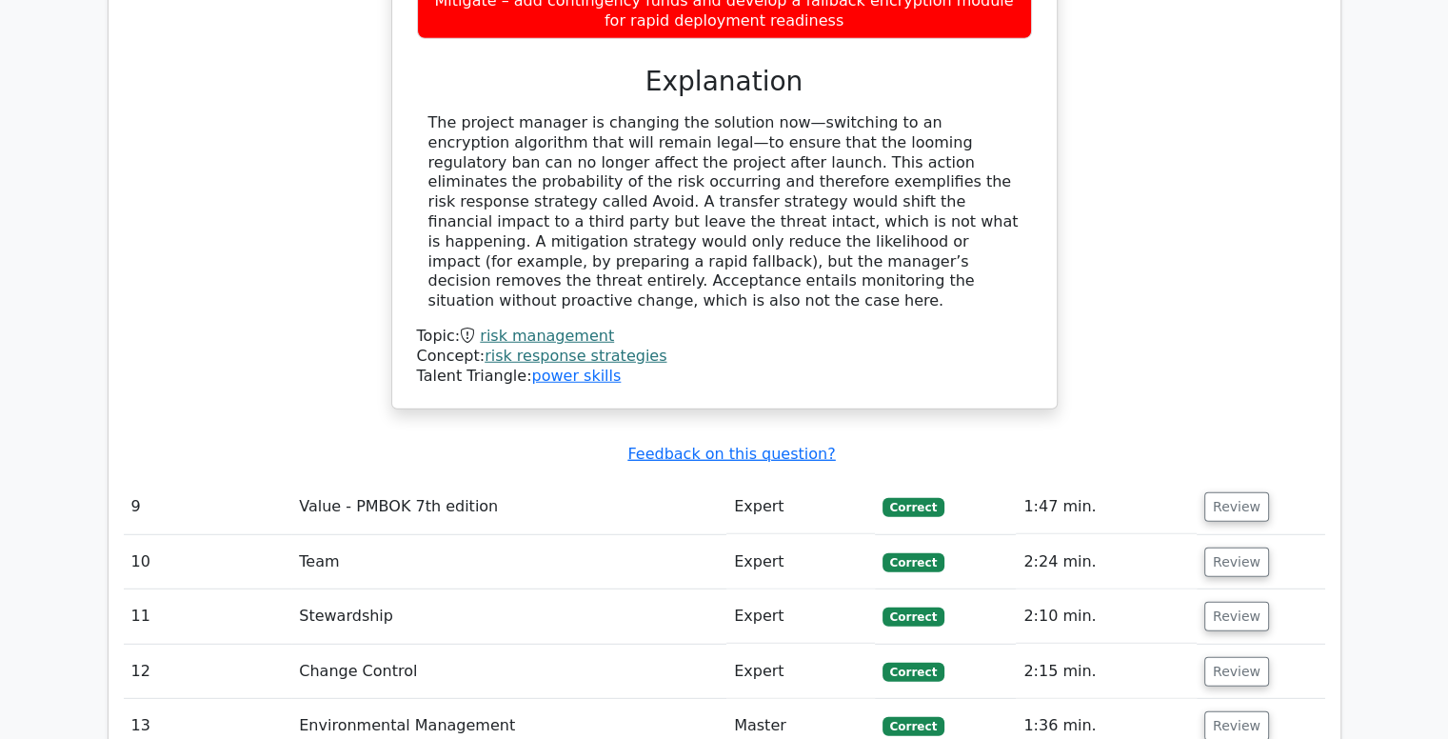
scroll to position [5426, 0]
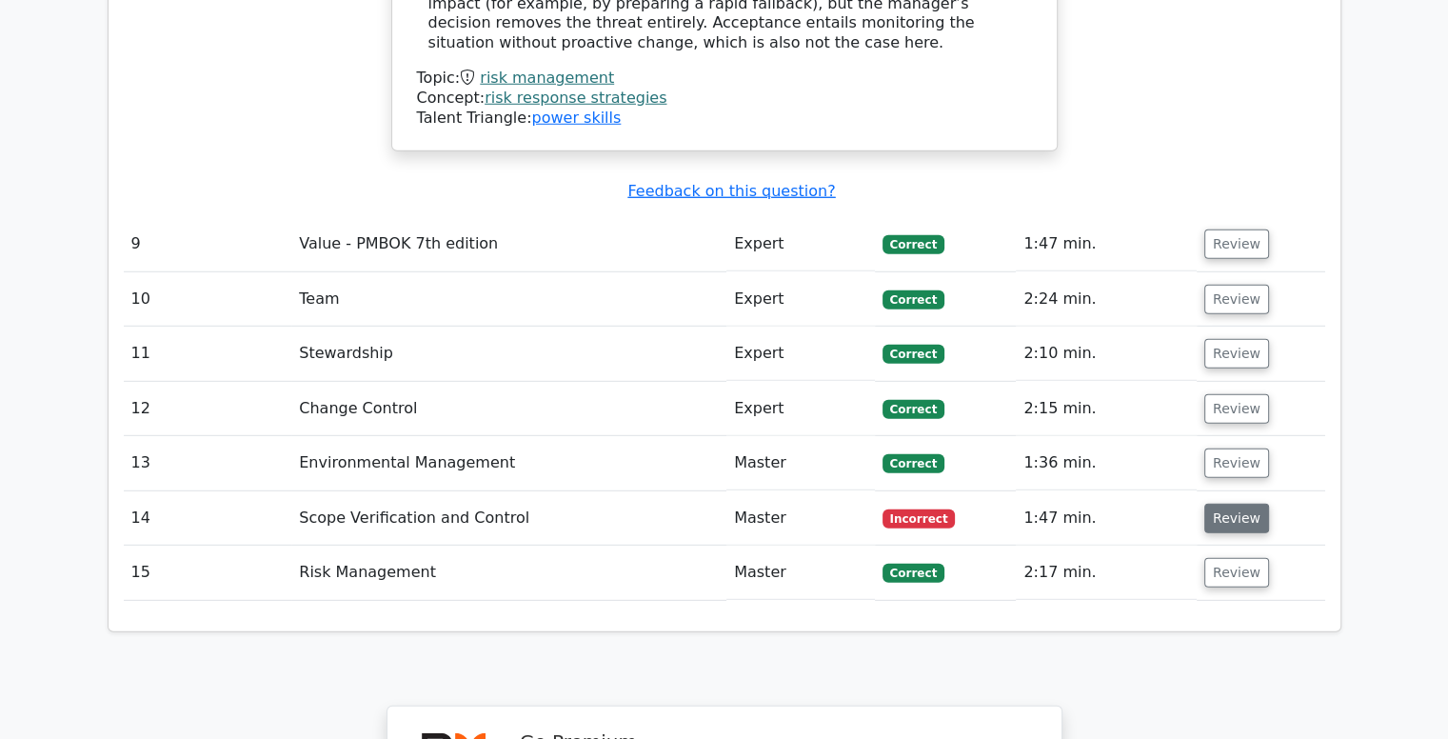
click at [1217, 504] on button "Review" at bounding box center [1236, 519] width 65 height 30
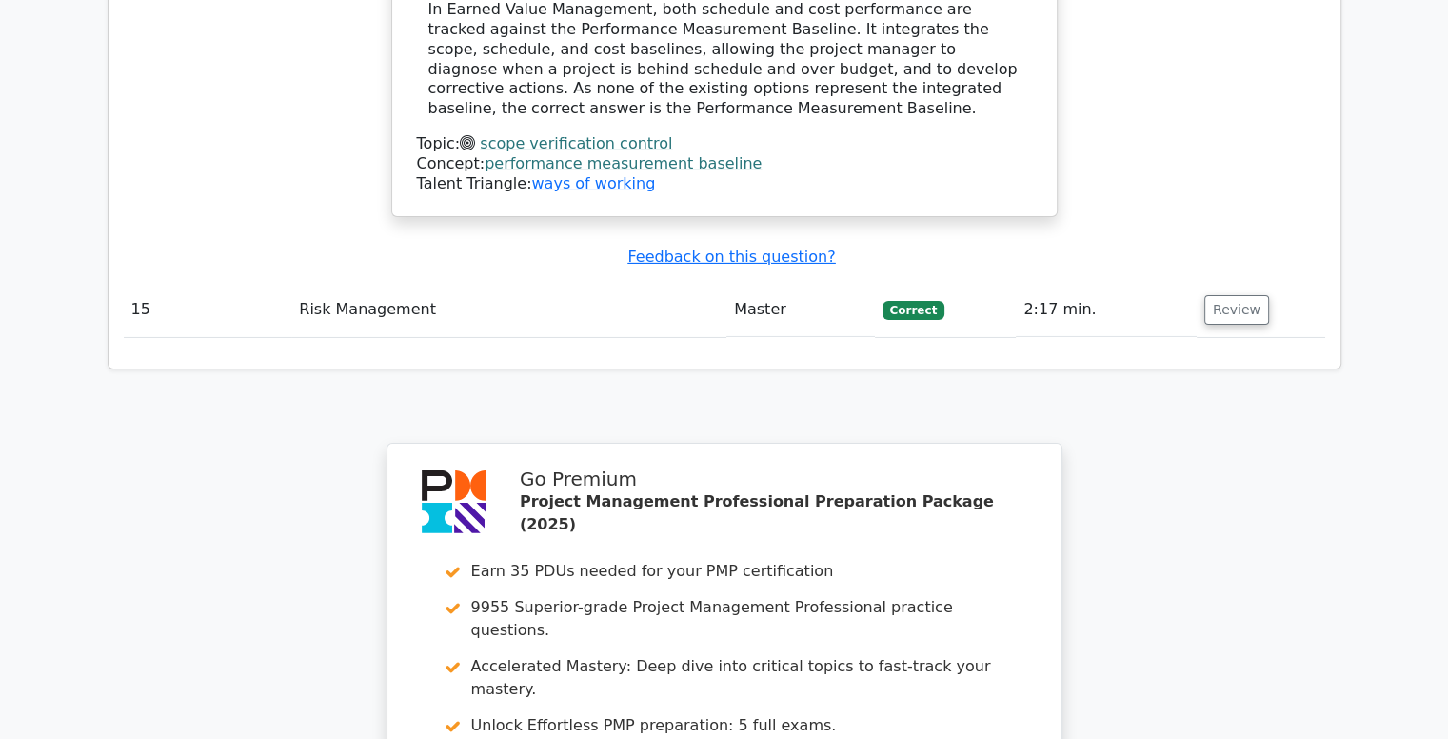
scroll to position [6568, 0]
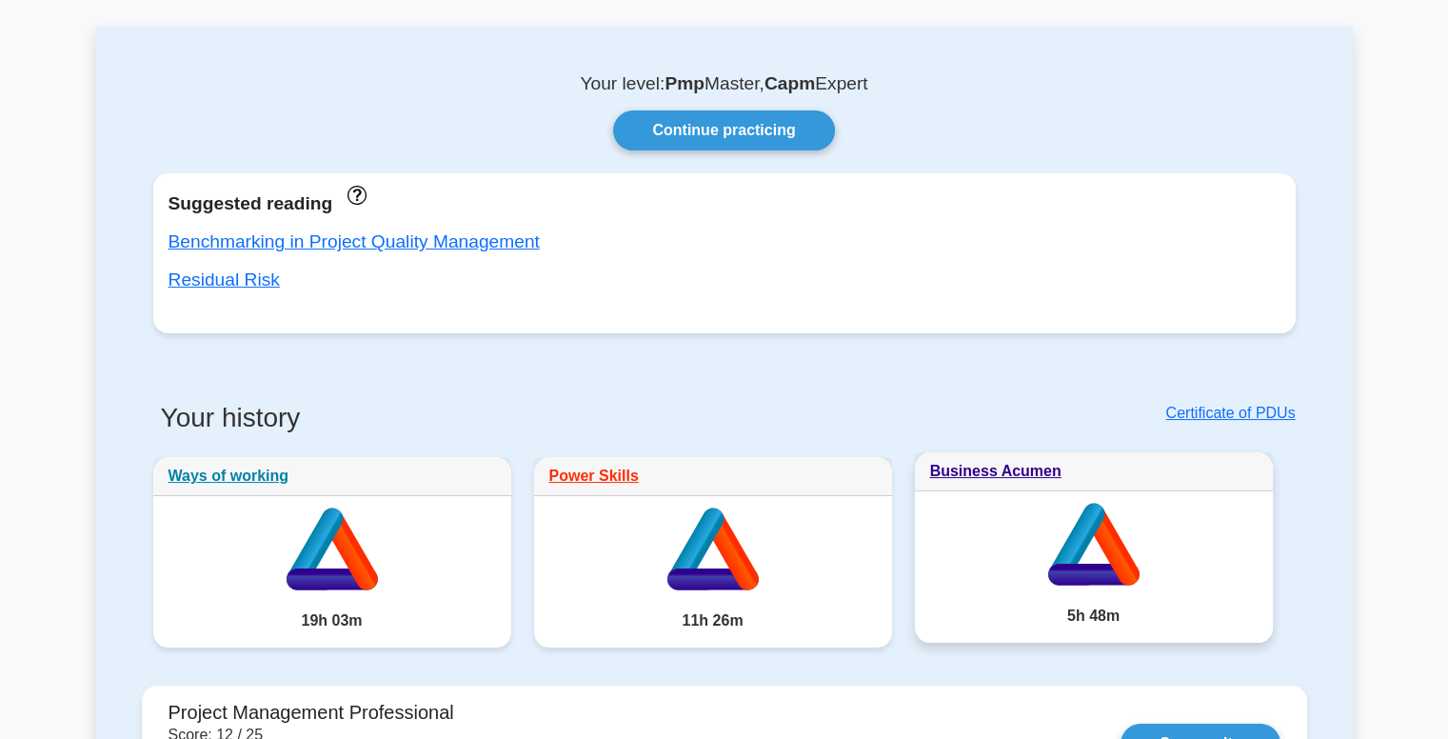
scroll to position [190, 0]
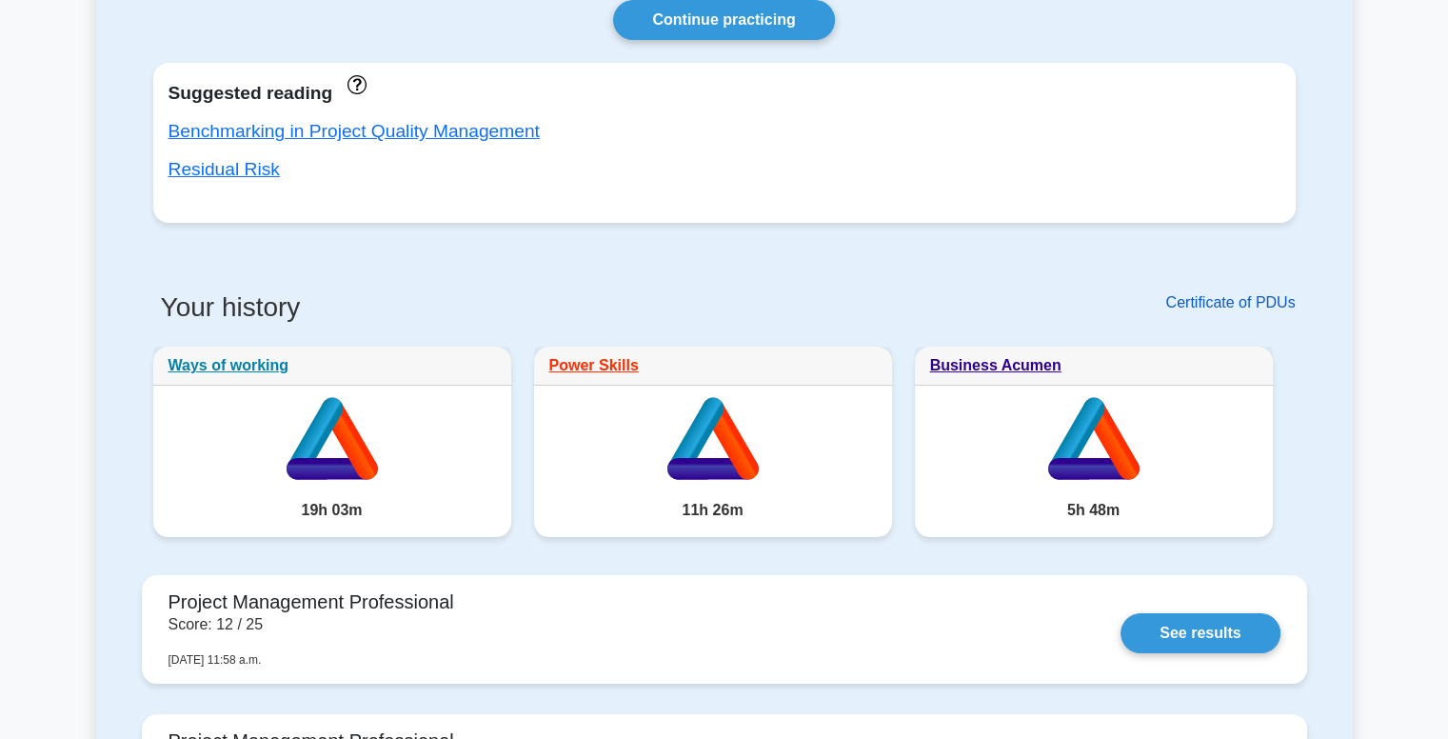
click at [1236, 307] on link "Certificate of PDUs" at bounding box center [1229, 302] width 129 height 16
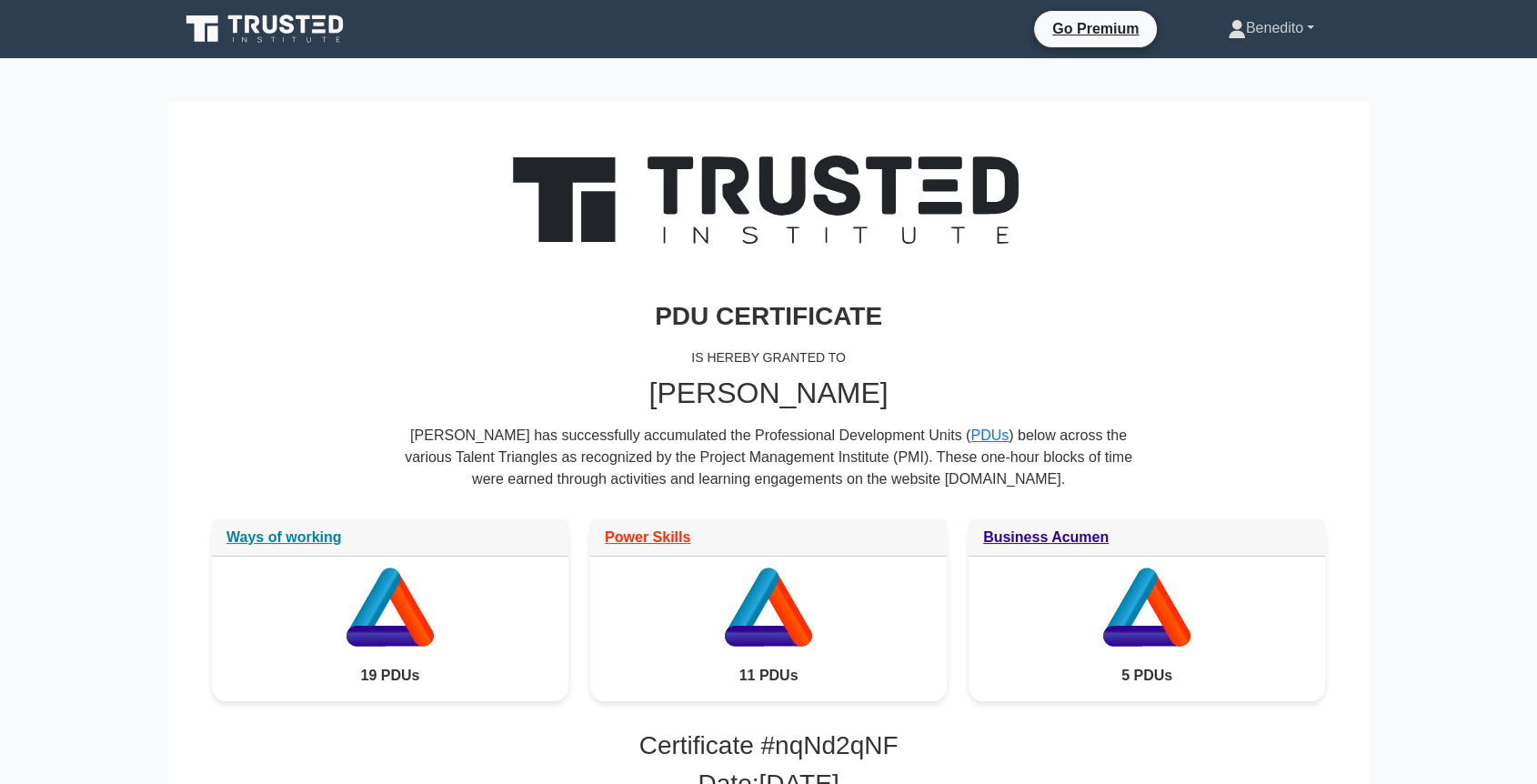
click at [1263, 34] on link "Benedito" at bounding box center [1270, 28] width 174 height 36
click at [1236, 72] on link "Profile" at bounding box center [1256, 71] width 143 height 29
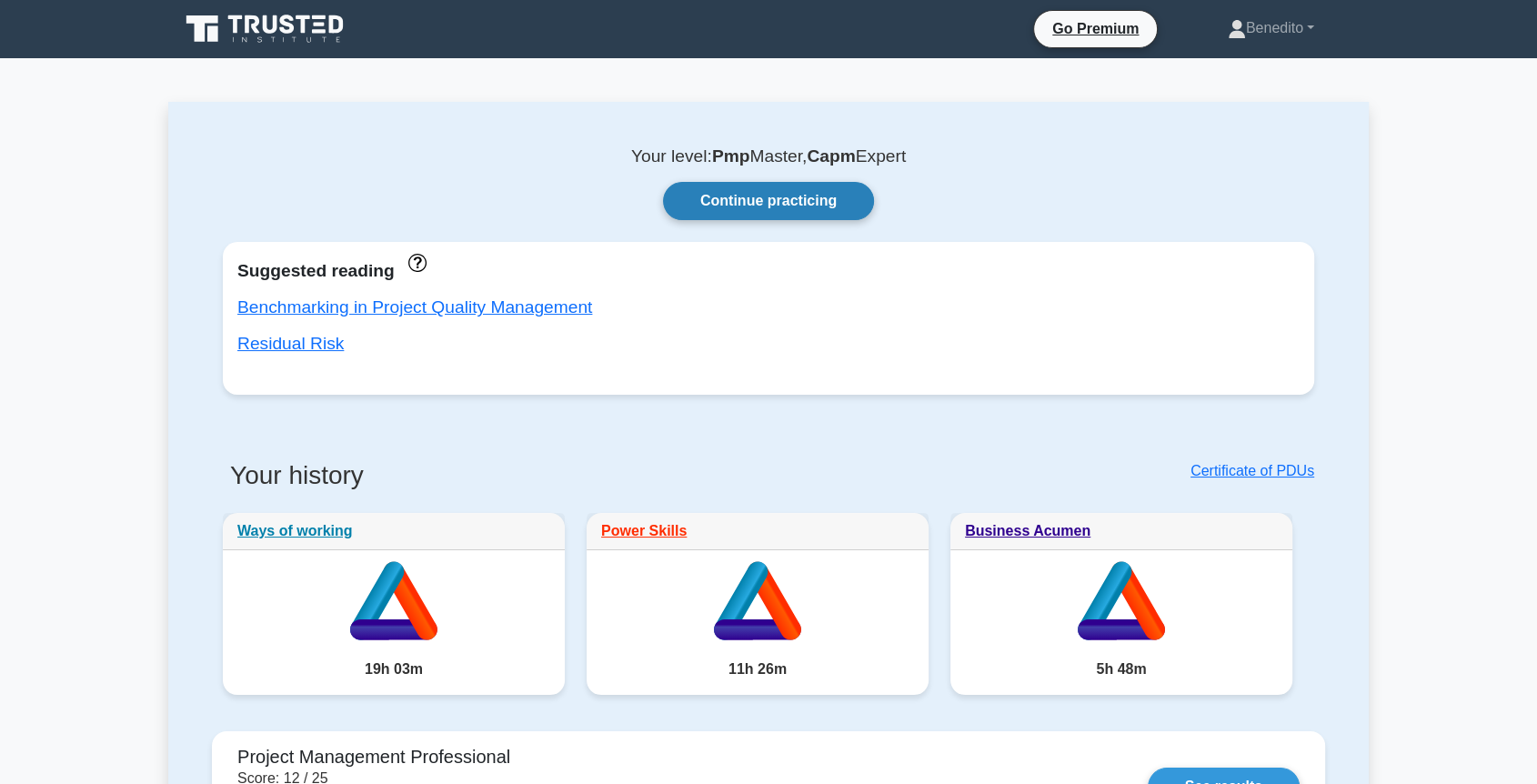
click at [792, 191] on link "Continue practicing" at bounding box center [768, 201] width 211 height 38
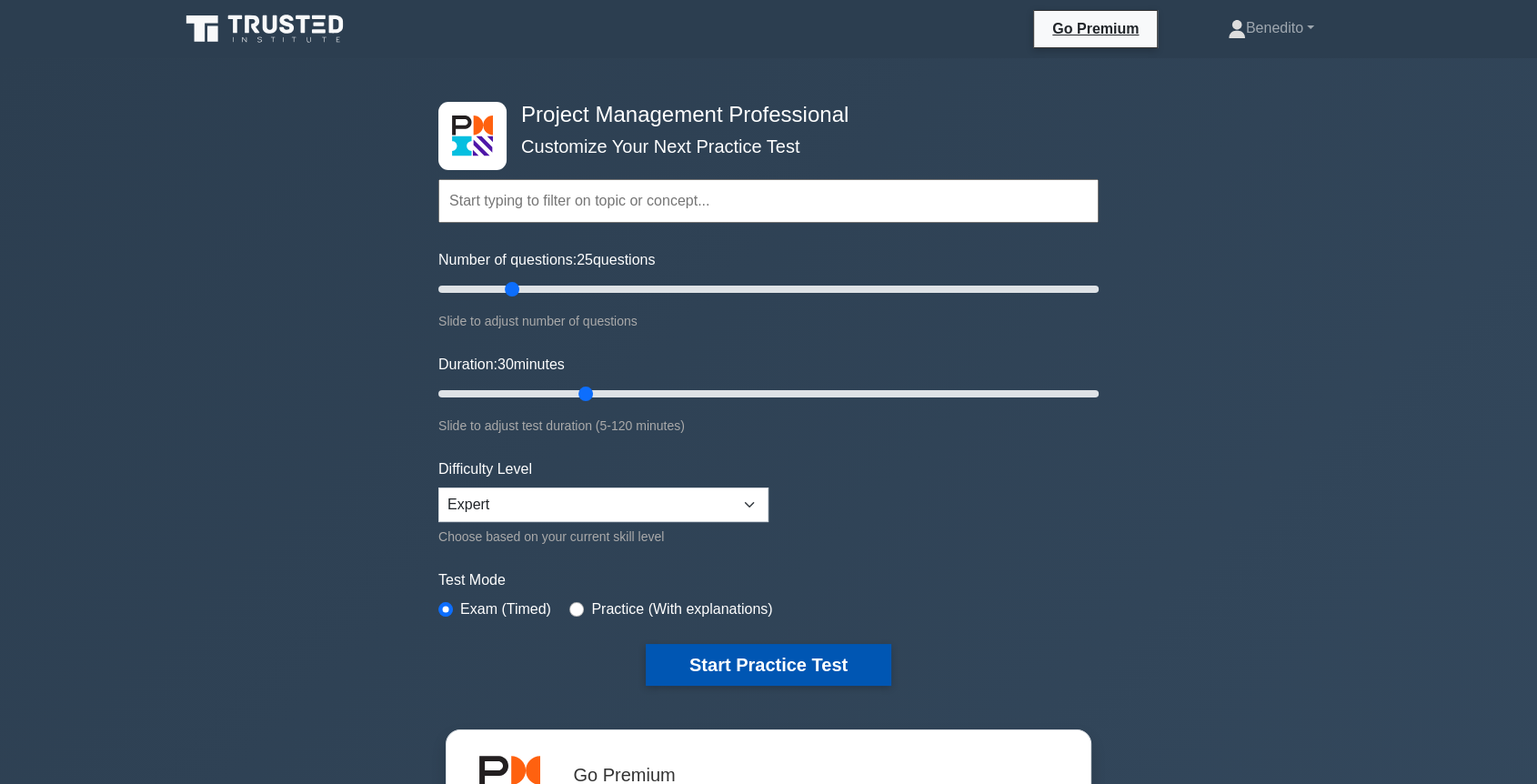
click at [770, 654] on button "Start Practice Test" at bounding box center [768, 665] width 245 height 42
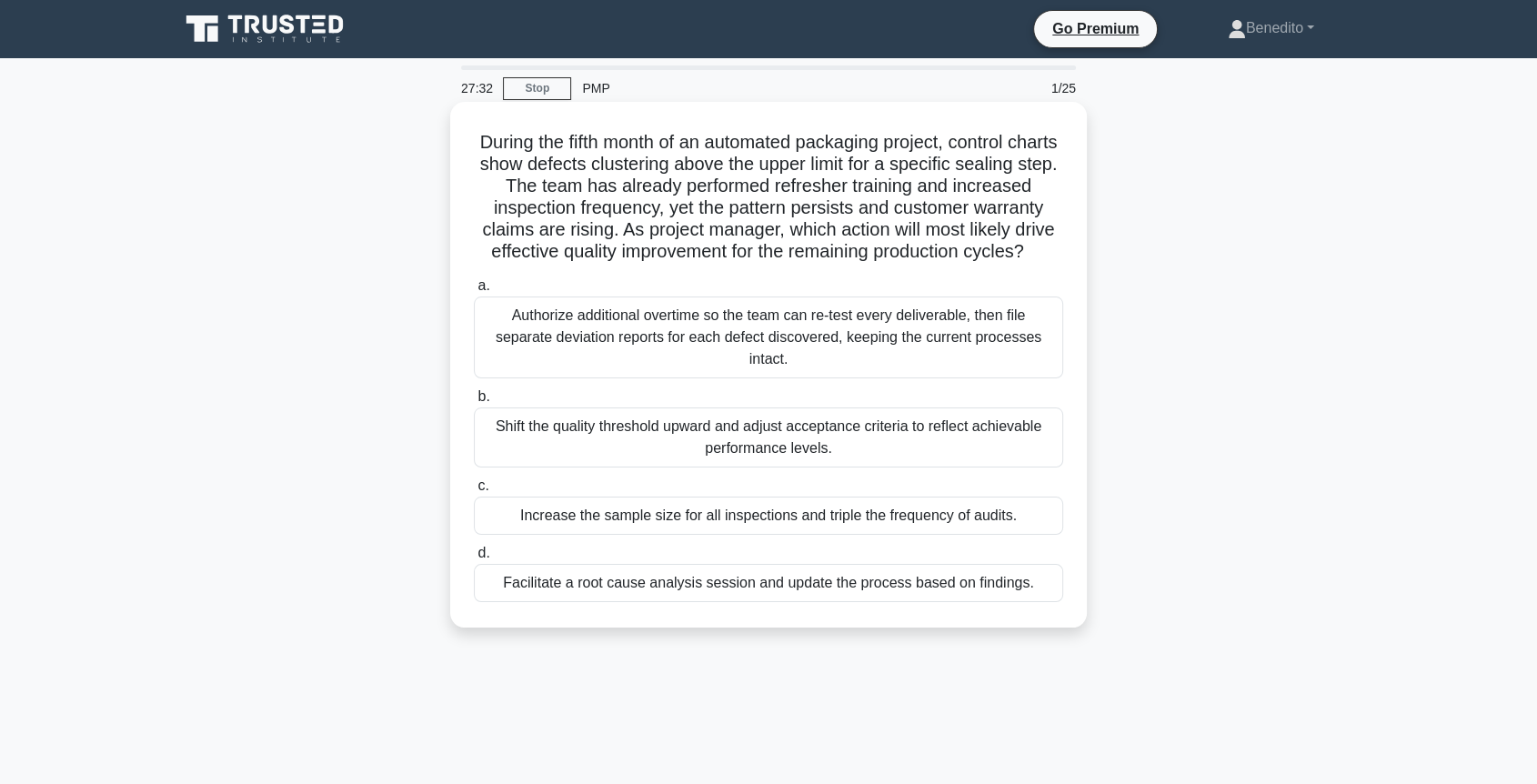
click at [580, 595] on div "Facilitate a root cause analysis session and update the process based on findin…" at bounding box center [768, 583] width 589 height 38
click at [474, 559] on input "d. Facilitate a root cause analysis session and update the process based on fin…" at bounding box center [474, 553] width 0 height 11
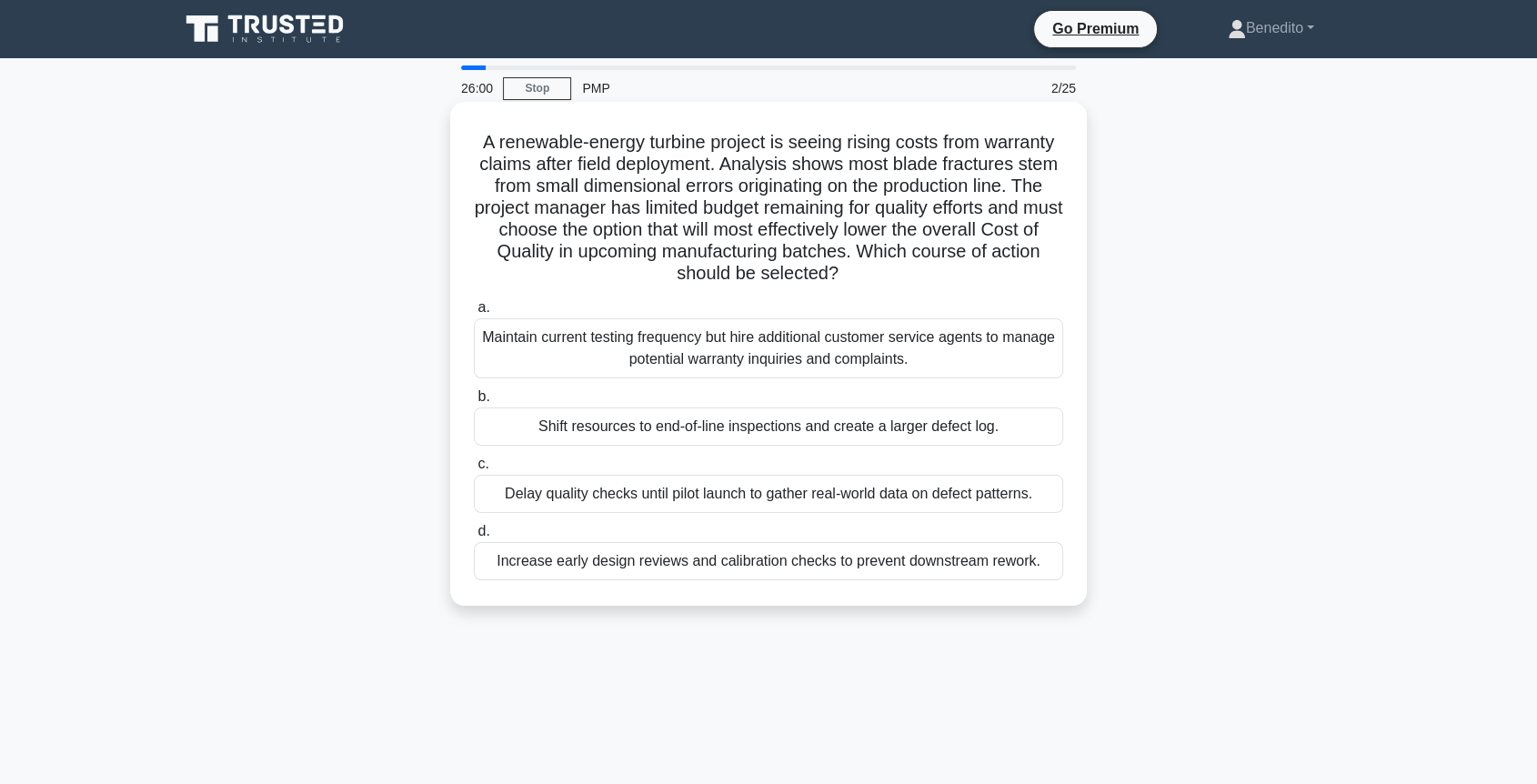
click at [626, 568] on div "Increase early design reviews and calibration checks to prevent downstream rewo…" at bounding box center [768, 561] width 589 height 38
click at [474, 538] on input "d. Increase early design reviews and calibration checks to prevent downstream r…" at bounding box center [474, 531] width 0 height 11
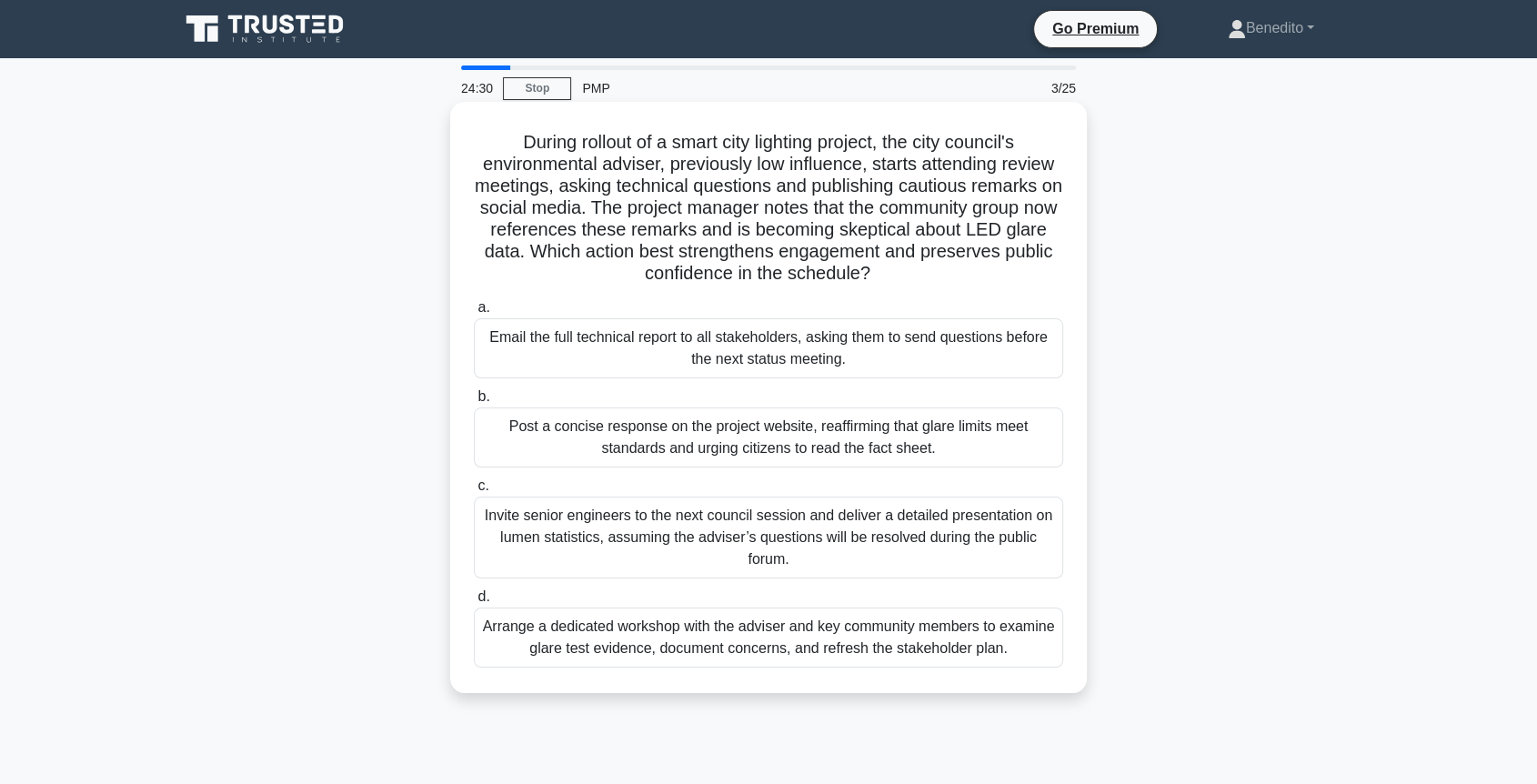
click at [783, 634] on div "Arrange a dedicated workshop with the adviser and key community members to exam…" at bounding box center [768, 637] width 589 height 60
click at [474, 603] on input "d. Arrange a dedicated workshop with the adviser and key community members to e…" at bounding box center [474, 597] width 0 height 11
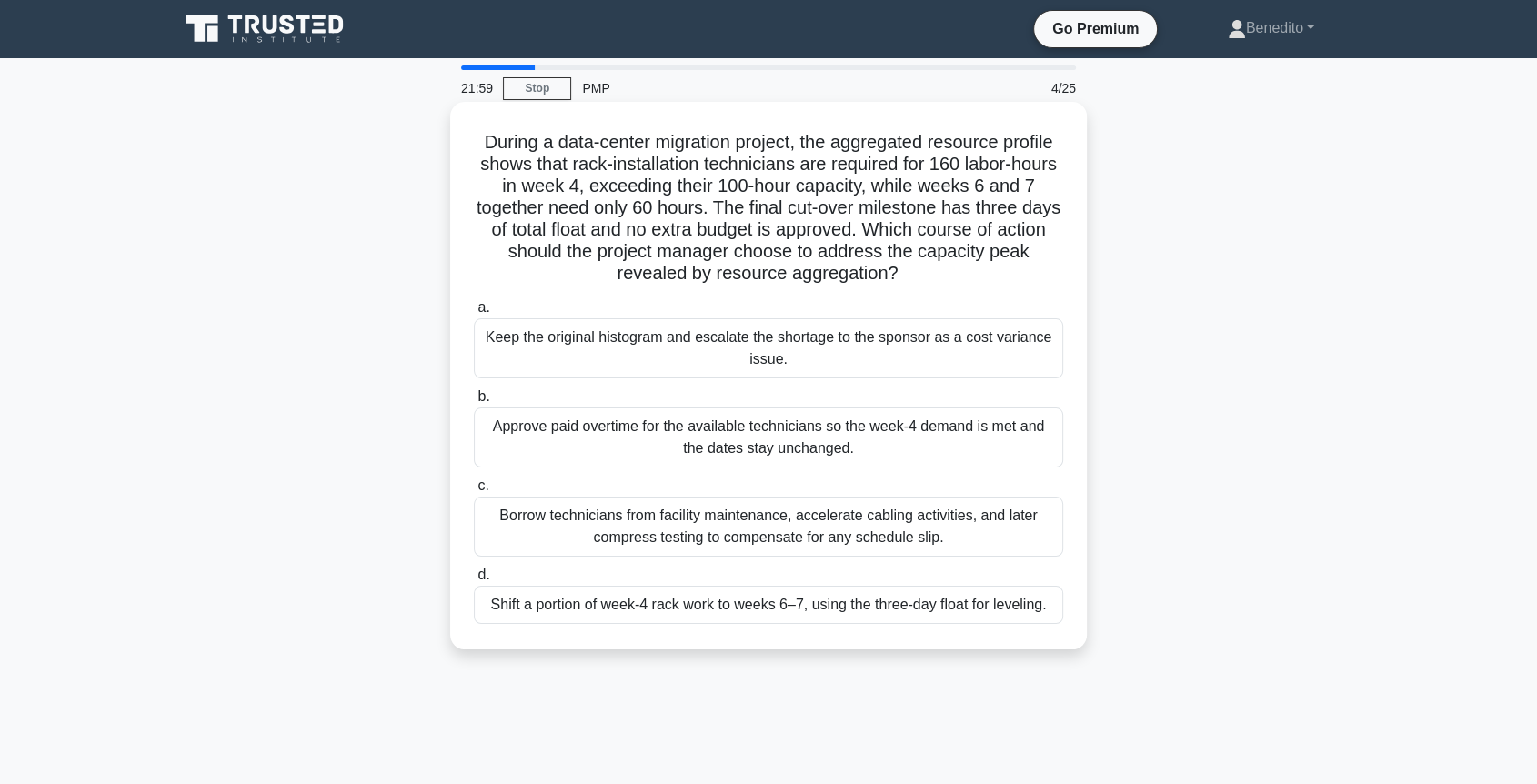
click at [780, 606] on div "Shift a portion of week-4 rack work to weeks 6–7, using the three-day float for…" at bounding box center [768, 604] width 589 height 38
click at [474, 581] on input "d. Shift a portion of week-4 rack work to weeks 6–7, using the three-day float …" at bounding box center [474, 575] width 0 height 11
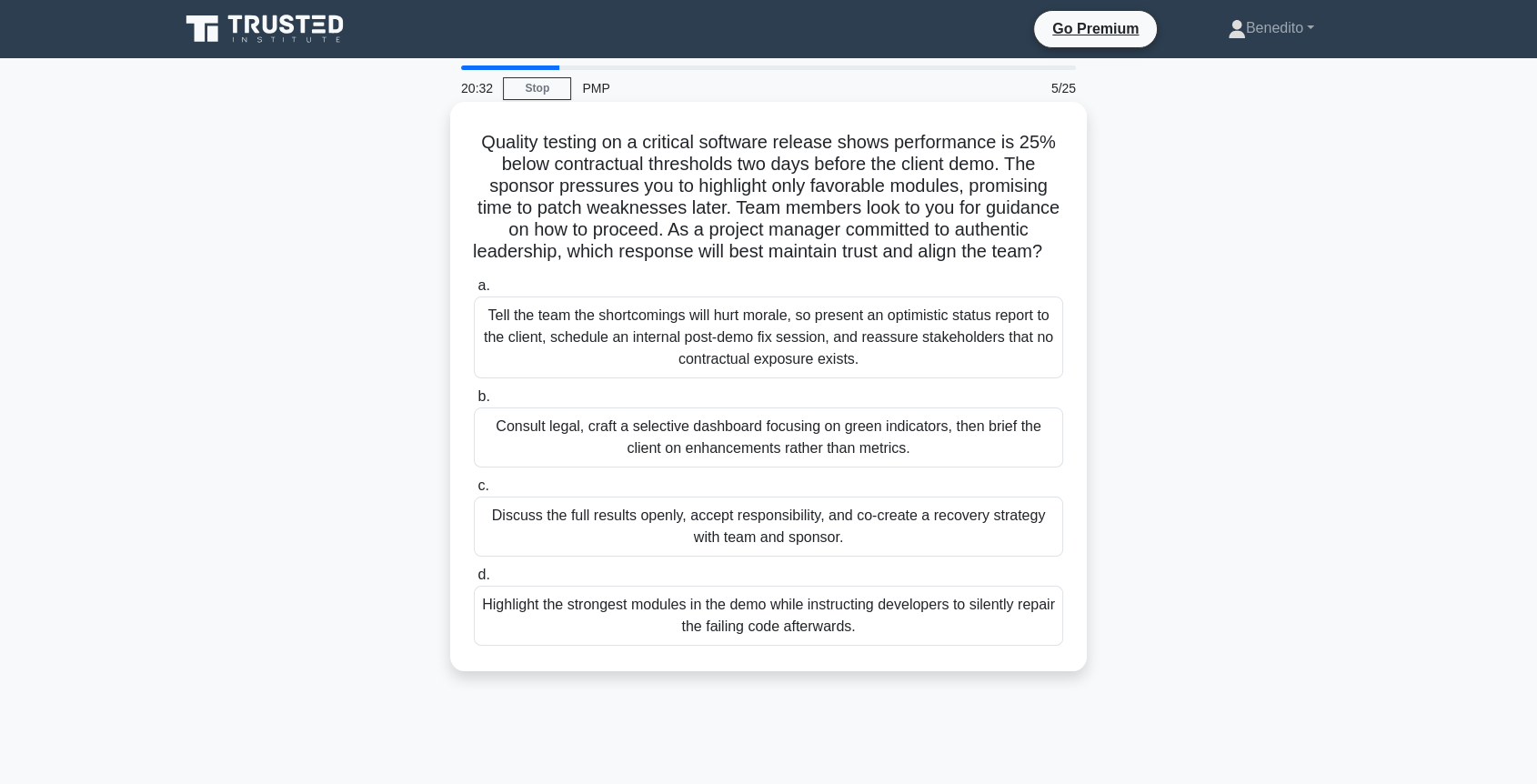
click at [758, 552] on div "Discuss the full results openly, accept responsibility, and co-create a recover…" at bounding box center [768, 526] width 589 height 60
click at [474, 492] on input "c. Discuss the full results openly, accept responsibility, and co-create a reco…" at bounding box center [474, 486] width 0 height 11
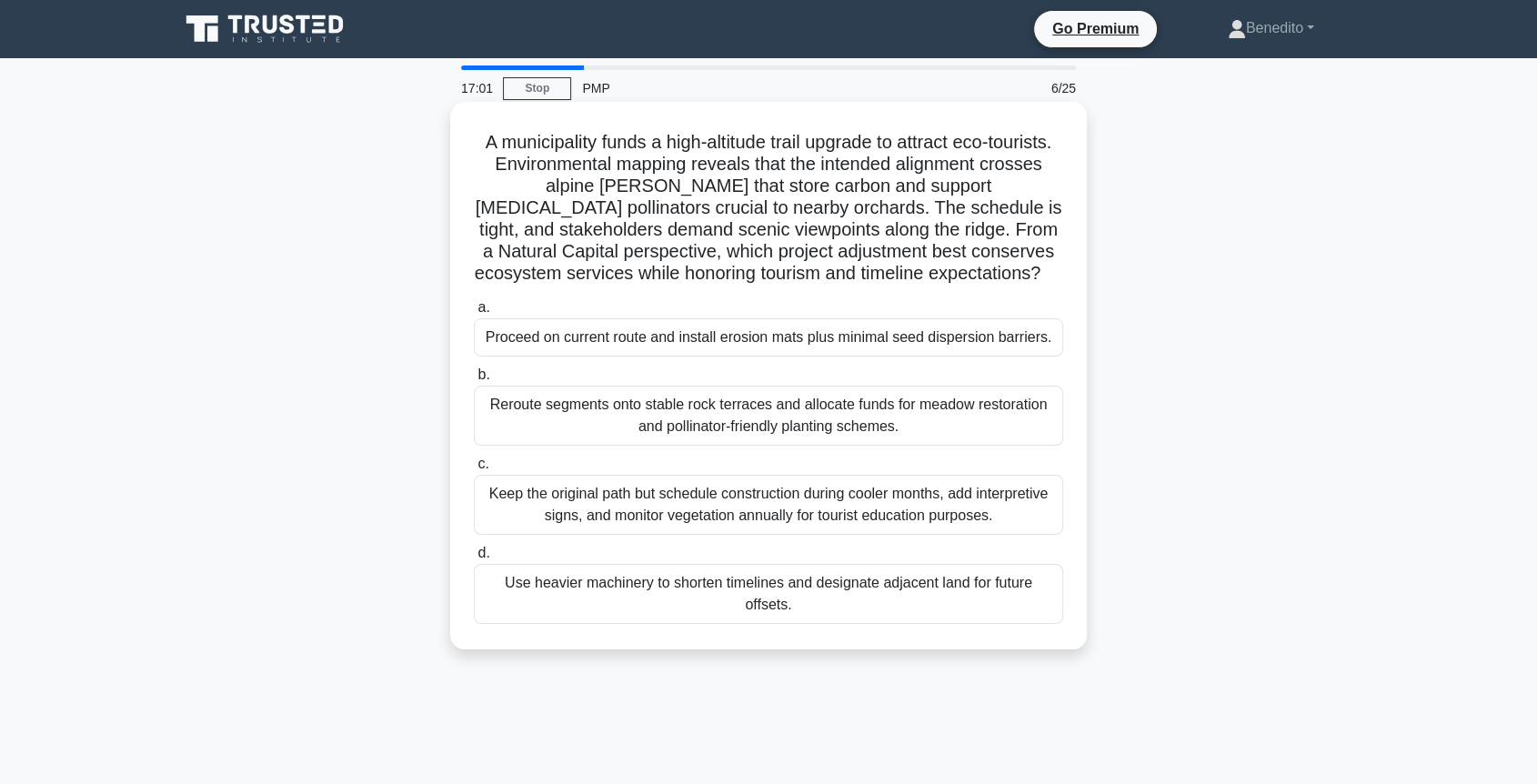
click at [795, 356] on div "Proceed on current route and install erosion mats plus minimal seed dispersion …" at bounding box center [768, 337] width 589 height 38
click at [474, 313] on input "a. Proceed on current route and install erosion mats plus minimal seed dispersi…" at bounding box center [474, 307] width 0 height 11
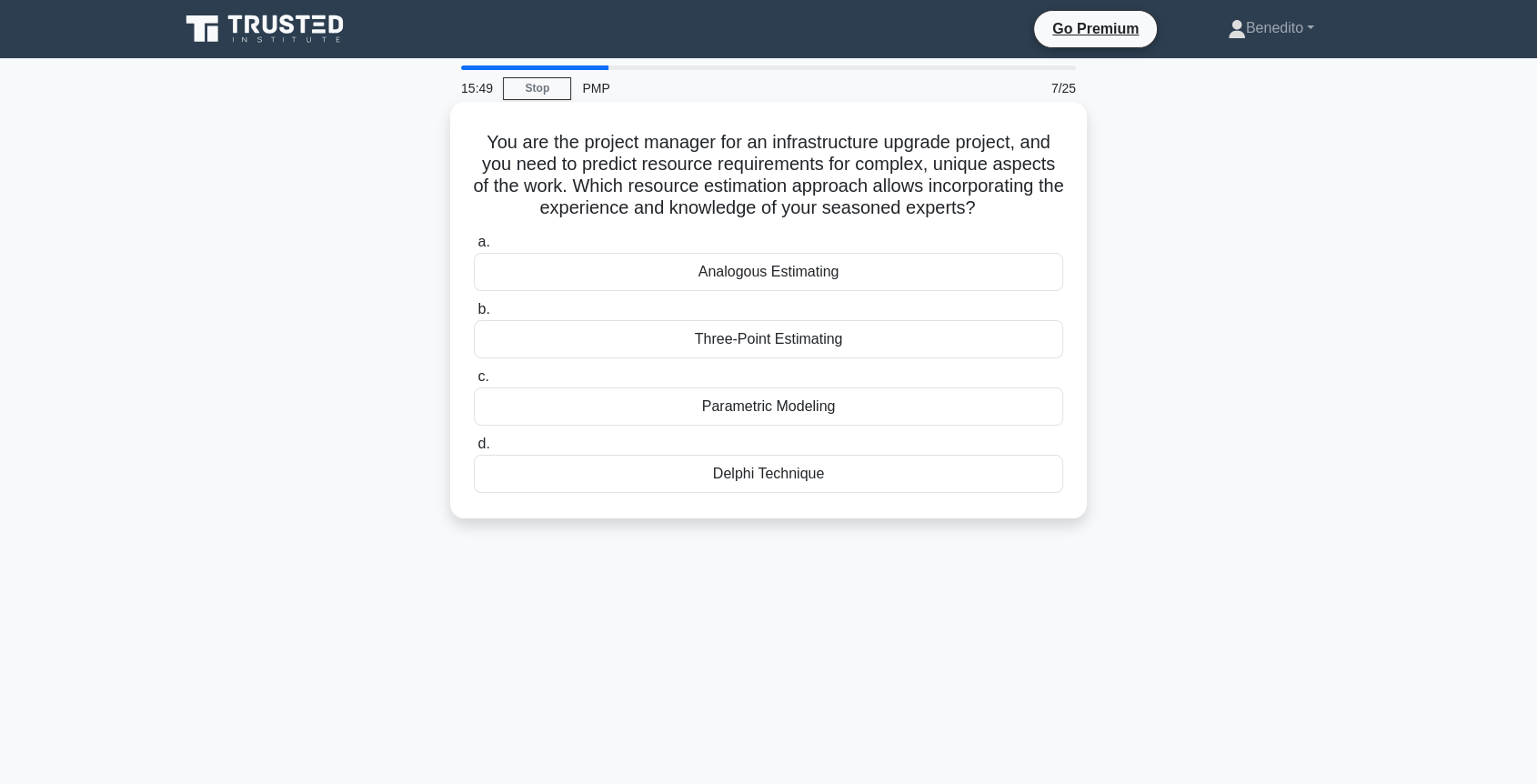
click at [779, 274] on div "Analogous Estimating" at bounding box center [768, 272] width 589 height 38
click at [474, 248] on input "a. Analogous Estimating" at bounding box center [474, 242] width 0 height 11
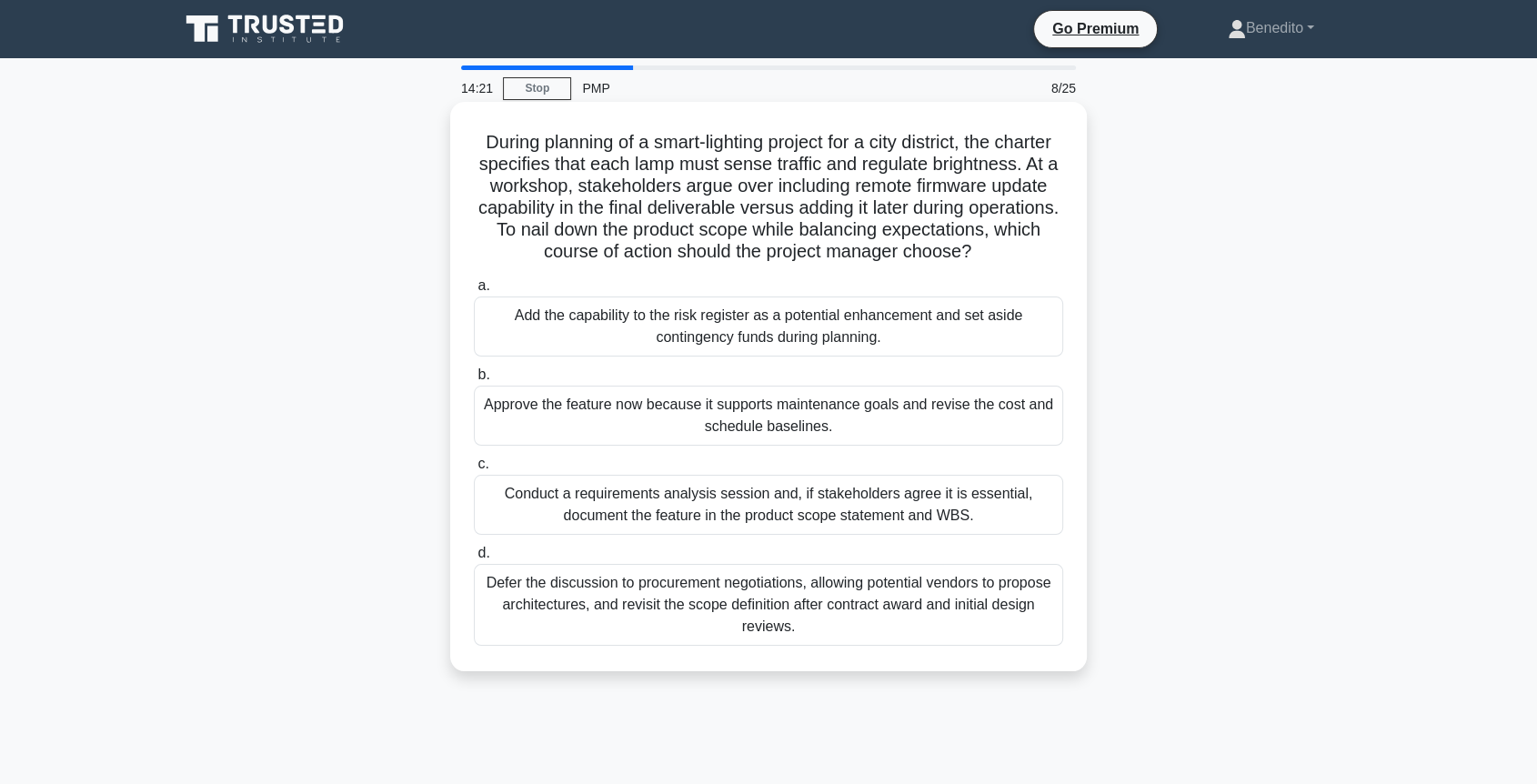
click at [683, 535] on div "Conduct a requirements analysis session and, if stakeholders agree it is essent…" at bounding box center [768, 504] width 589 height 60
click at [474, 470] on input "c. Conduct a requirements analysis session and, if stakeholders agree it is ess…" at bounding box center [474, 464] width 0 height 11
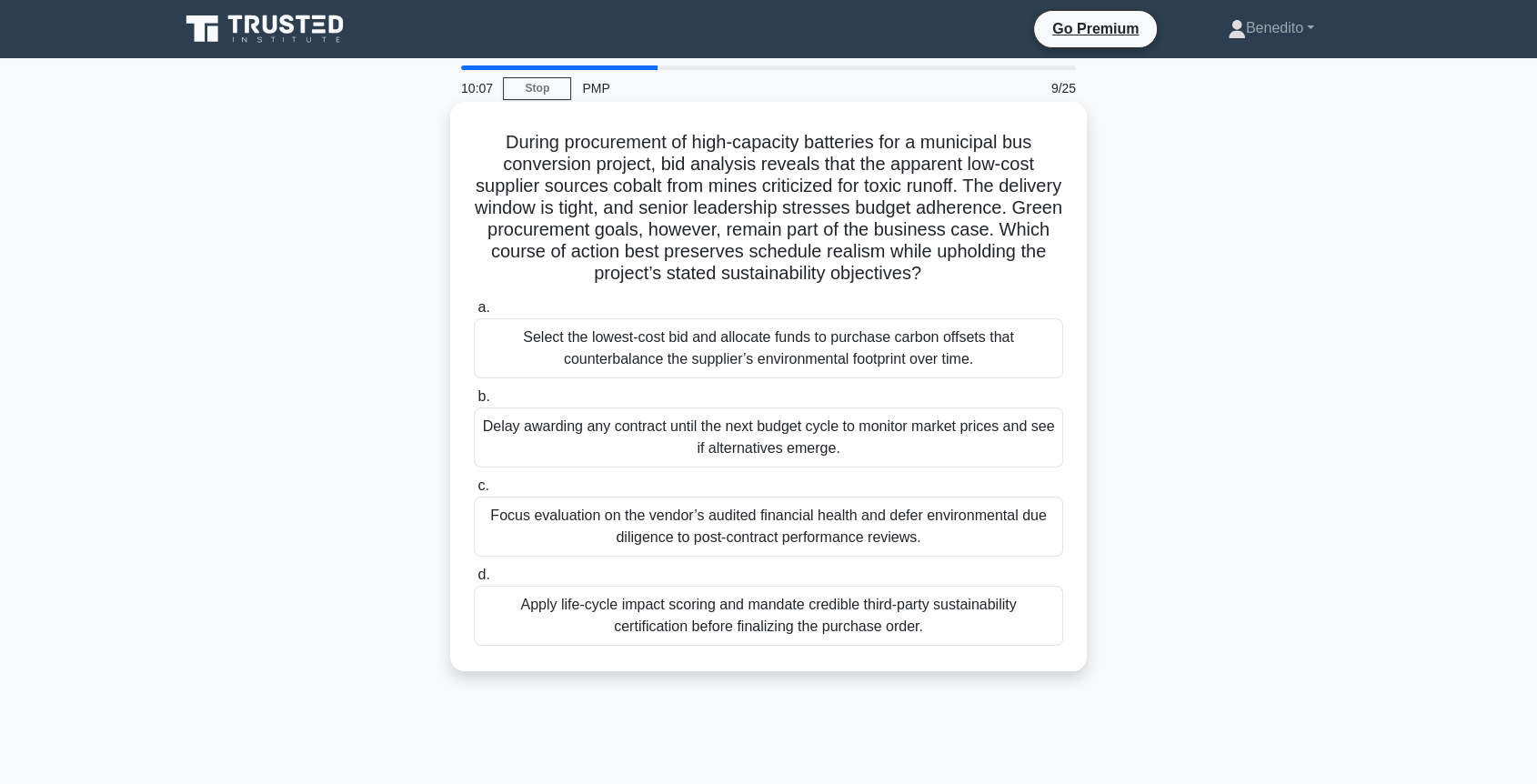
click at [839, 613] on div "Apply life-cycle impact scoring and mandate credible third-party sustainability…" at bounding box center [768, 615] width 589 height 60
click at [474, 581] on input "d. Apply life-cycle impact scoring and mandate credible third-party sustainabil…" at bounding box center [474, 575] width 0 height 11
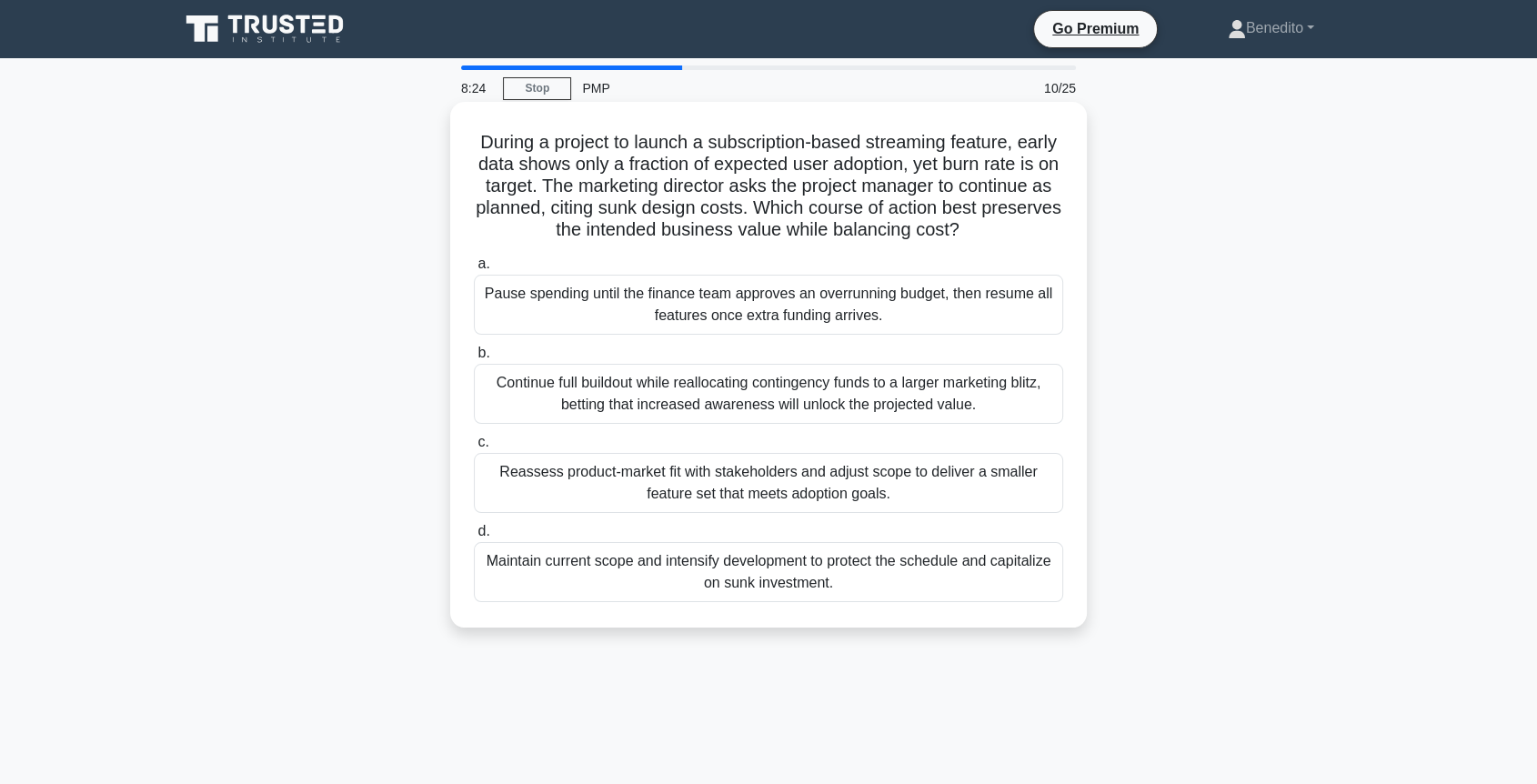
click at [796, 482] on div "Reassess product-market fit with stakeholders and adjust scope to deliver a sma…" at bounding box center [768, 482] width 589 height 60
click at [474, 448] on input "c. Reassess product-market fit with stakeholders and adjust scope to deliver a …" at bounding box center [474, 442] width 0 height 11
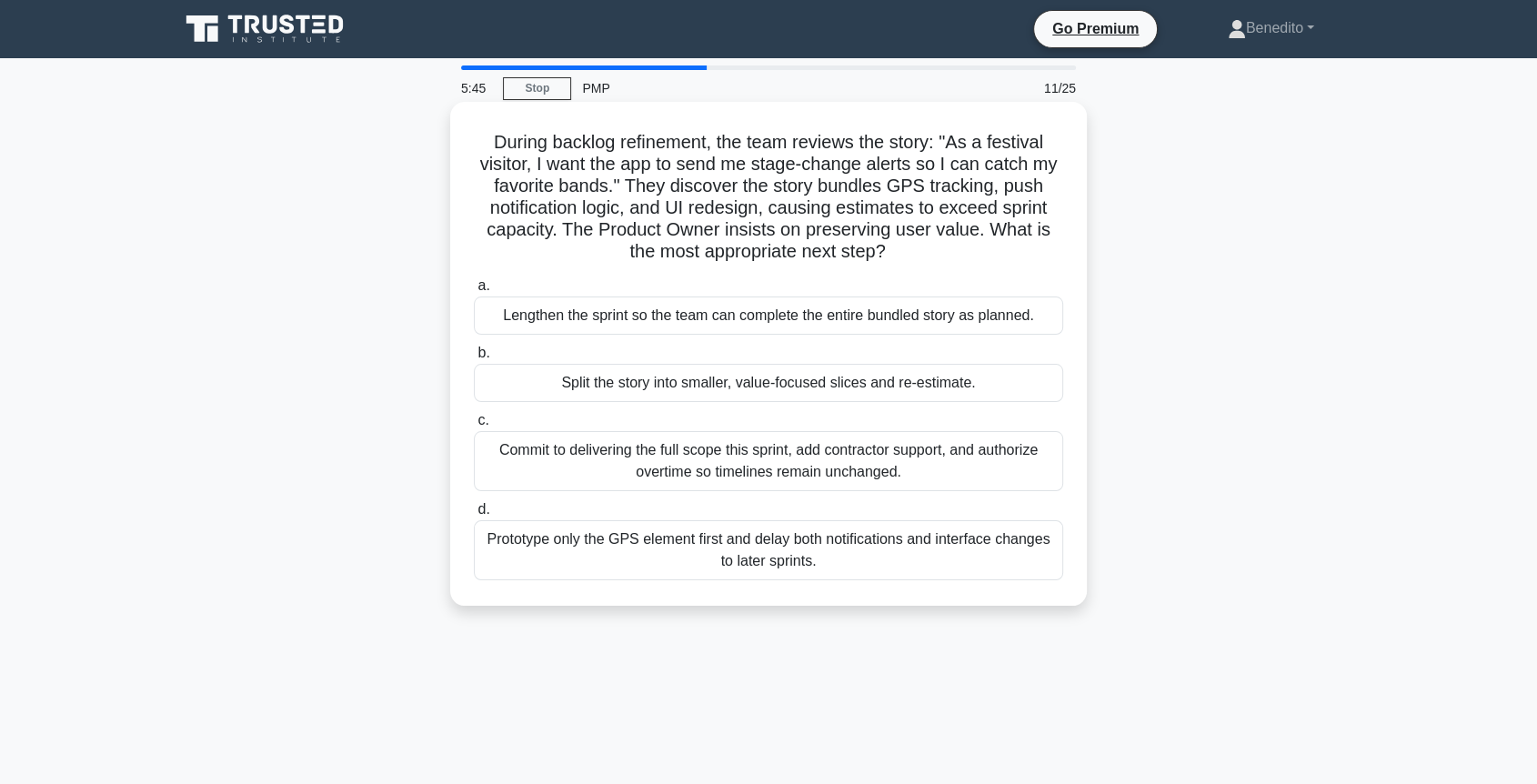
click at [766, 388] on div "Split the story into smaller, value-focused slices and re-estimate." at bounding box center [768, 383] width 589 height 38
click at [474, 359] on input "b. Split the story into smaller, value-focused slices and re-estimate." at bounding box center [474, 353] width 0 height 11
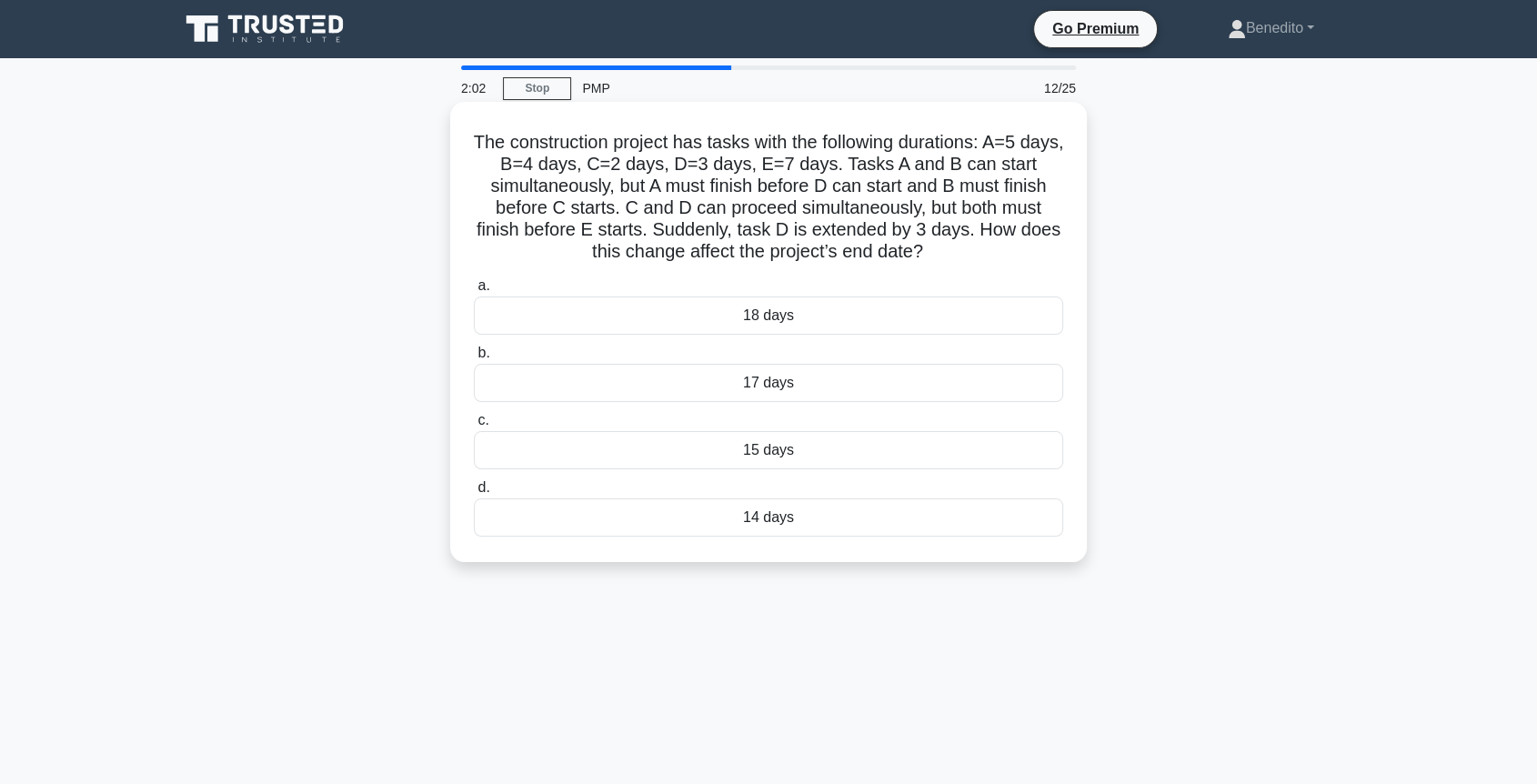
click at [770, 316] on div "18 days" at bounding box center [768, 315] width 589 height 38
click at [474, 292] on input "a. 18 days" at bounding box center [474, 286] width 0 height 11
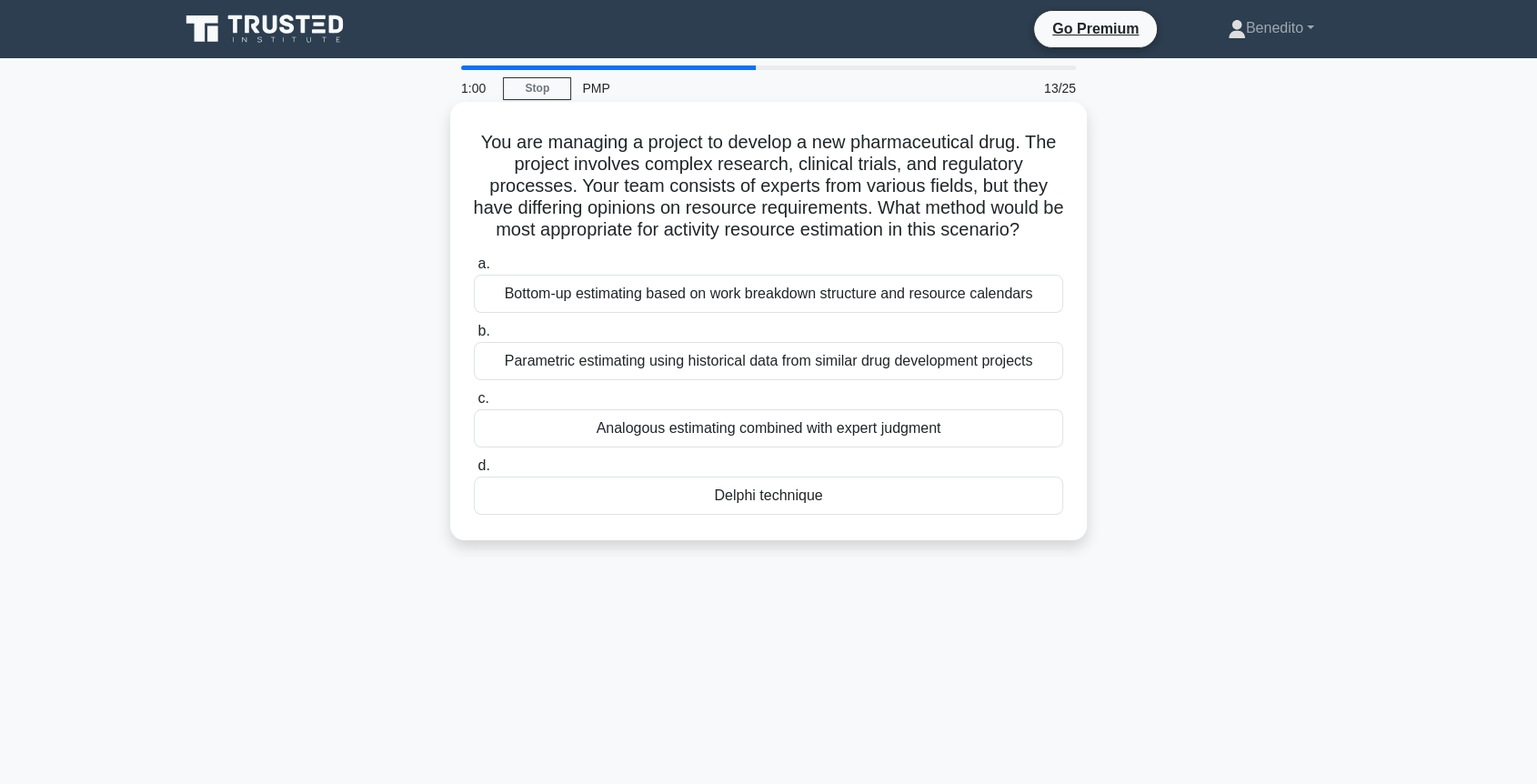
click at [760, 447] on div "Analogous estimating combined with expert judgment" at bounding box center [768, 428] width 589 height 38
click at [474, 405] on input "c. Analogous estimating combined with expert judgment" at bounding box center [474, 398] width 0 height 11
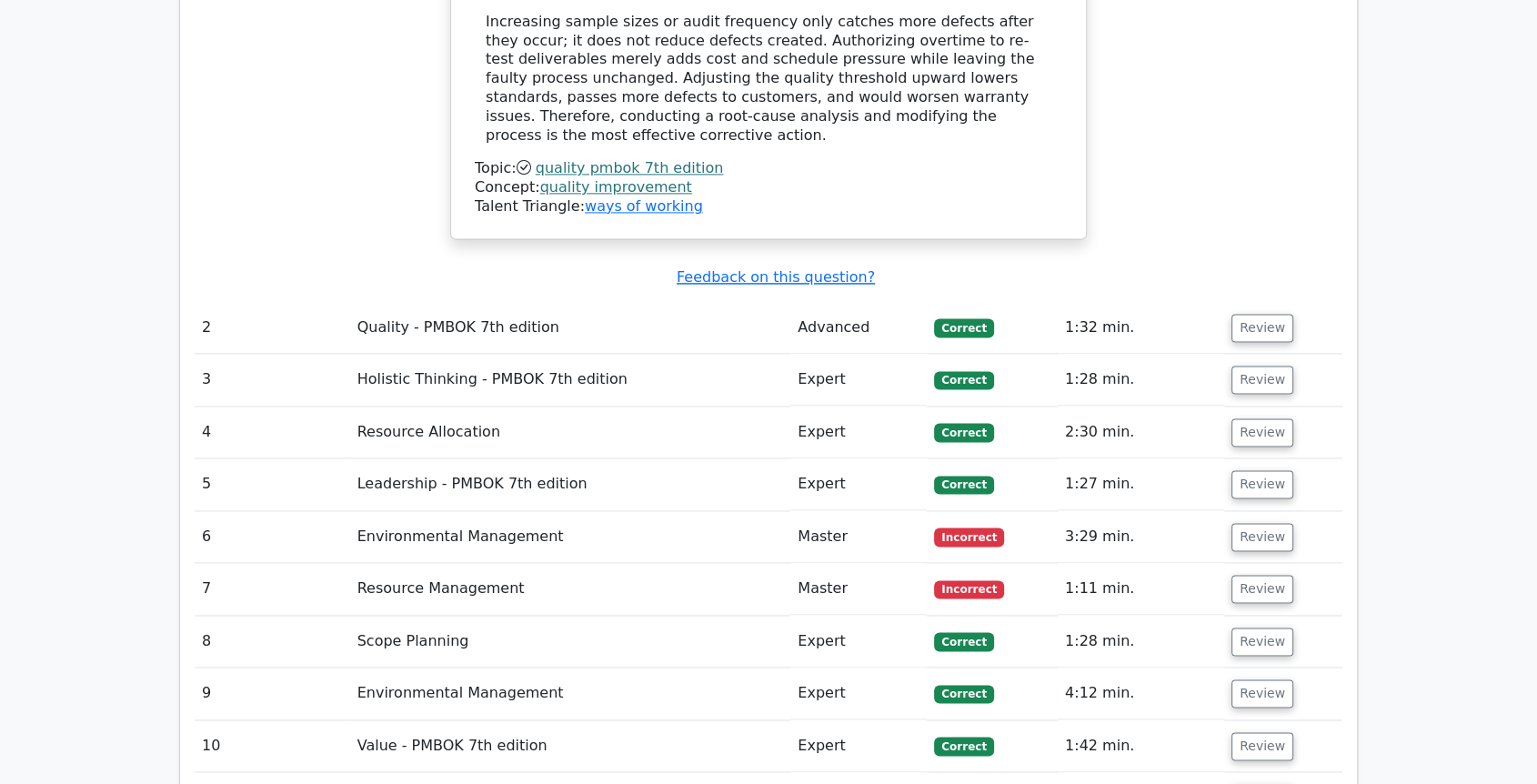
scroll to position [2524, 0]
click at [1270, 521] on button "Review" at bounding box center [1262, 536] width 62 height 29
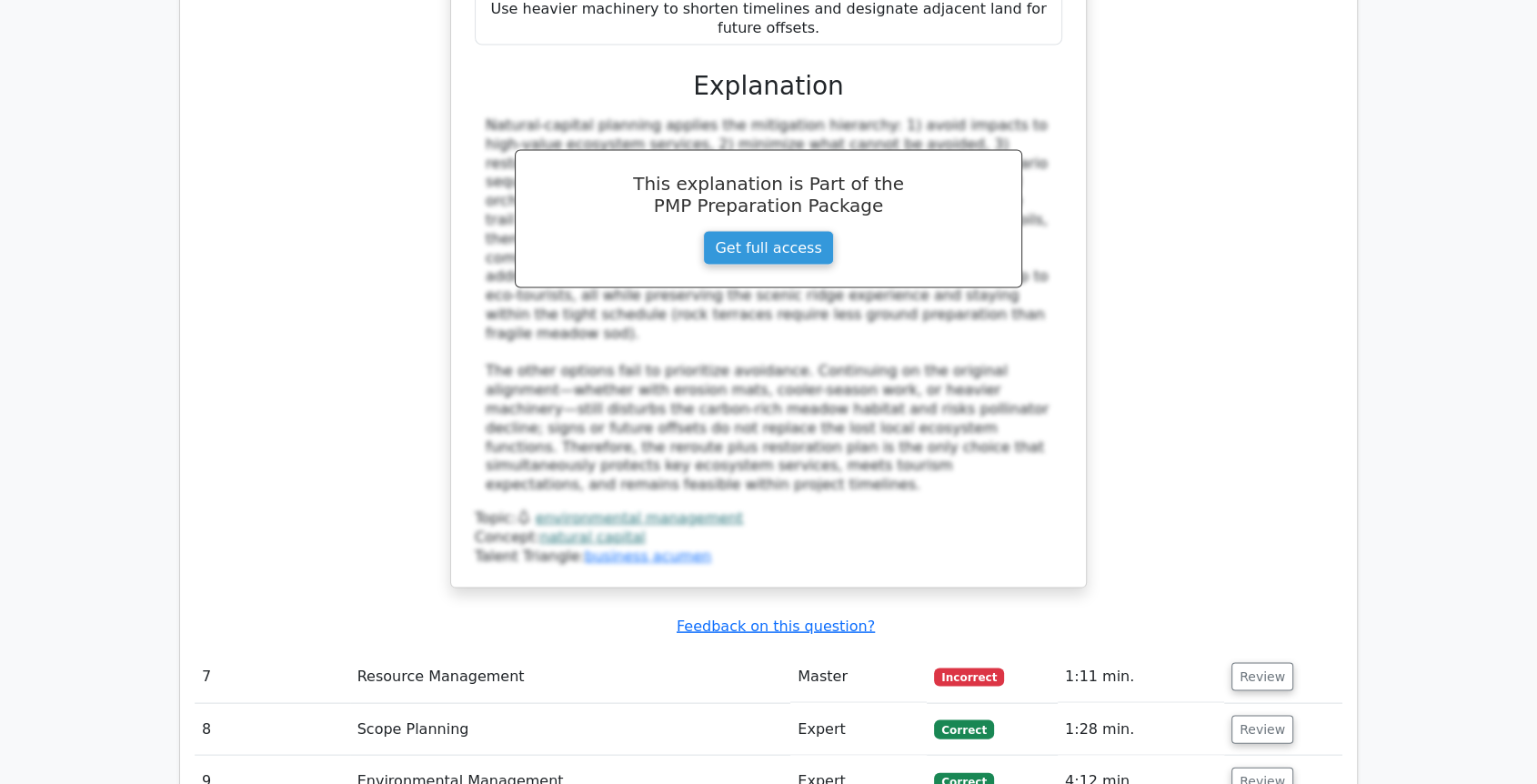
scroll to position [3636, 0]
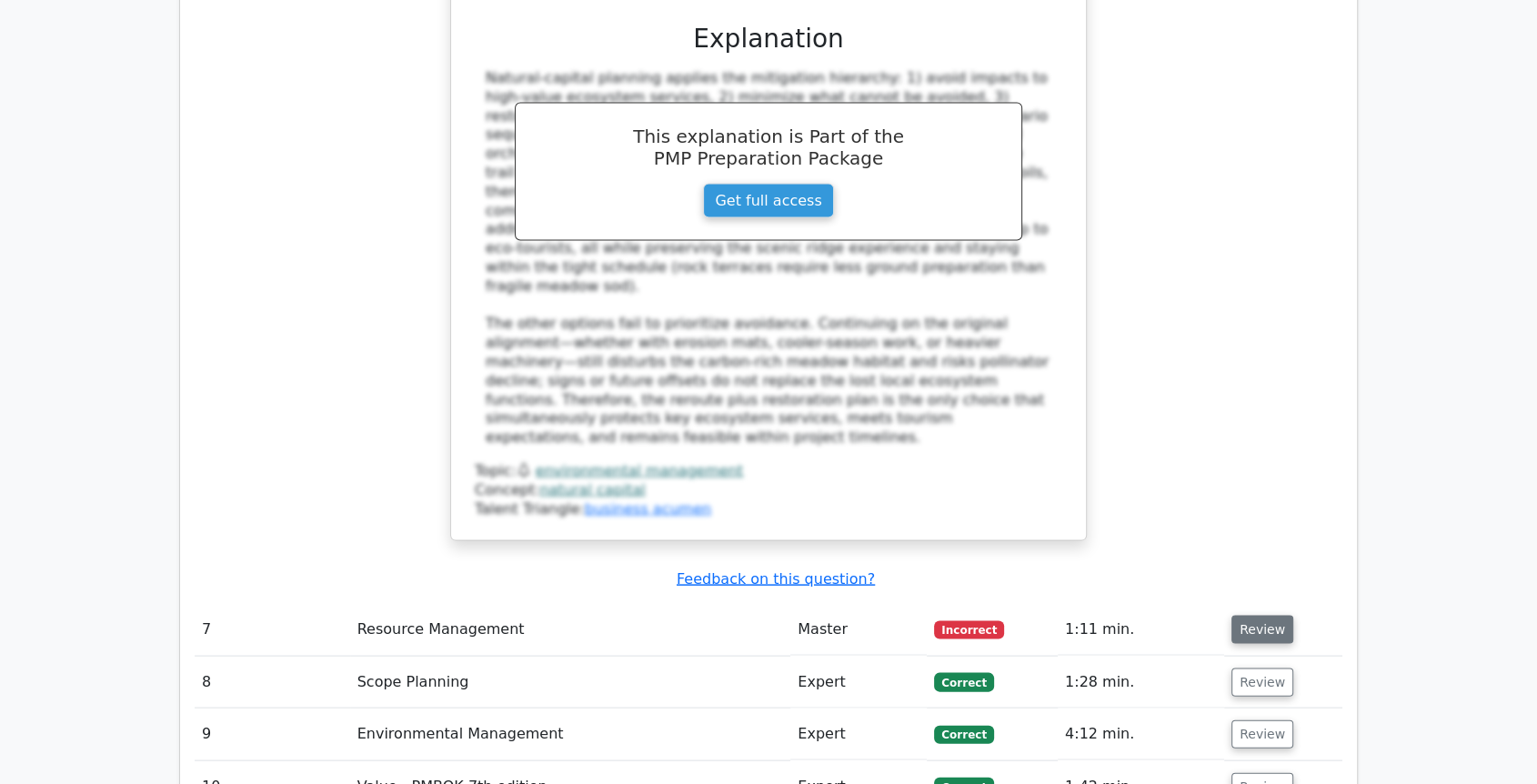
click at [1258, 615] on button "Review" at bounding box center [1262, 629] width 62 height 29
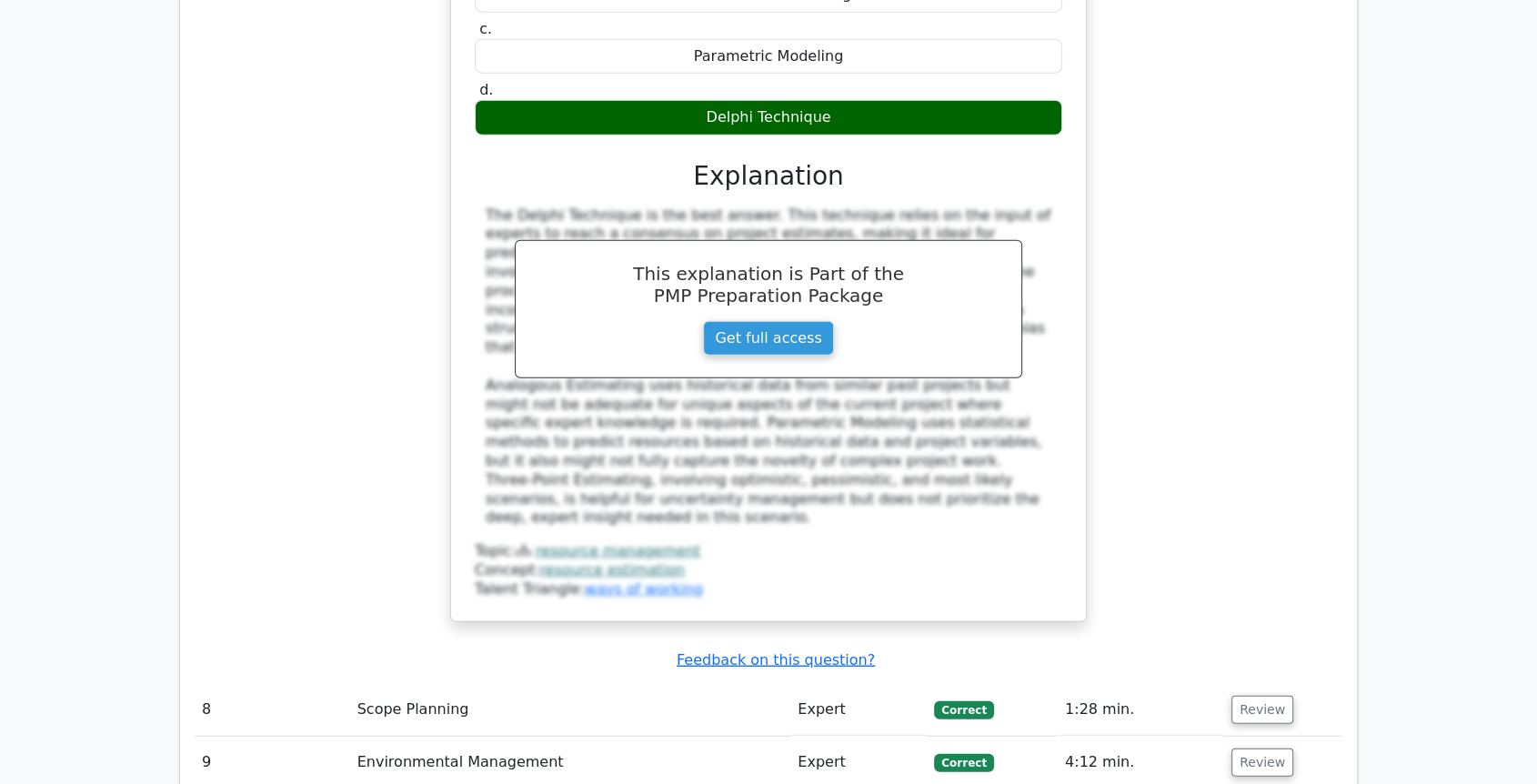
scroll to position [4948, 0]
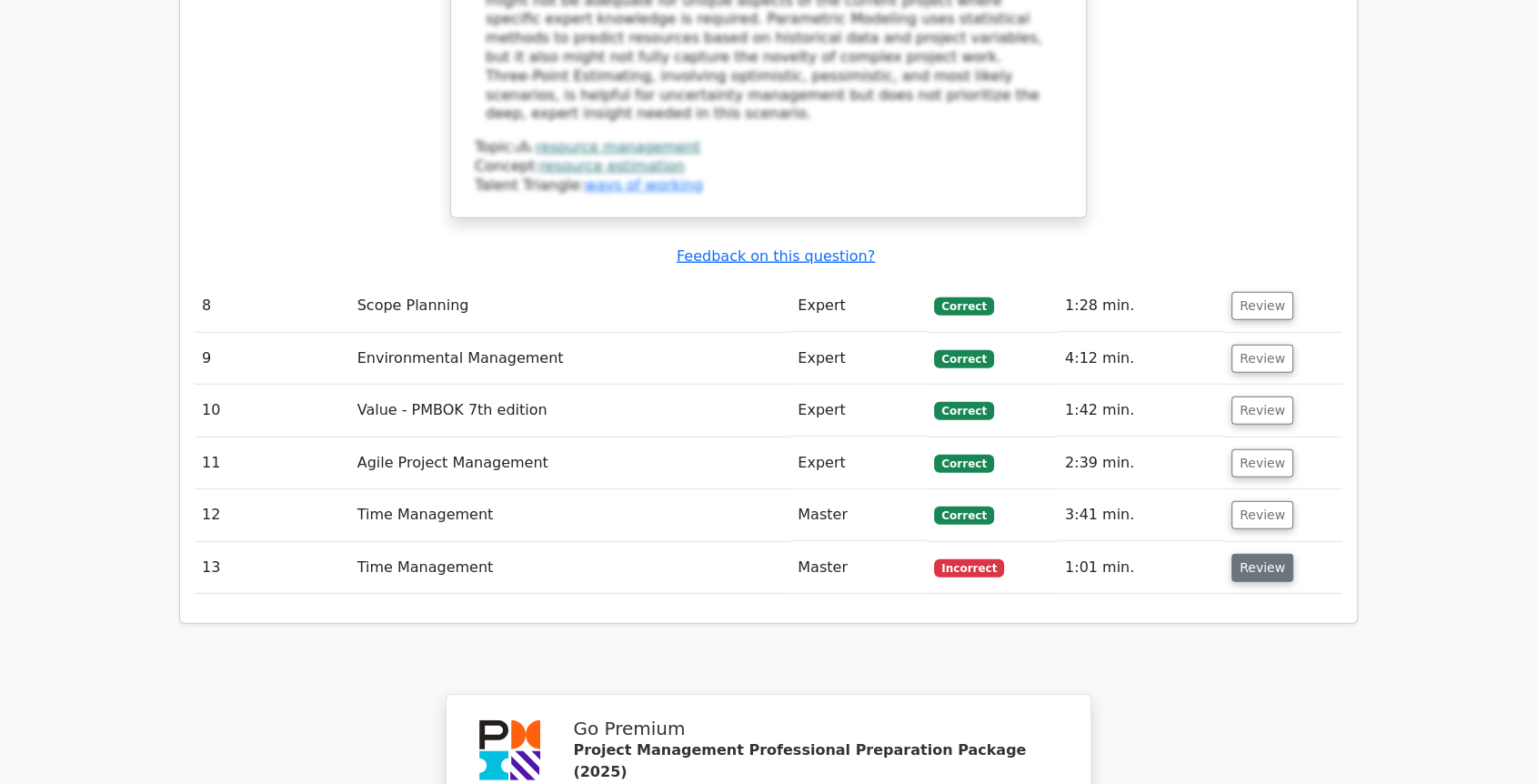
click at [1265, 554] on button "Review" at bounding box center [1262, 568] width 62 height 29
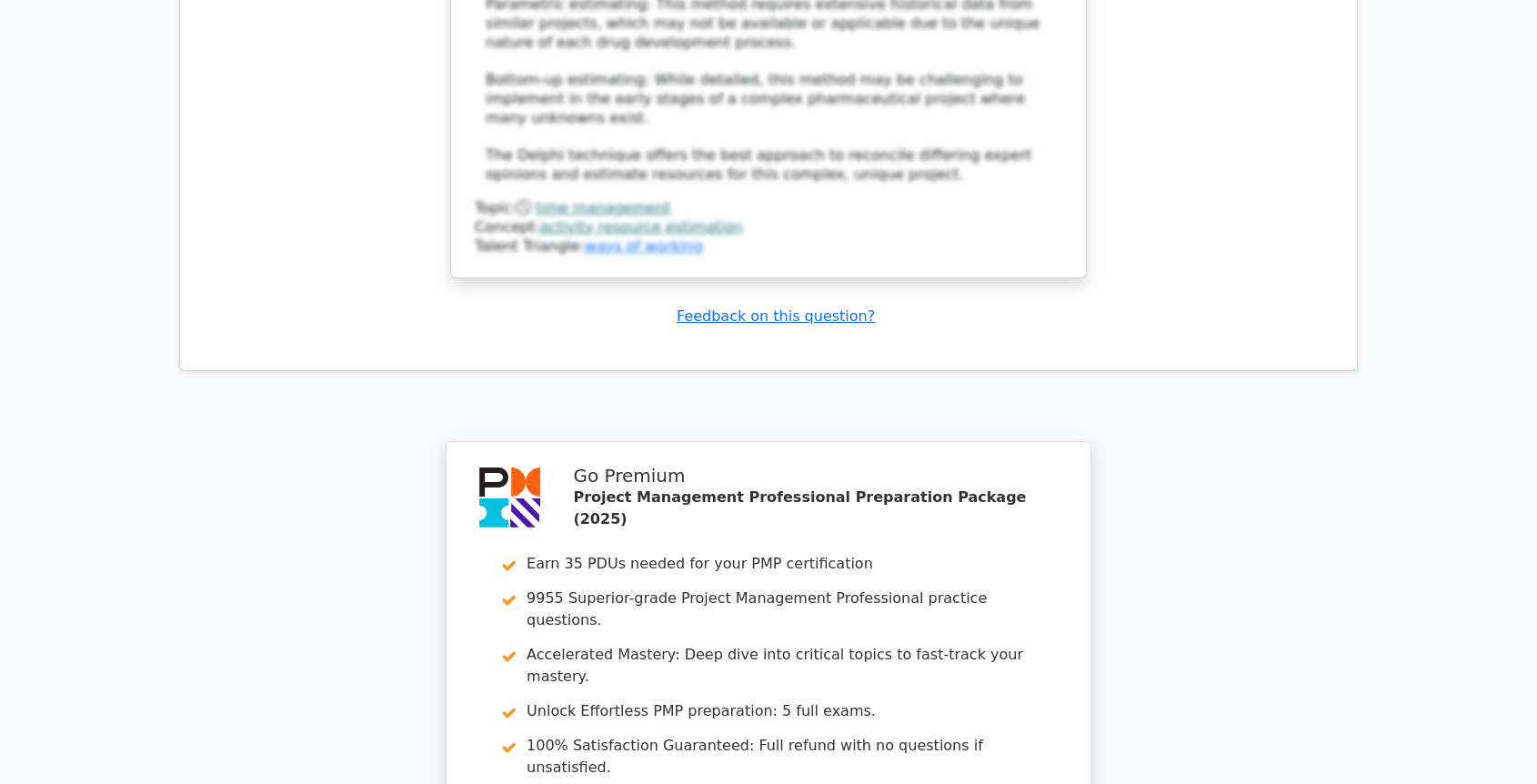
scroll to position [6579, 0]
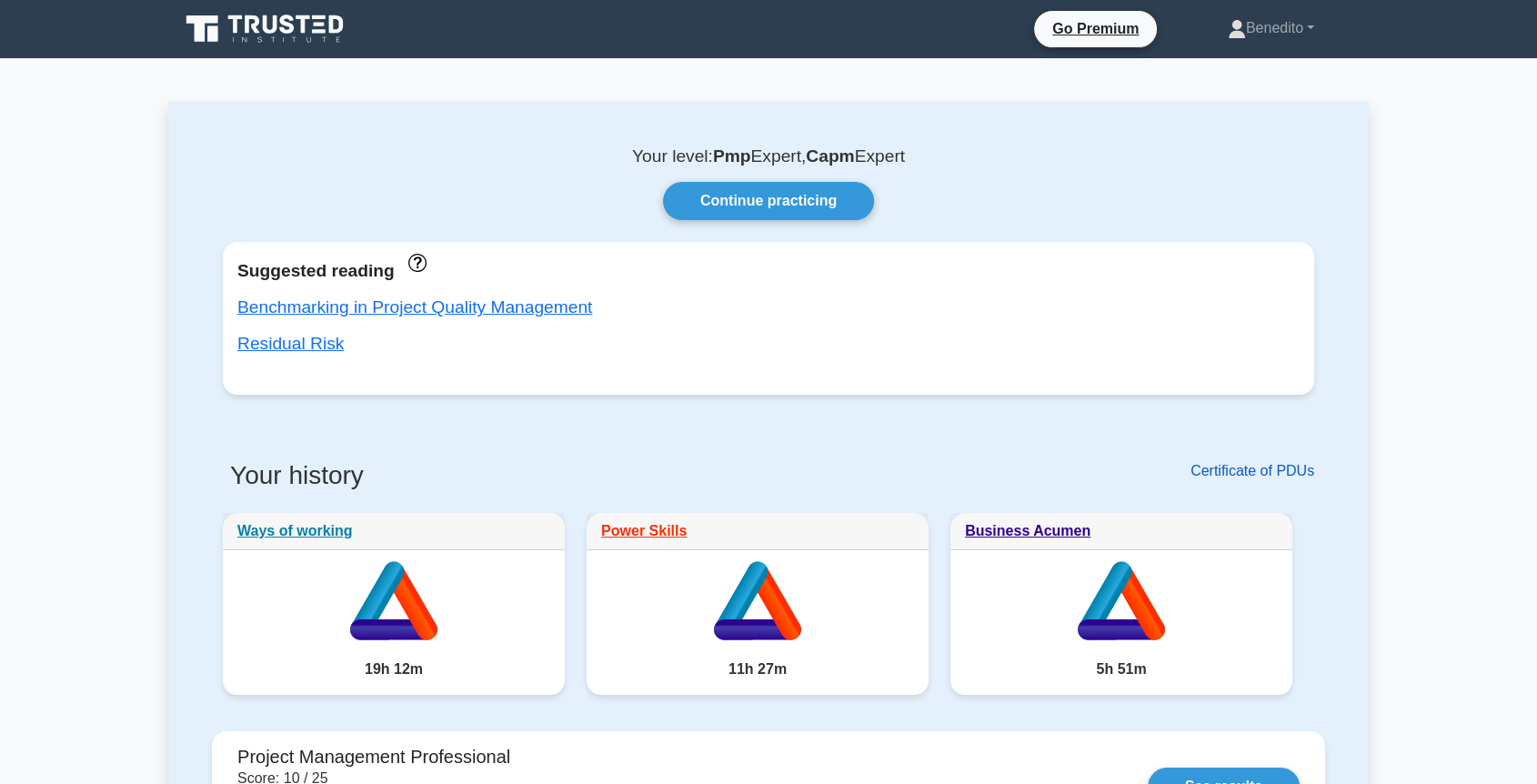
click at [1234, 473] on link "Certificate of PDUs" at bounding box center [1251, 471] width 123 height 15
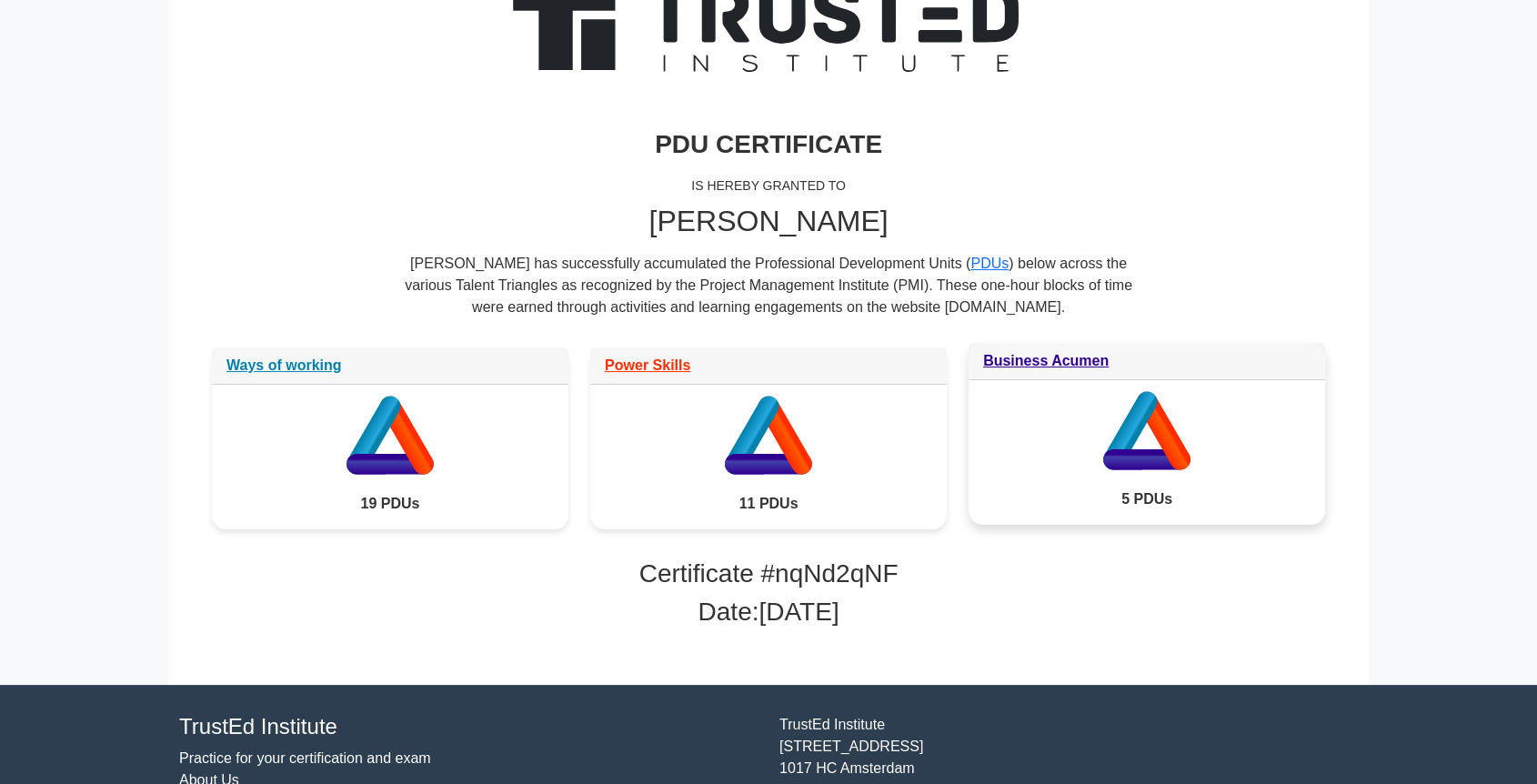
scroll to position [71, 0]
